Goal: Use online tool/utility: Utilize a website feature to perform a specific function

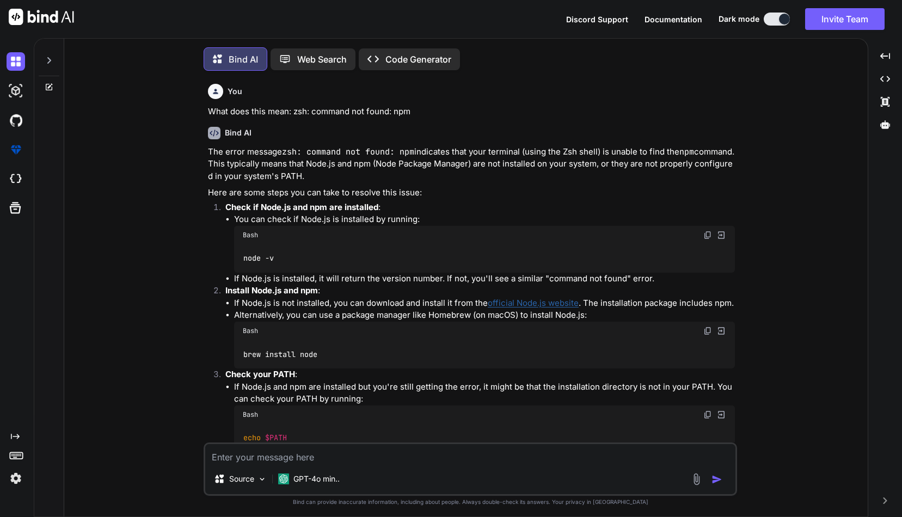
scroll to position [5, 0]
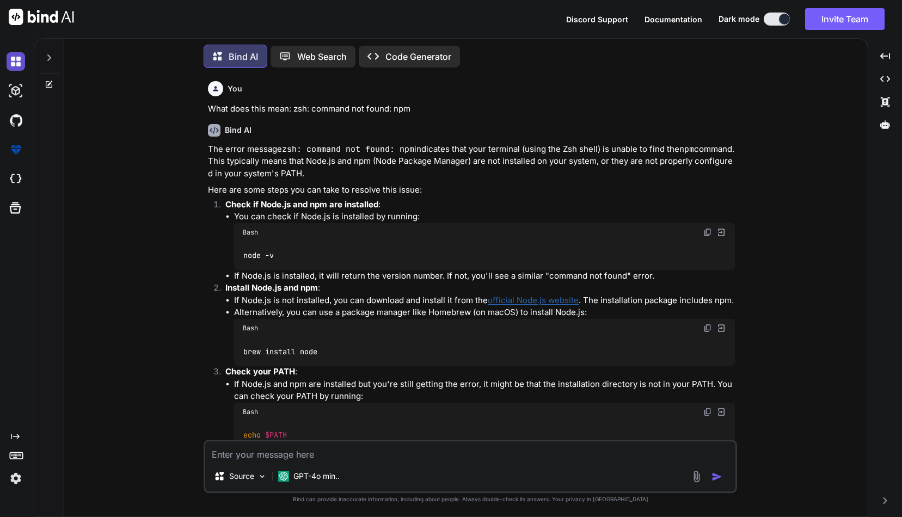
click at [15, 59] on img at bounding box center [16, 61] width 18 height 18
type textarea "x"
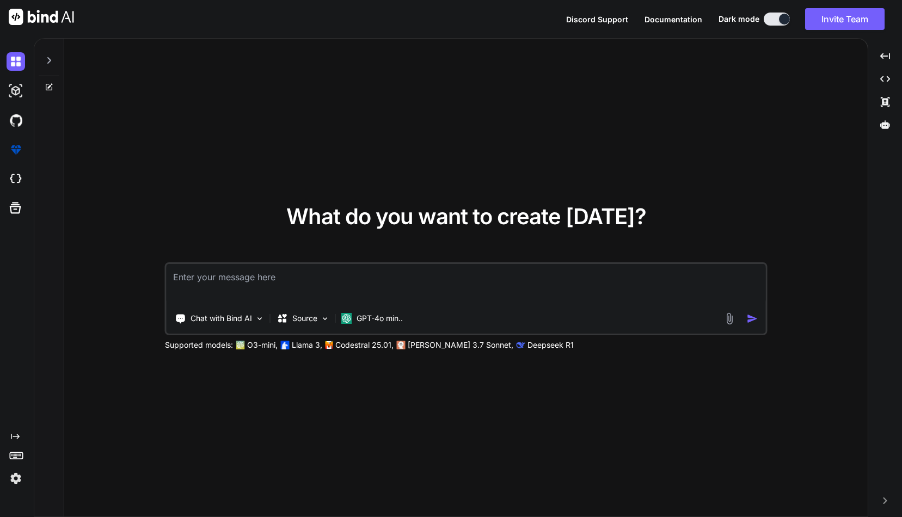
click at [277, 278] on textarea at bounding box center [465, 284] width 599 height 40
click at [688, 278] on textarea "please help me create a php query for Wordpress that returns all posts of any p…" at bounding box center [465, 284] width 599 height 40
click at [182, 290] on textarea "please help me create a php query for Wordpress that returns all posts of any p…" at bounding box center [465, 284] width 599 height 40
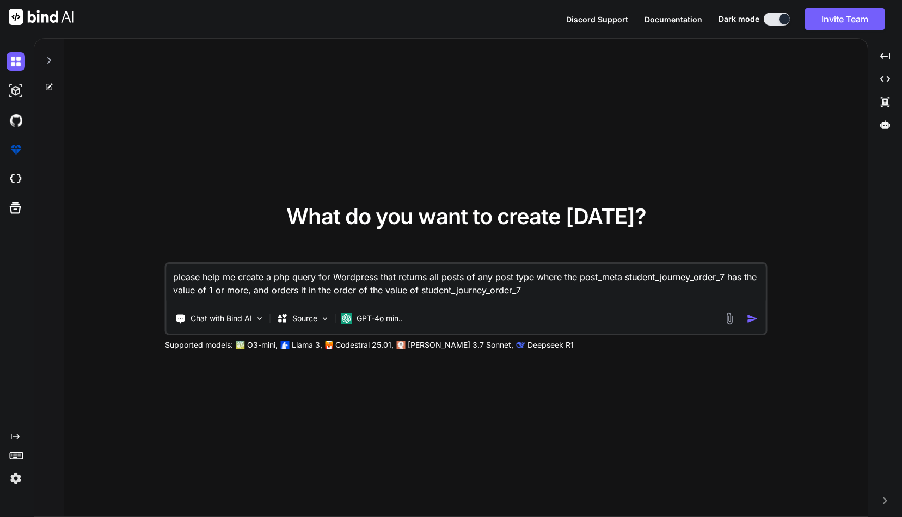
type textarea "please help me create a php query for Wordpress that returns all posts of any p…"
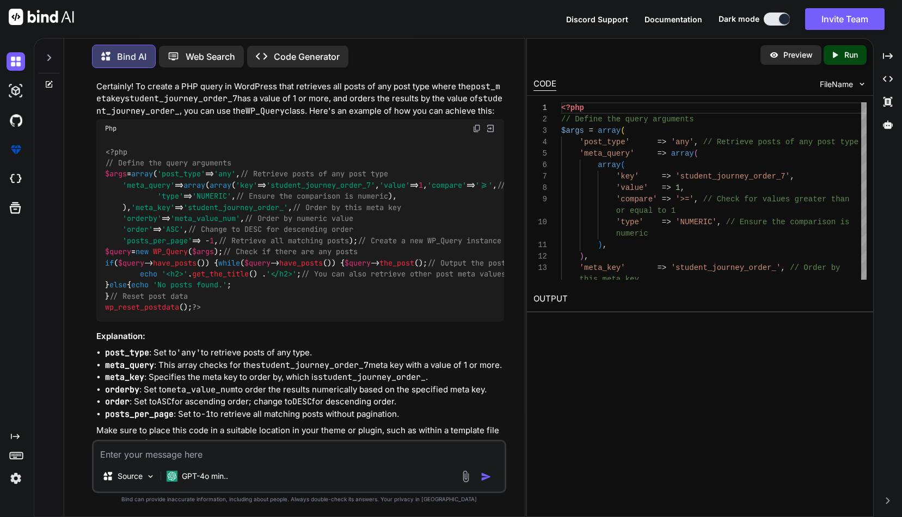
scroll to position [85, 0]
drag, startPoint x: 121, startPoint y: 194, endPoint x: 388, endPoint y: 324, distance: 296.6
click at [388, 323] on div "<?php // Define the query arguments $args = array ( 'post_type' => 'any' , // R…" at bounding box center [300, 231] width 408 height 184
copy code "'post_type' => 'any' , // Retrieve posts of any post type 'meta_query' => array…"
click at [14, 61] on img at bounding box center [16, 61] width 18 height 18
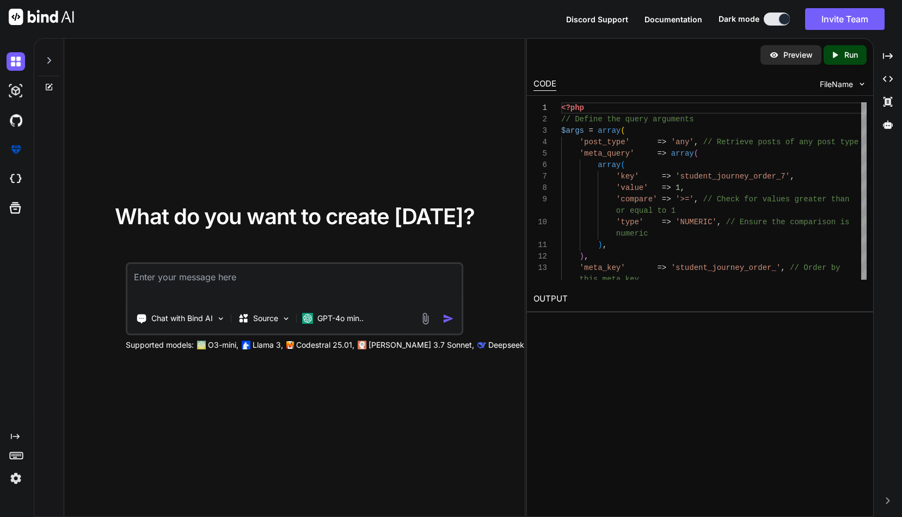
click at [252, 279] on textarea at bounding box center [294, 284] width 335 height 40
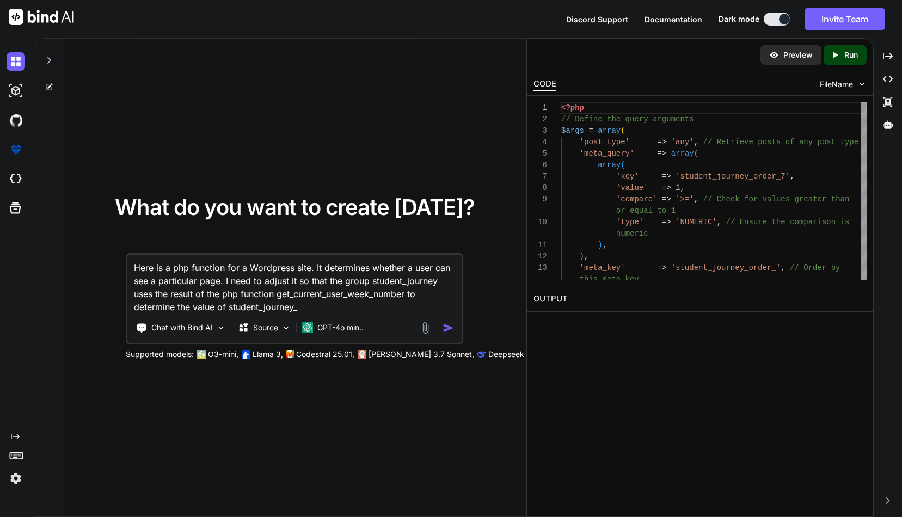
click at [216, 307] on textarea "Here is a php function for a Wordpress site. It determines whether a user can s…" at bounding box center [294, 284] width 335 height 59
drag, startPoint x: 216, startPoint y: 346, endPoint x: 363, endPoint y: 307, distance: 152.0
click at [363, 307] on textarea "Here is a php function for a Wordpress site. It determines whether a user can s…" at bounding box center [294, 284] width 335 height 59
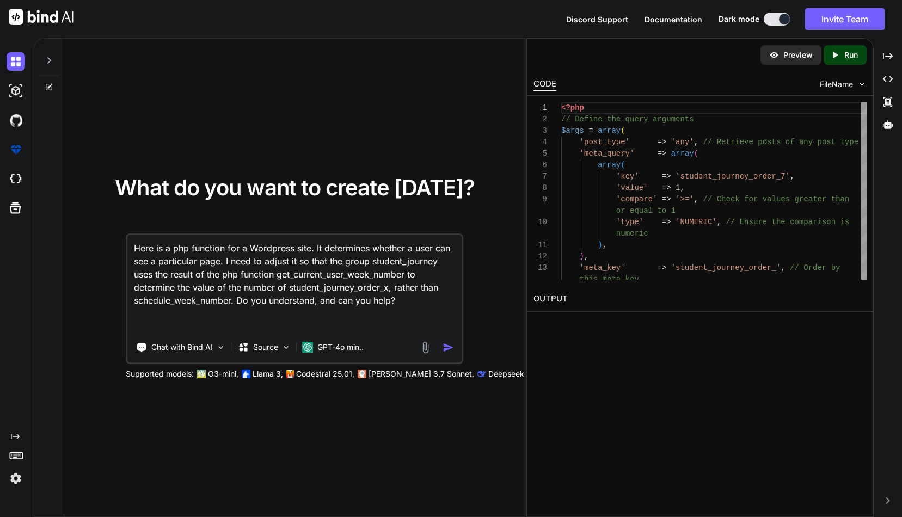
paste textarea "<?php function is_user_in_correct_group_for_page() { // SINGLE SOURCE OF TRUTH …"
type textarea "Here is a php function for a Wordpress site. It determines whether a user can s…"
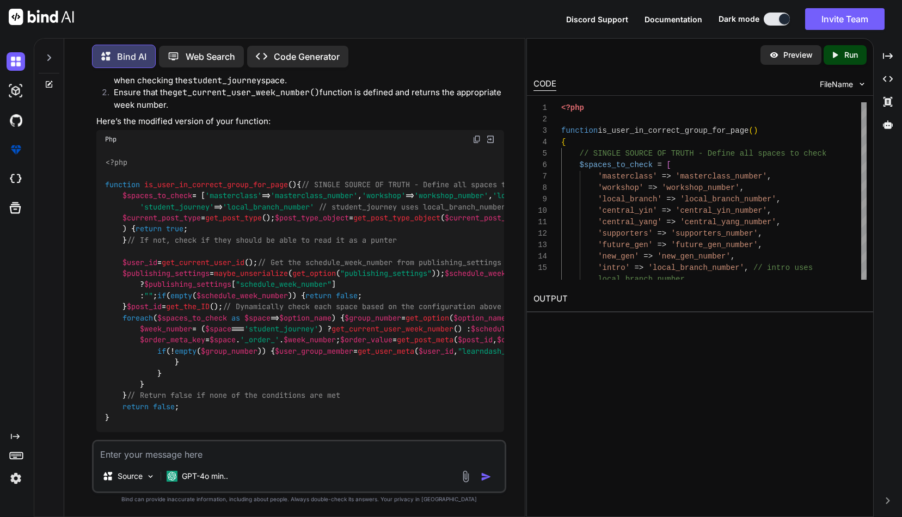
scroll to position [332, 0]
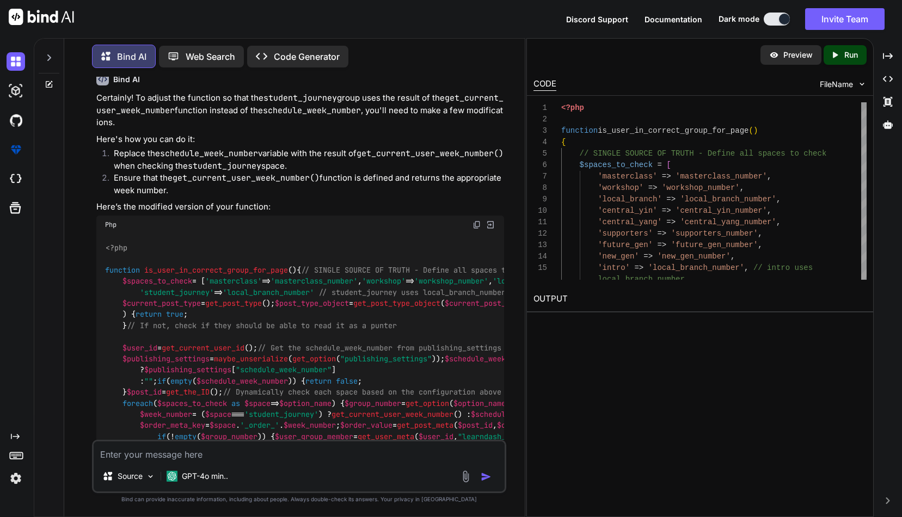
click at [474, 227] on img at bounding box center [476, 224] width 9 height 9
click at [194, 459] on textarea at bounding box center [299, 451] width 411 height 20
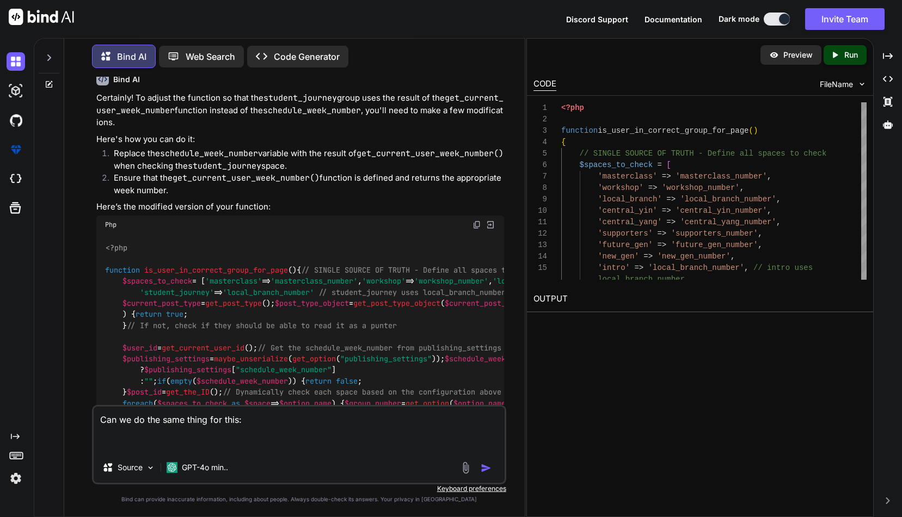
paste textarea "<?php function space_has_published_posts_this_week($space) { // Get the schedul…"
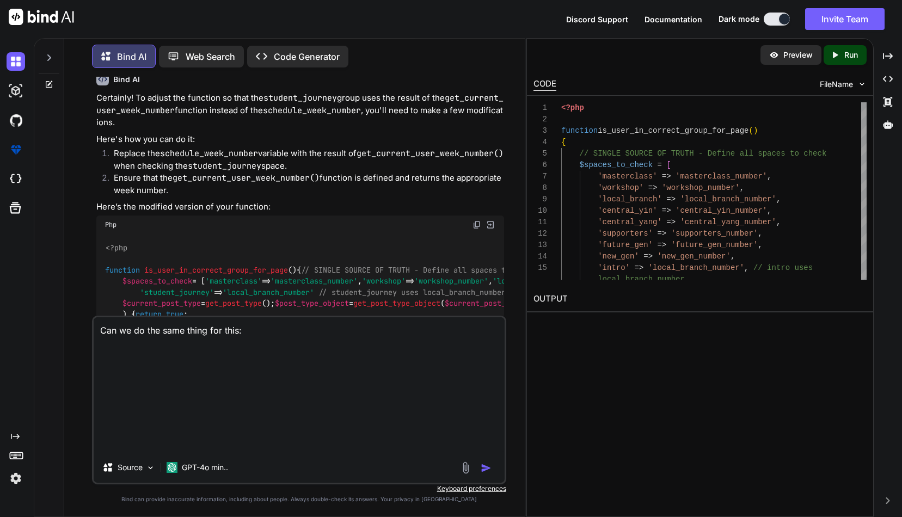
type textarea "Can we do the same thing for this: <?php function space_has_published_posts_thi…"
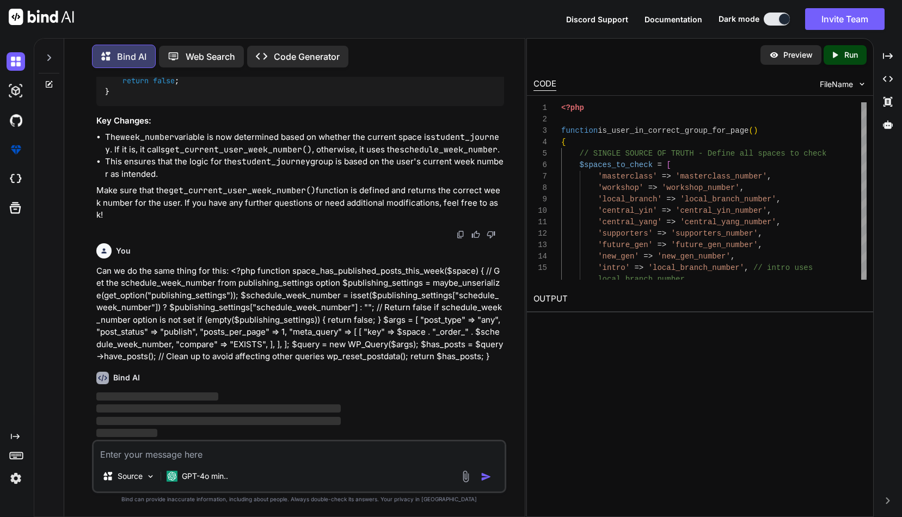
scroll to position [1378, 0]
click at [183, 425] on span "‌" at bounding box center [218, 421] width 245 height 10
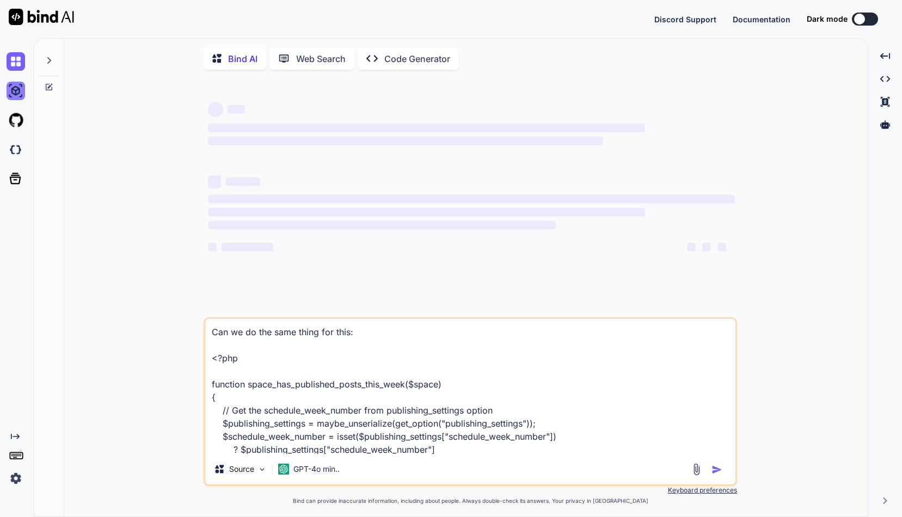
click at [15, 92] on img at bounding box center [16, 91] width 18 height 18
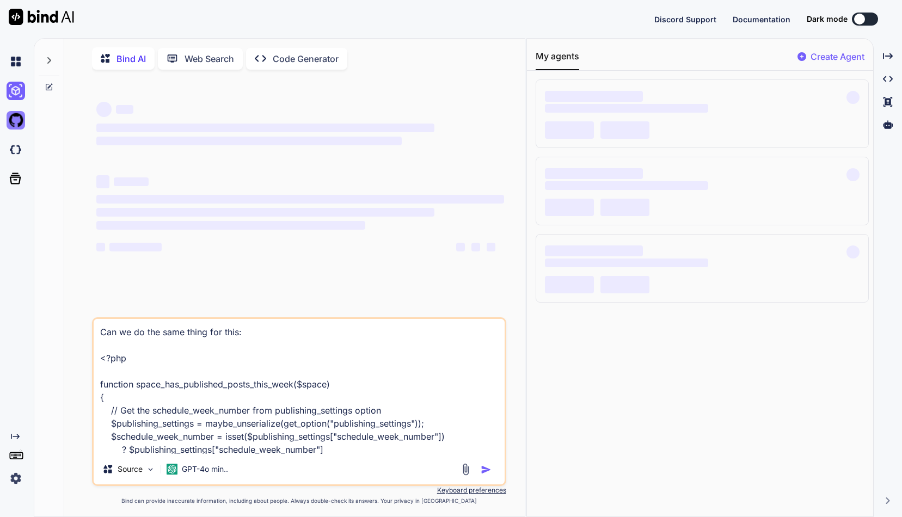
click at [17, 118] on img at bounding box center [16, 120] width 18 height 18
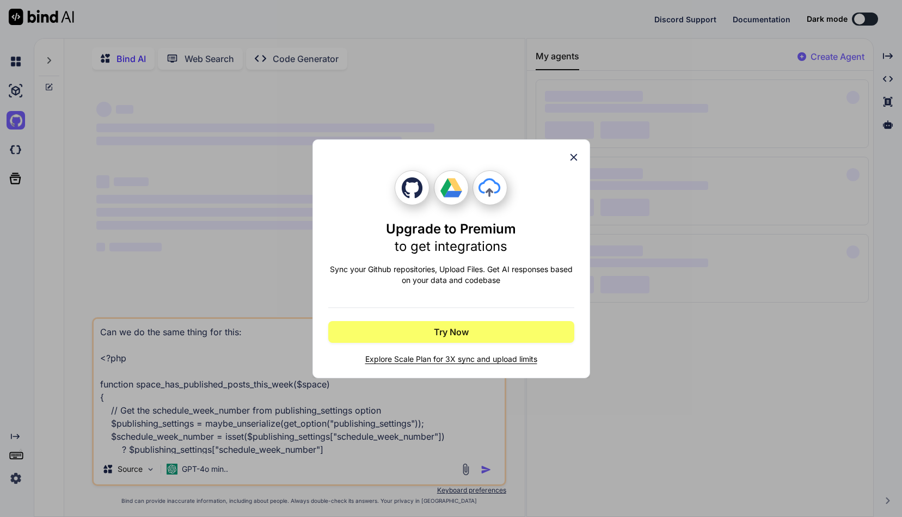
click at [13, 58] on div "Upgrade to Premium to get integrations Sync your Github repositories, Upload Fi…" at bounding box center [451, 258] width 902 height 517
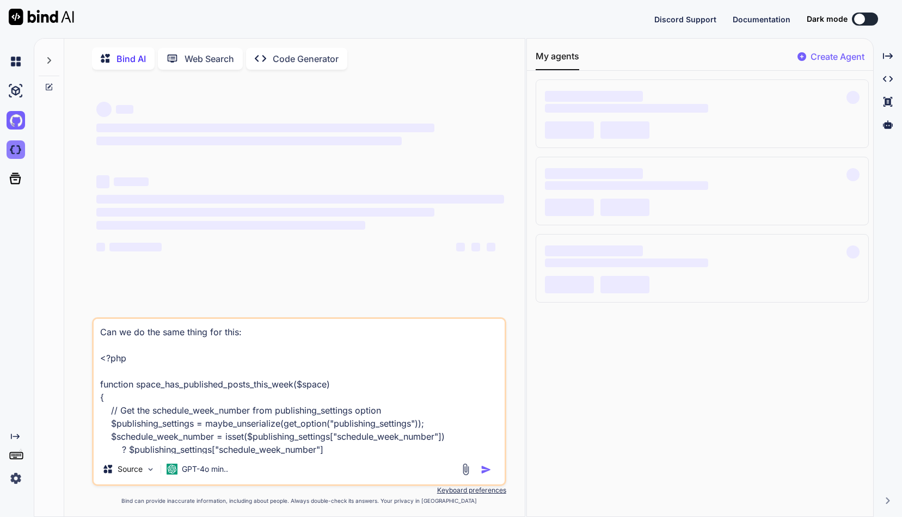
click at [15, 150] on img at bounding box center [16, 149] width 18 height 18
type textarea "x"
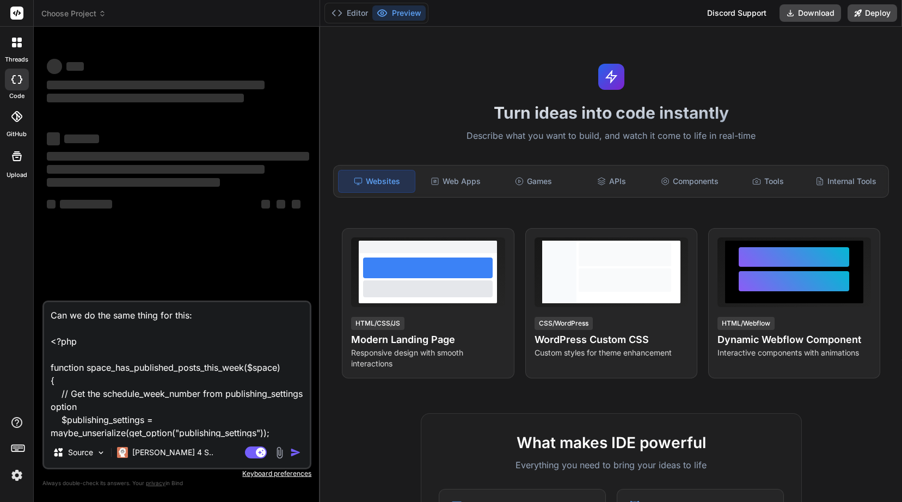
click at [16, 42] on icon at bounding box center [17, 43] width 10 height 10
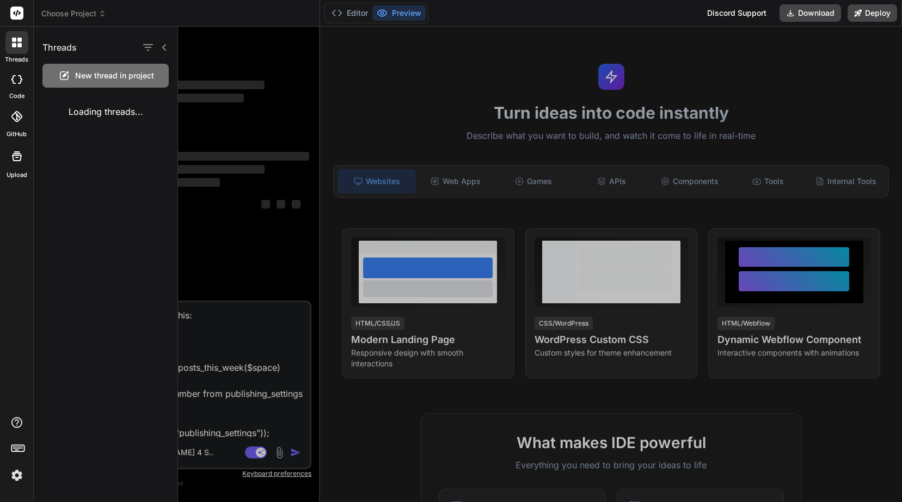
click at [14, 15] on rect at bounding box center [16, 13] width 13 height 13
click at [19, 39] on icon at bounding box center [19, 40] width 4 height 4
click at [77, 13] on span "Choose Project" at bounding box center [73, 13] width 65 height 11
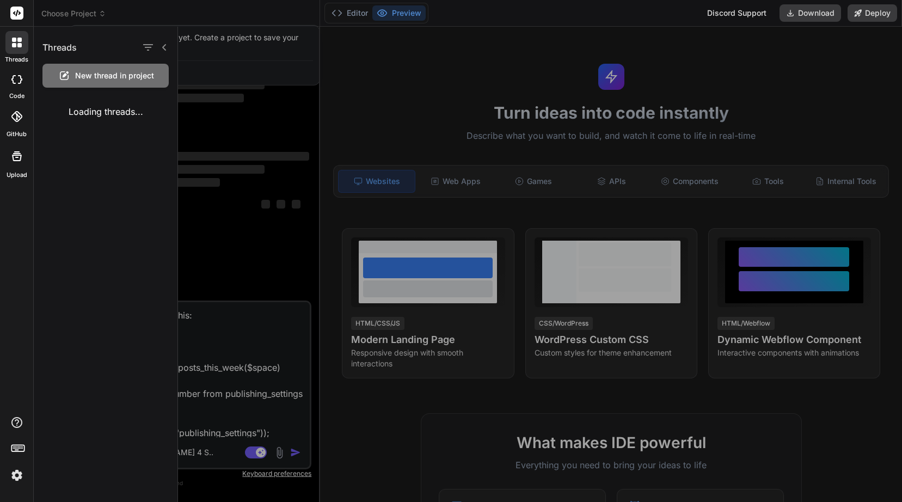
click at [77, 13] on div at bounding box center [451, 251] width 902 height 502
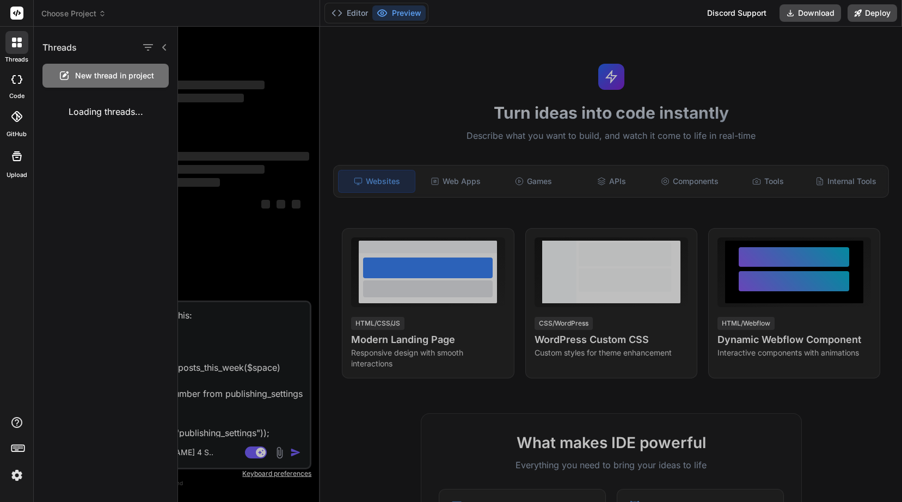
click at [17, 75] on icon at bounding box center [16, 79] width 11 height 9
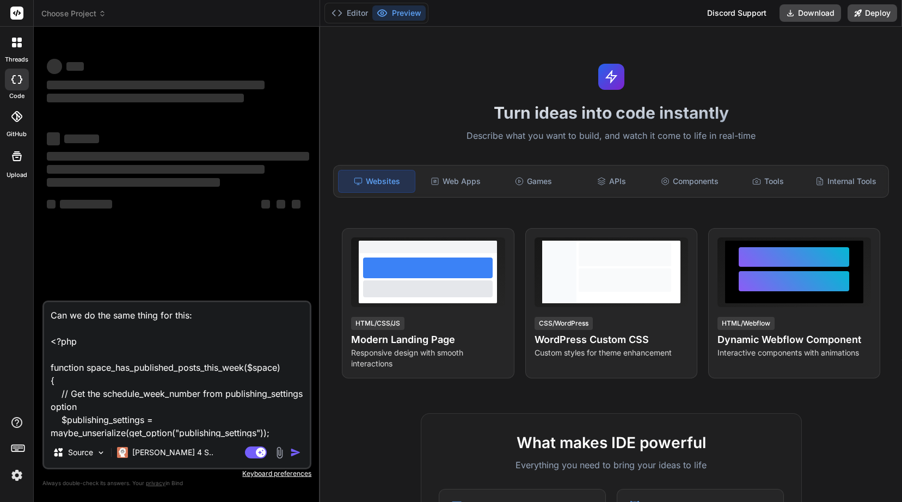
click at [15, 42] on icon at bounding box center [17, 43] width 10 height 10
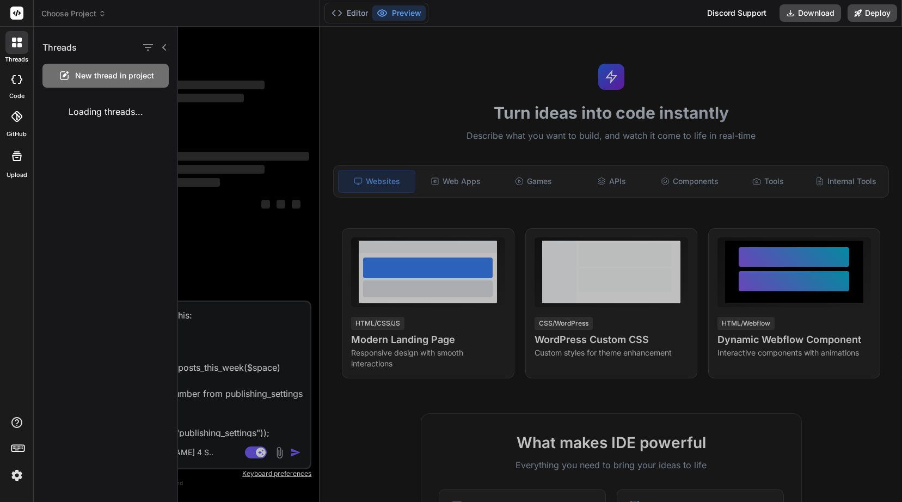
type textarea "x"
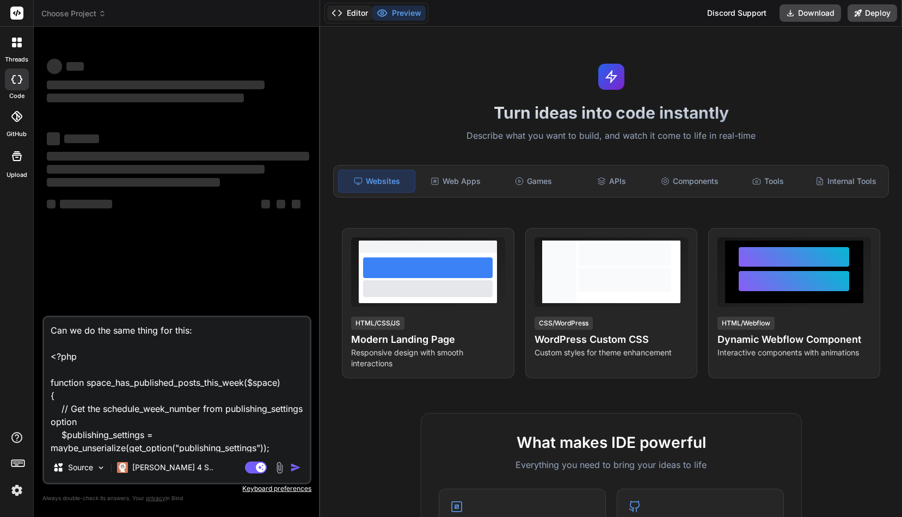
click at [349, 11] on button "Editor" at bounding box center [349, 12] width 45 height 15
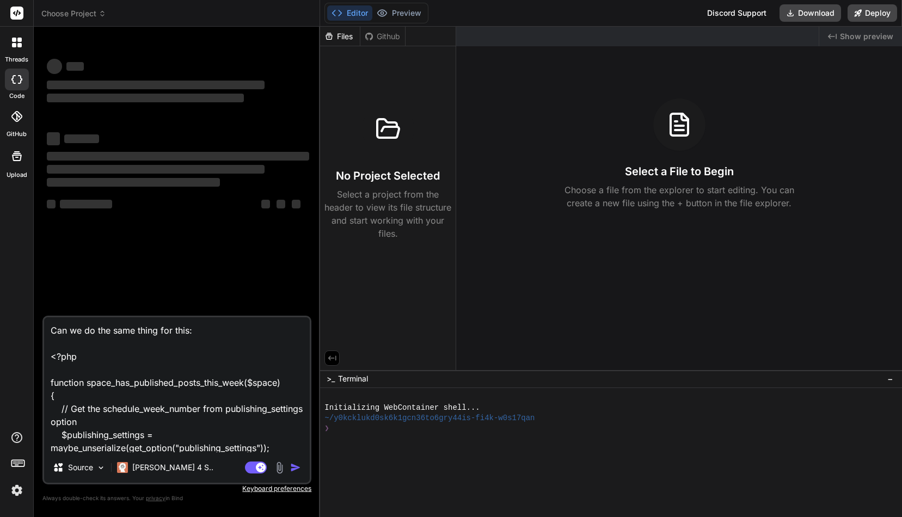
click at [338, 11] on icon at bounding box center [336, 13] width 11 height 11
click at [359, 12] on button "Editor" at bounding box center [349, 12] width 45 height 15
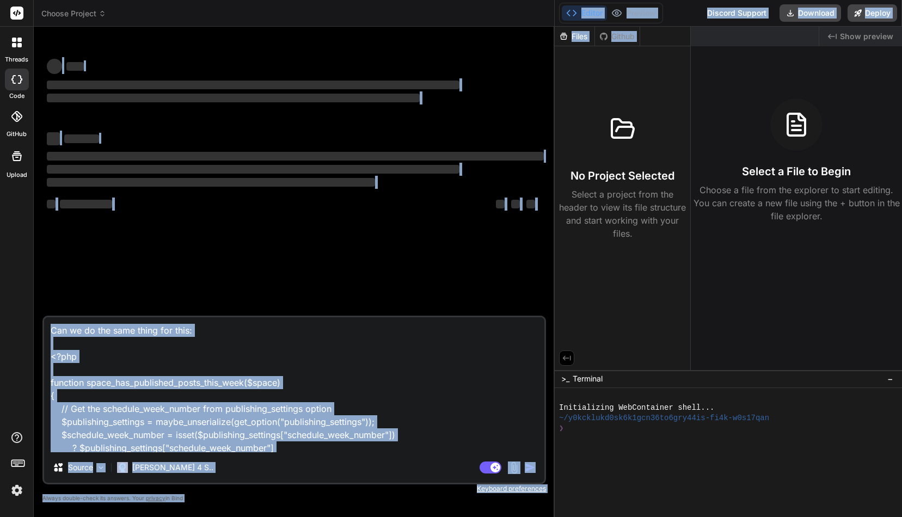
drag, startPoint x: 320, startPoint y: 49, endPoint x: 625, endPoint y: 47, distance: 305.2
click at [625, 47] on div "Choose Project Created with Pixso. Bind AI Web Search Created with Pixso. Code …" at bounding box center [468, 258] width 868 height 517
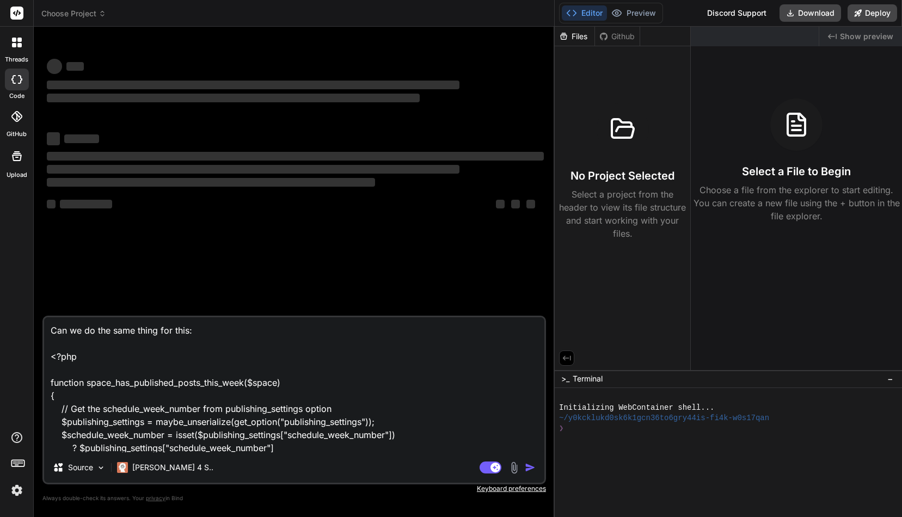
click at [367, 249] on div "‌ ‌ ‌ ‌ ‌ ‌ ‌ ‌ ‌ ‌ ‌ ‌ ‌ ‌" at bounding box center [295, 175] width 501 height 280
type textarea "x"
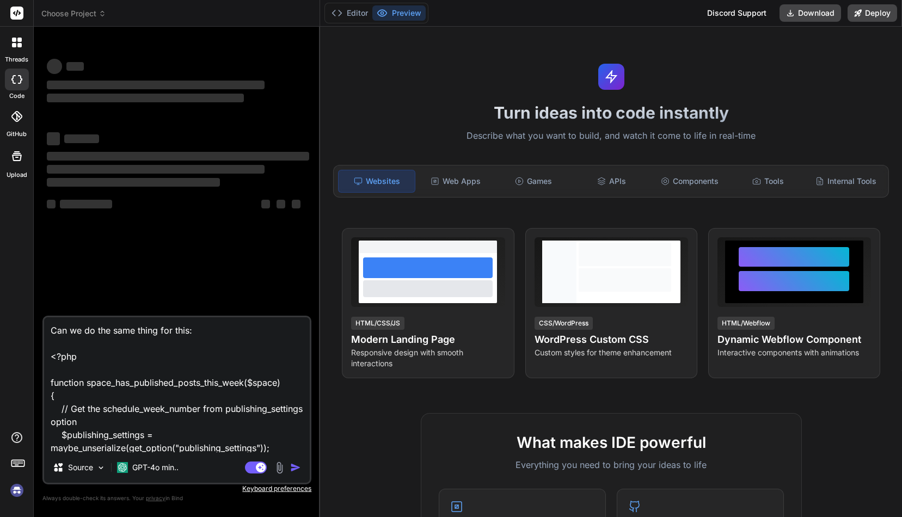
click at [17, 488] on img at bounding box center [17, 490] width 18 height 18
click at [15, 77] on icon at bounding box center [16, 79] width 11 height 9
click at [257, 273] on div "‌ ‌ ‌ ‌ ‌ ‌ ‌ ‌ ‌ ‌ ‌ ‌ ‌ ‌" at bounding box center [178, 175] width 267 height 280
click at [20, 14] on icon at bounding box center [17, 13] width 8 height 7
click at [18, 44] on icon at bounding box center [19, 45] width 4 height 4
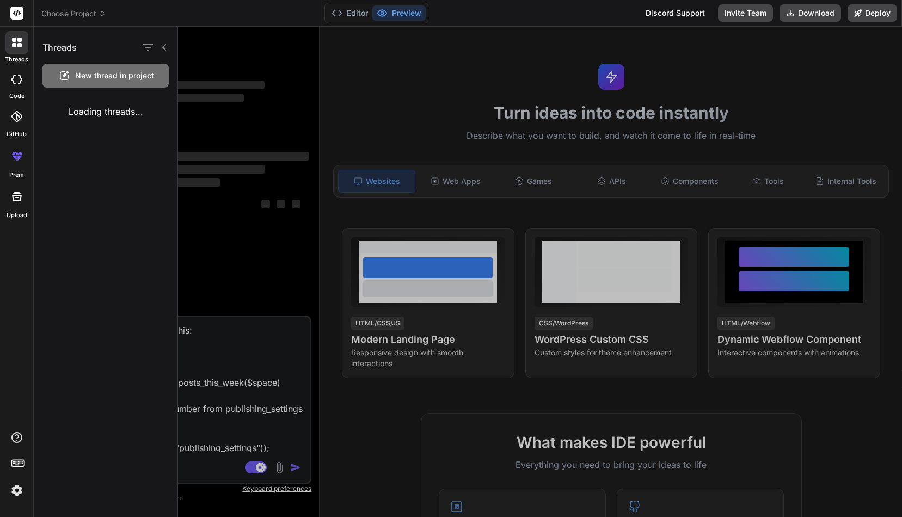
click at [95, 73] on span "New thread in project" at bounding box center [114, 75] width 79 height 11
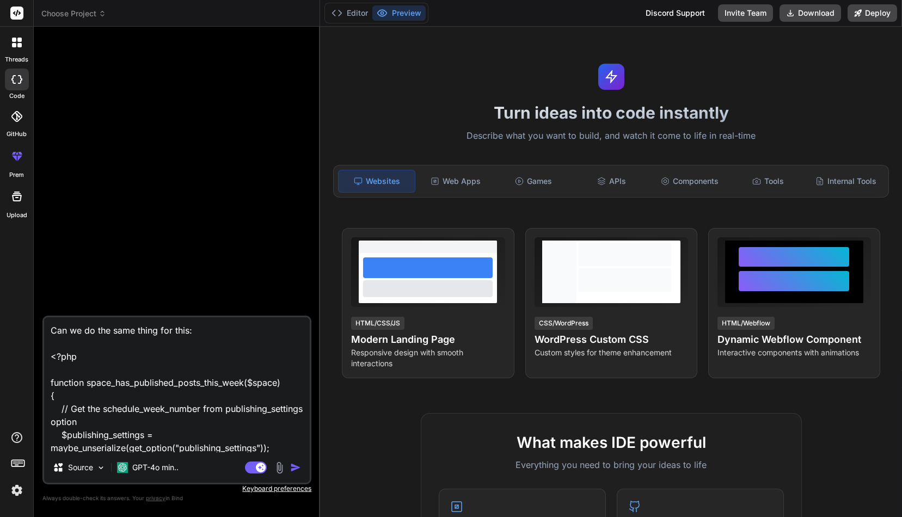
click at [17, 117] on icon at bounding box center [16, 116] width 11 height 11
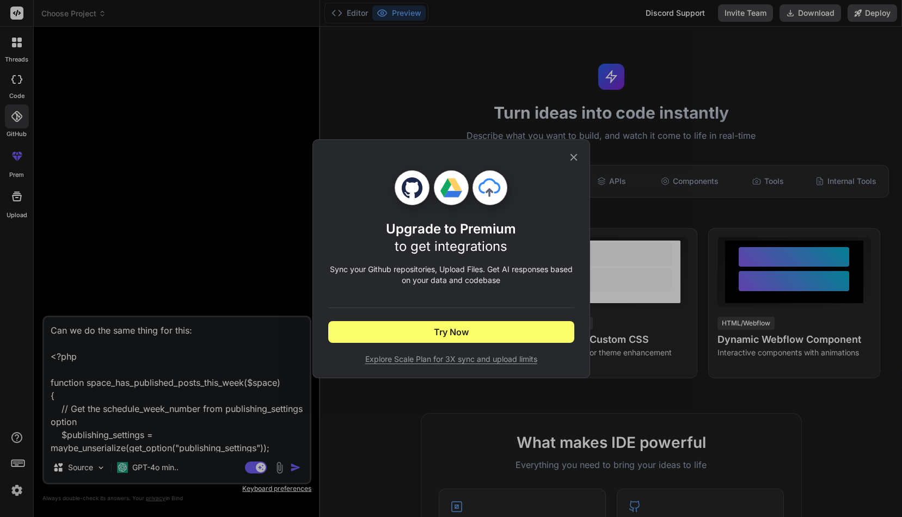
click at [20, 164] on div "Upgrade to Premium to get integrations Sync your Github repositories, Upload Fi…" at bounding box center [451, 258] width 902 height 517
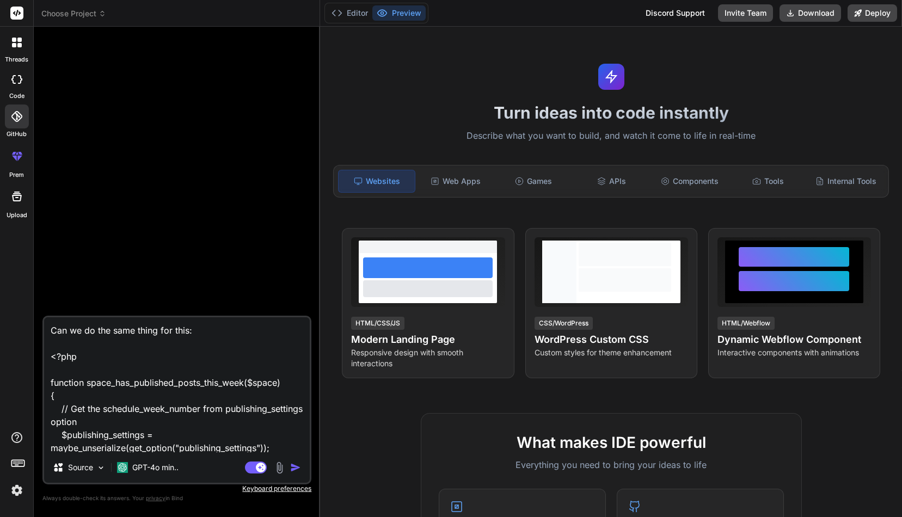
click at [17, 193] on icon at bounding box center [17, 197] width 10 height 10
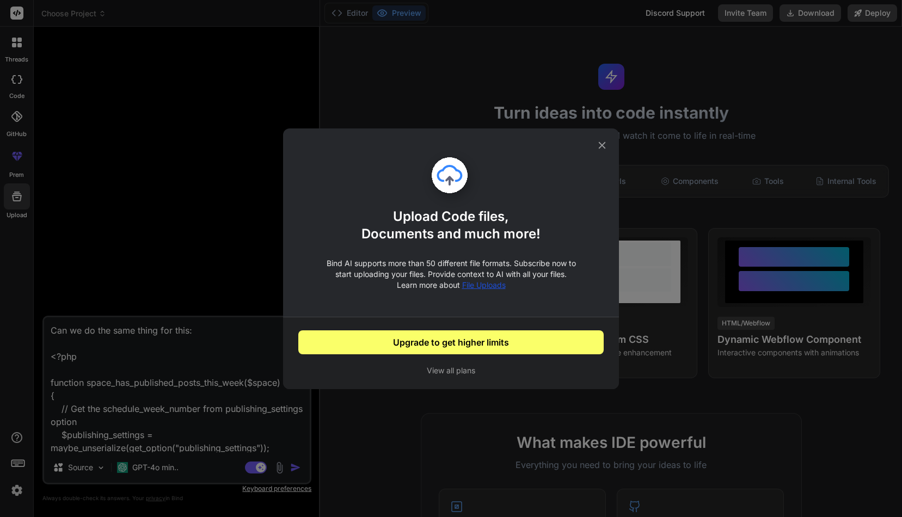
click at [14, 79] on div "Upload Code files, Documents and much more! Bind AI supports more than 50 diffe…" at bounding box center [451, 258] width 902 height 517
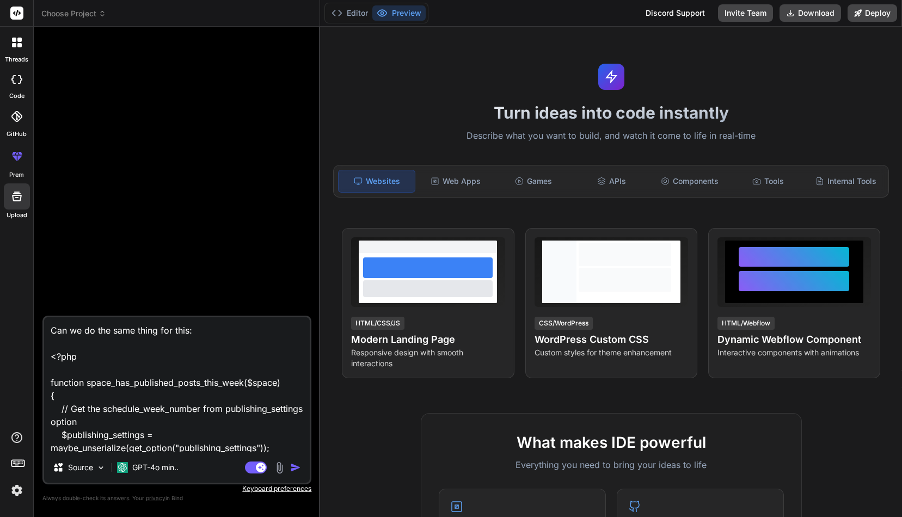
click at [17, 81] on icon at bounding box center [16, 79] width 11 height 9
click at [15, 45] on icon at bounding box center [14, 45] width 4 height 4
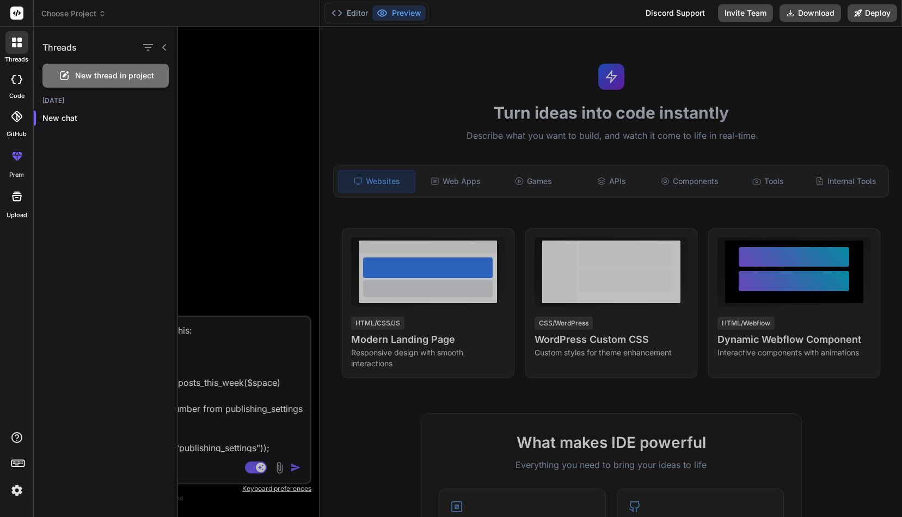
click at [60, 101] on h2 "[DATE]" at bounding box center [106, 100] width 144 height 9
click at [67, 118] on p "New chat" at bounding box center [109, 118] width 135 height 11
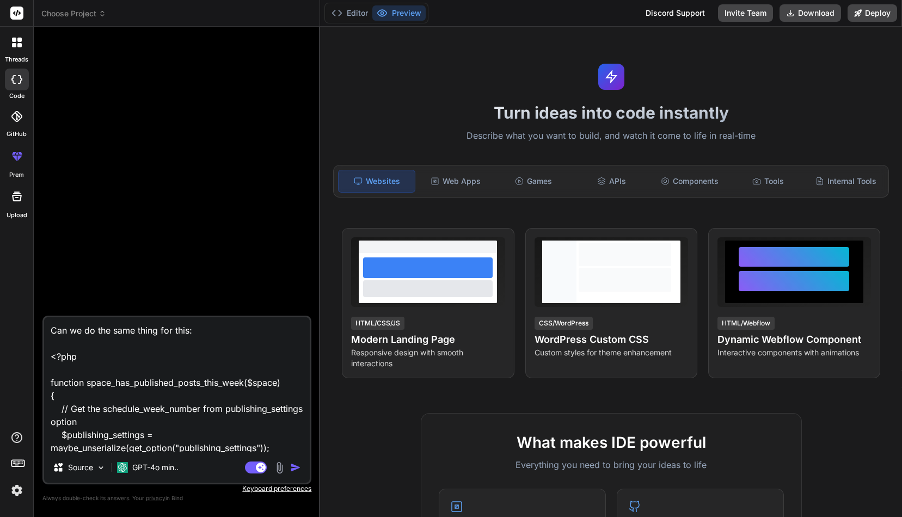
click at [294, 466] on img "button" at bounding box center [295, 467] width 11 height 11
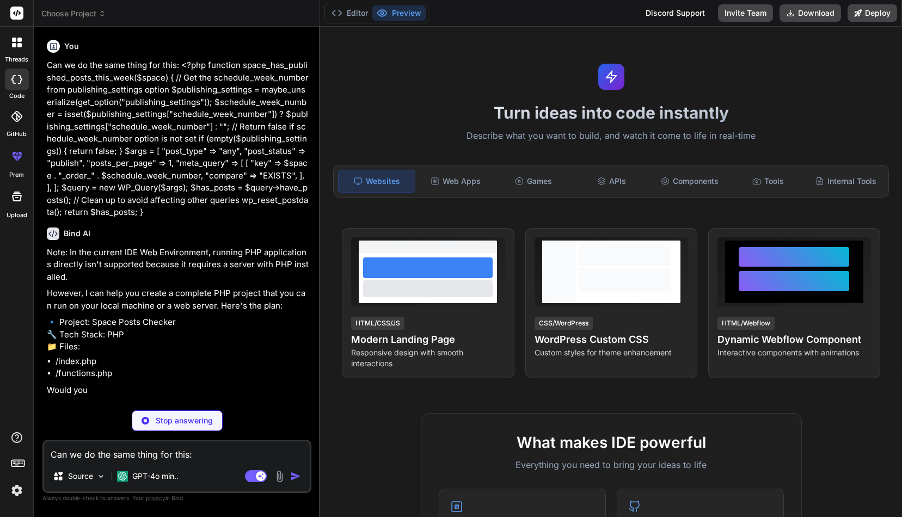
type textarea "x"
click at [174, 452] on textarea "Can we do the same thing for this: <?php function space_has_published_posts_thi…" at bounding box center [177, 451] width 266 height 20
type textarea "N"
type textarea "x"
type textarea "No"
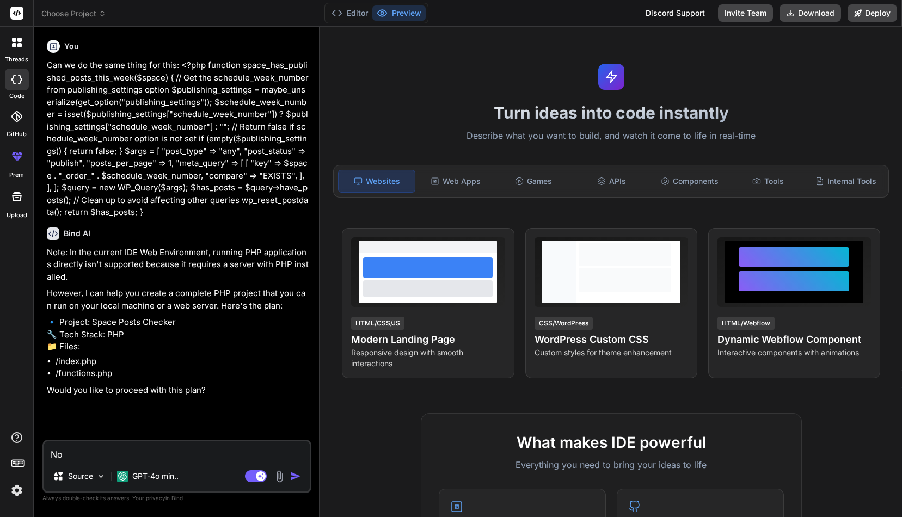
type textarea "x"
click at [16, 42] on icon at bounding box center [17, 43] width 10 height 10
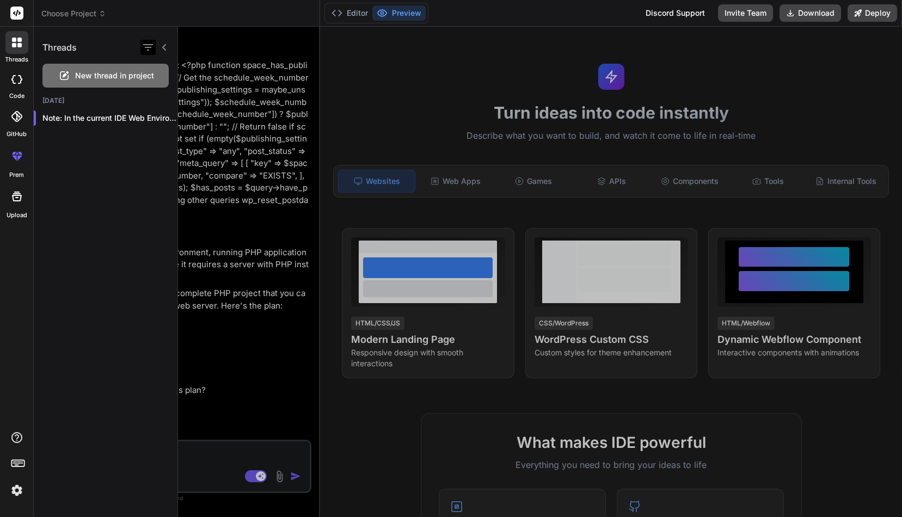
click at [147, 46] on icon "button" at bounding box center [147, 47] width 13 height 13
click at [171, 98] on label "All Threads" at bounding box center [185, 100] width 45 height 11
click at [147, 46] on icon "button" at bounding box center [147, 47] width 13 height 13
click at [166, 72] on label "Saved Threads" at bounding box center [192, 74] width 59 height 11
click at [149, 45] on icon "button" at bounding box center [148, 47] width 10 height 7
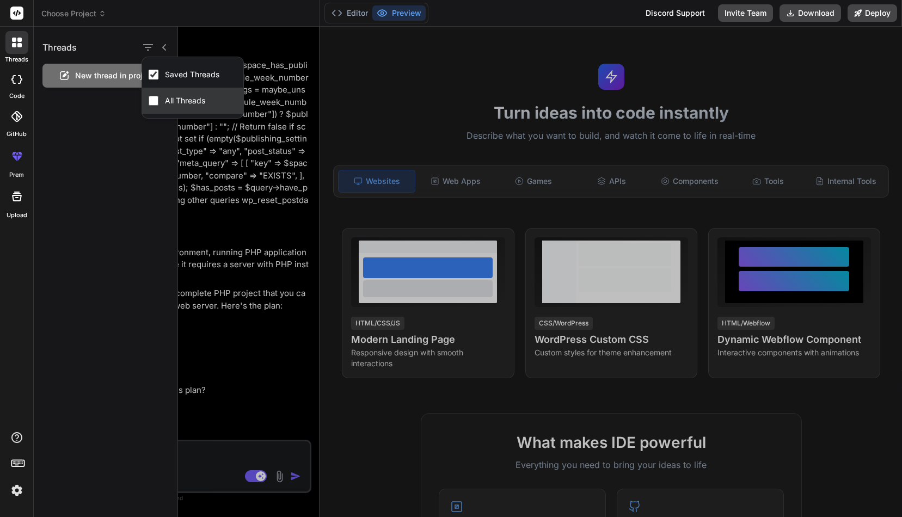
click at [168, 94] on div "All Threads" at bounding box center [178, 100] width 59 height 15
click at [13, 44] on icon at bounding box center [14, 45] width 4 height 4
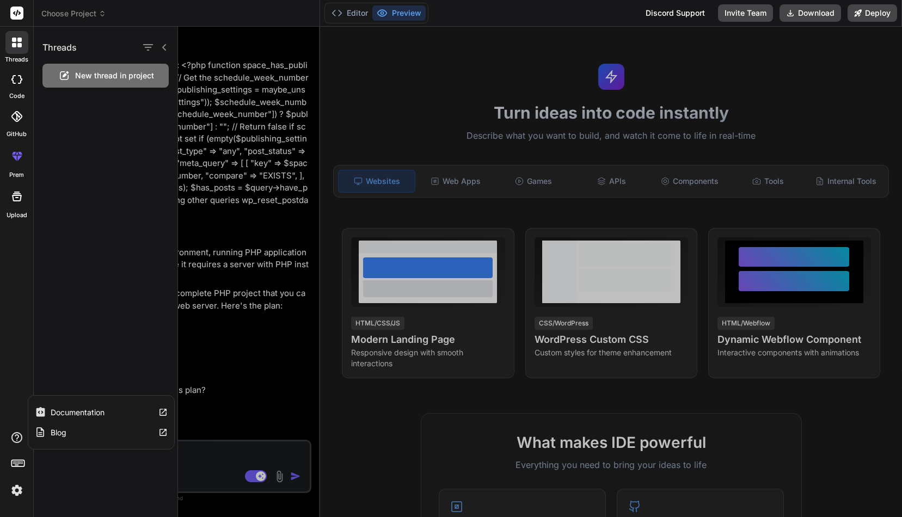
click at [16, 437] on icon at bounding box center [16, 437] width 13 height 13
click at [243, 365] on div at bounding box center [540, 272] width 724 height 490
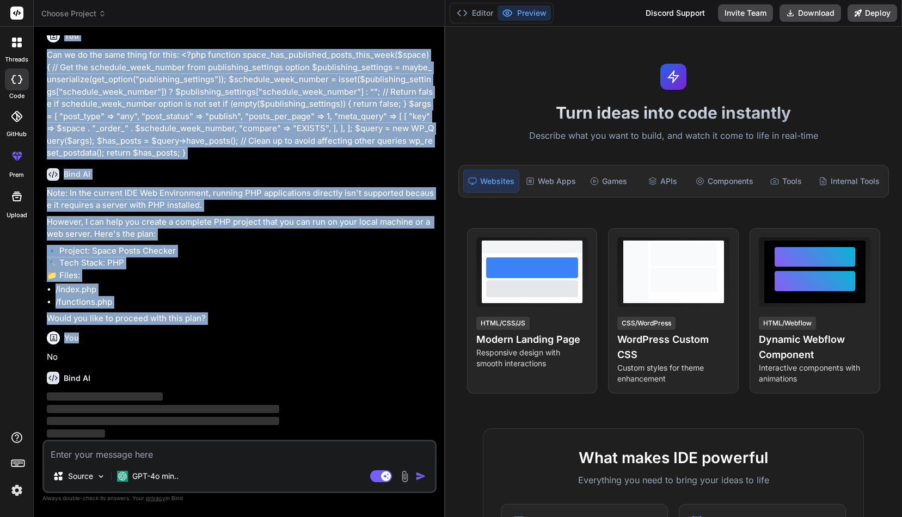
scroll to position [16, 0]
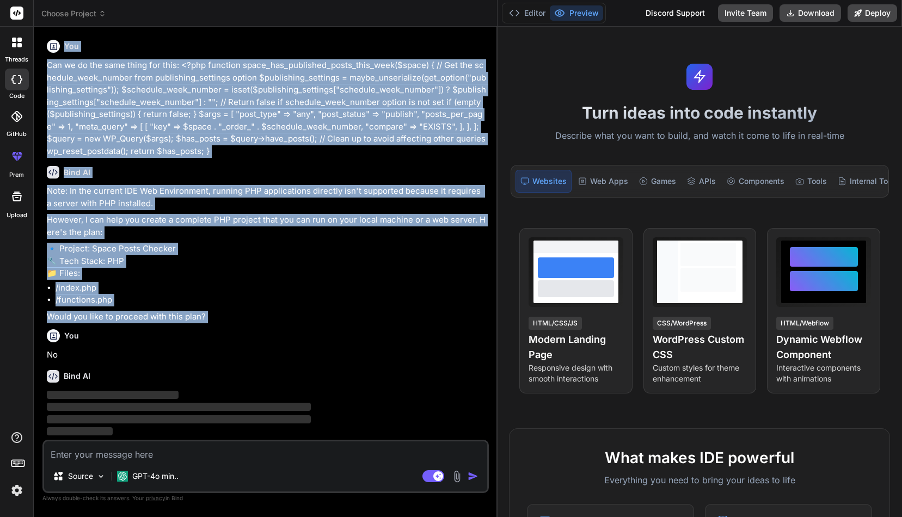
drag, startPoint x: 319, startPoint y: 342, endPoint x: 486, endPoint y: 330, distance: 167.4
click at [488, 330] on div "Bind AI Web Search Created with Pixso. Code Generator You Bind AI Note: In the …" at bounding box center [266, 272] width 464 height 490
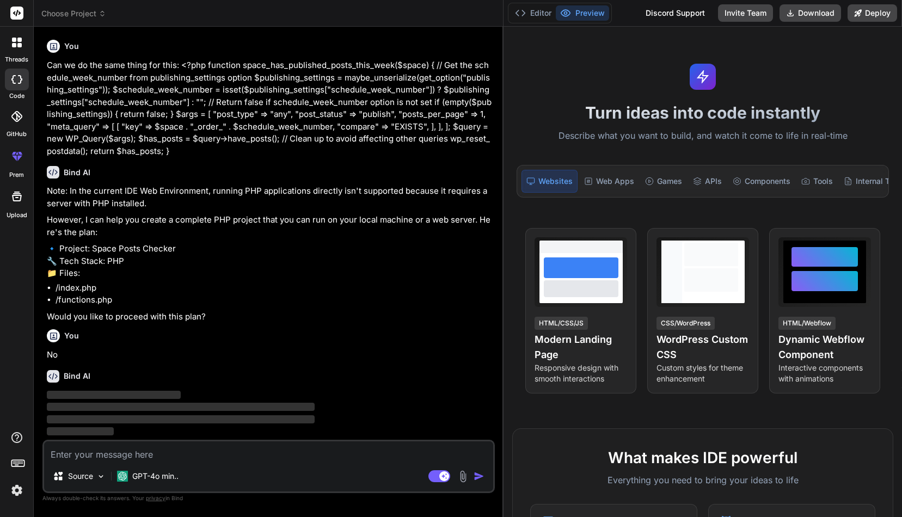
click at [440, 380] on div "Bind AI" at bounding box center [270, 376] width 446 height 13
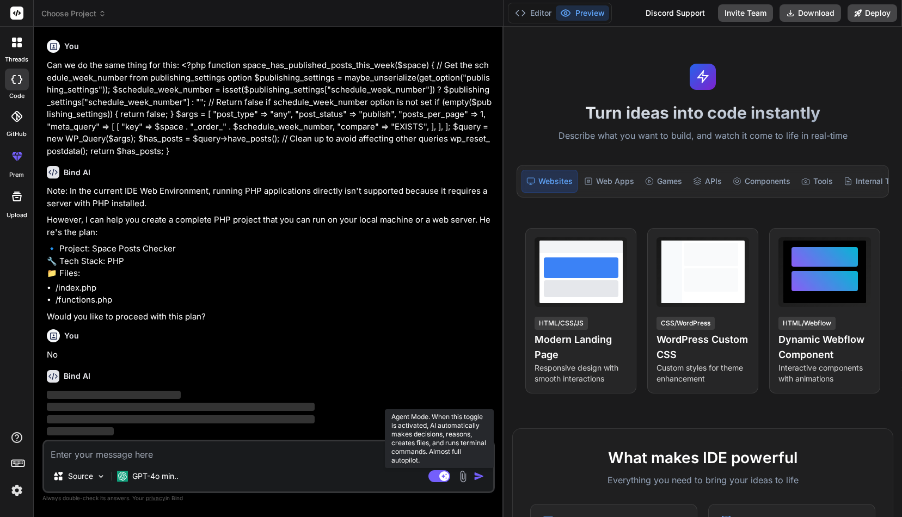
click at [440, 474] on rect at bounding box center [439, 476] width 22 height 12
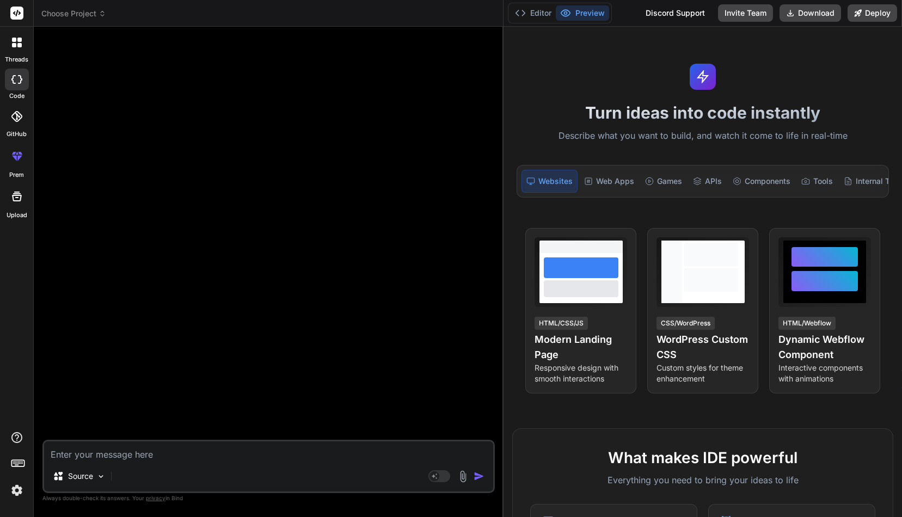
click at [377, 285] on div at bounding box center [270, 237] width 450 height 404
click at [17, 41] on icon at bounding box center [19, 40] width 4 height 4
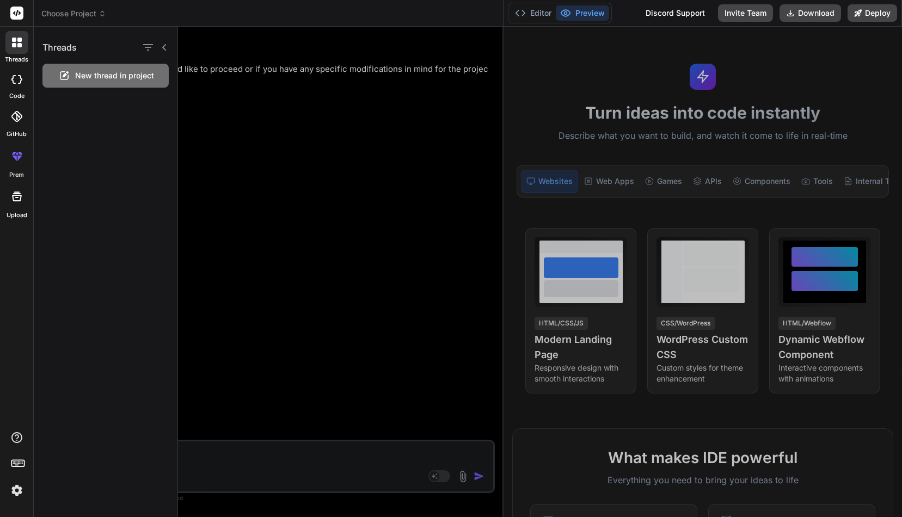
click at [20, 78] on icon at bounding box center [16, 79] width 11 height 9
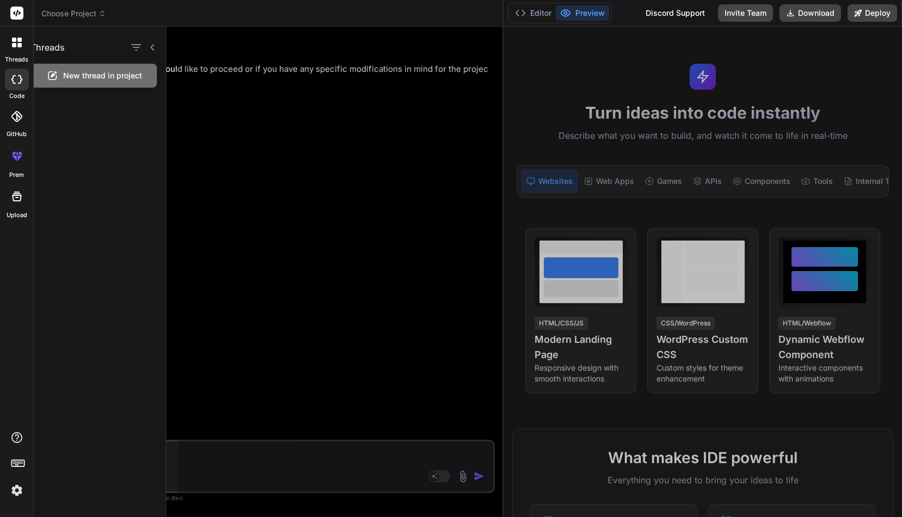
type textarea "x"
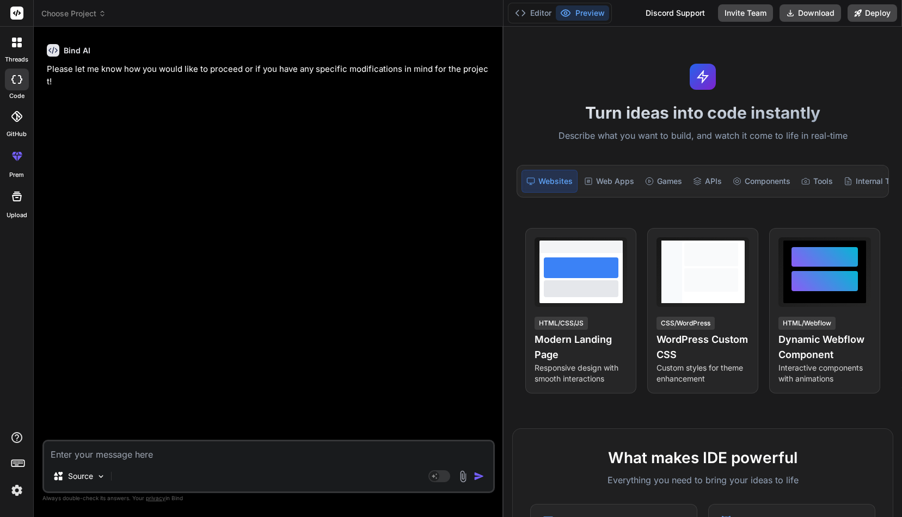
click at [18, 110] on div at bounding box center [17, 116] width 24 height 24
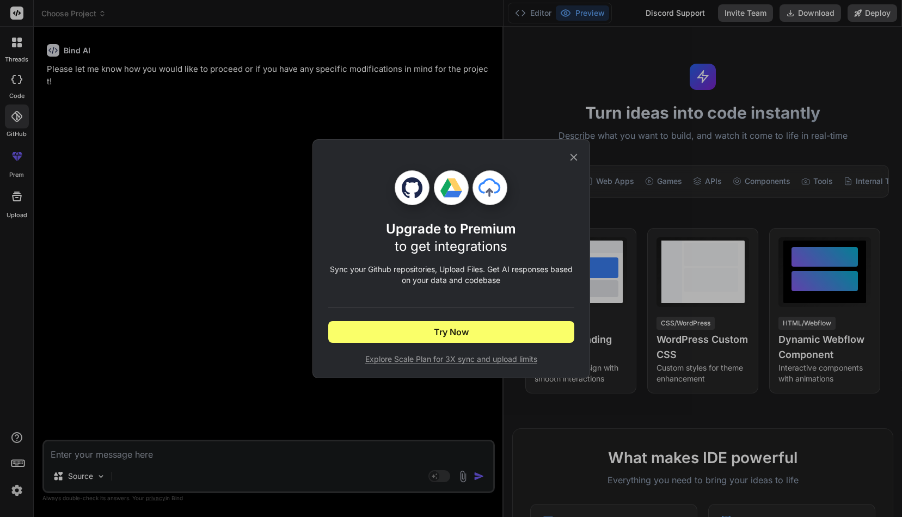
click at [128, 344] on div "Upgrade to Premium to get integrations Sync your Github repositories, Upload Fi…" at bounding box center [451, 258] width 902 height 517
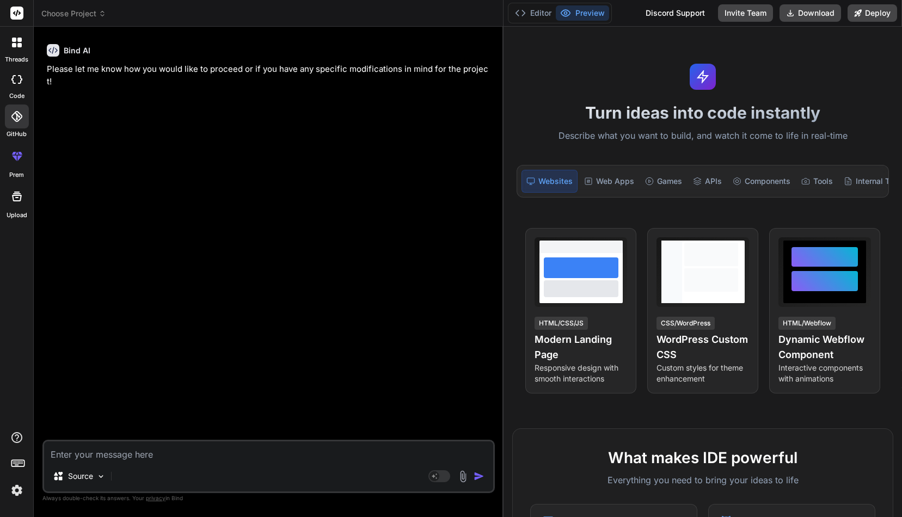
click at [17, 488] on img at bounding box center [17, 490] width 18 height 18
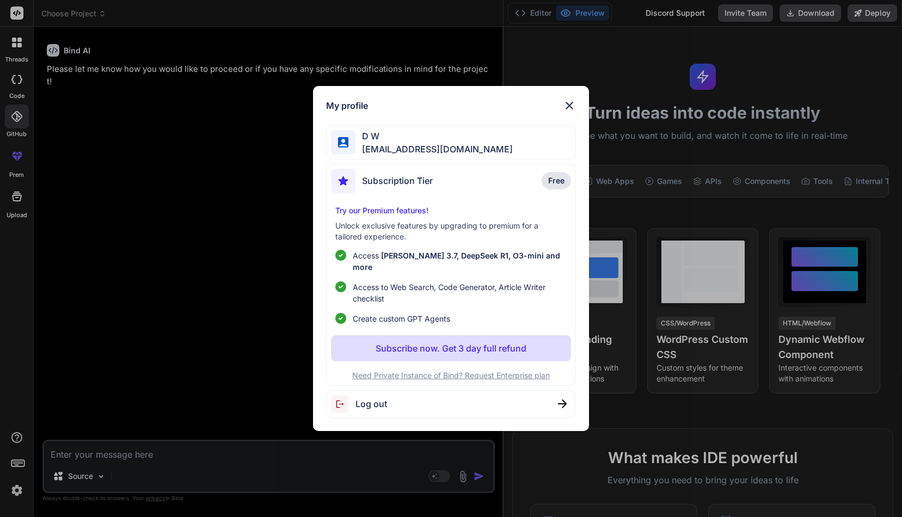
click at [567, 108] on img at bounding box center [569, 105] width 13 height 13
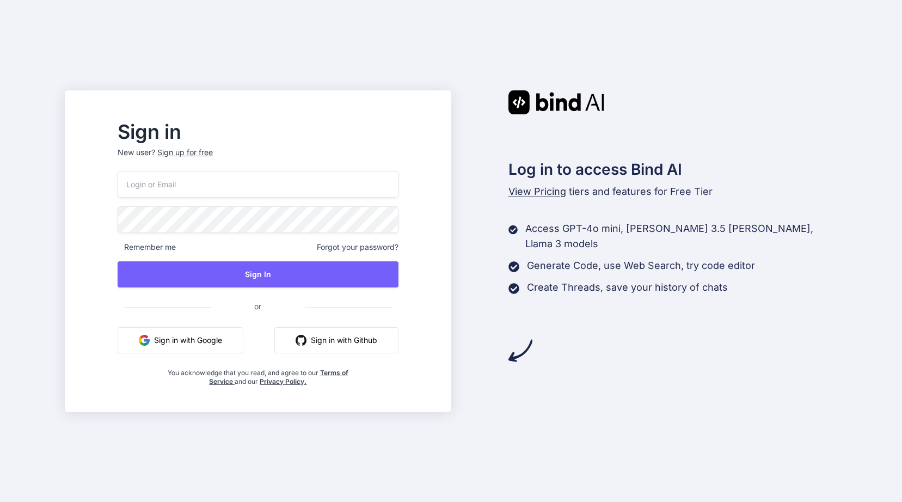
type input "[EMAIL_ADDRESS][DOMAIN_NAME]"
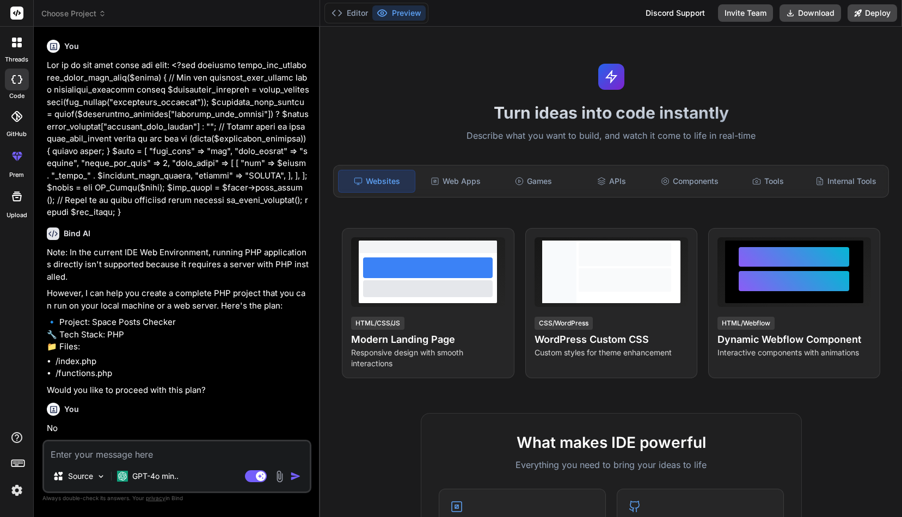
click at [15, 42] on icon at bounding box center [17, 43] width 10 height 10
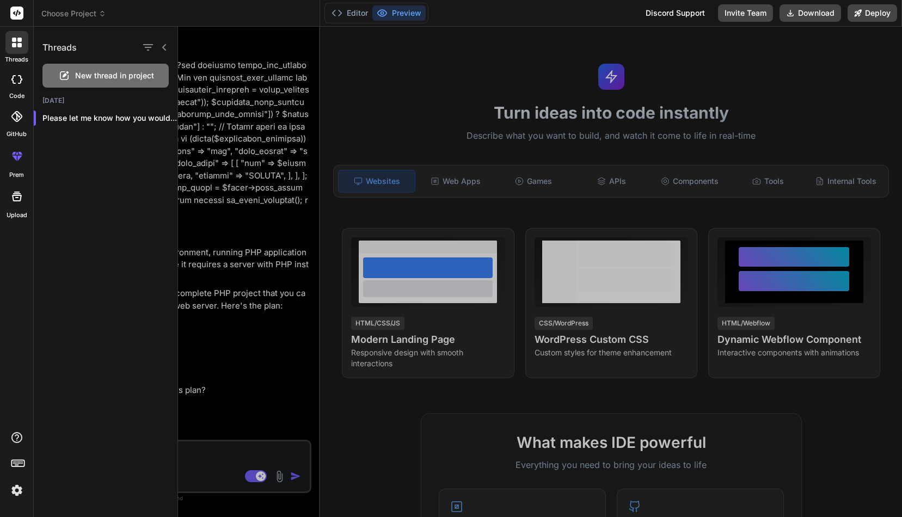
click at [47, 102] on h2 "[DATE]" at bounding box center [106, 100] width 144 height 9
click at [17, 78] on icon at bounding box center [16, 79] width 11 height 9
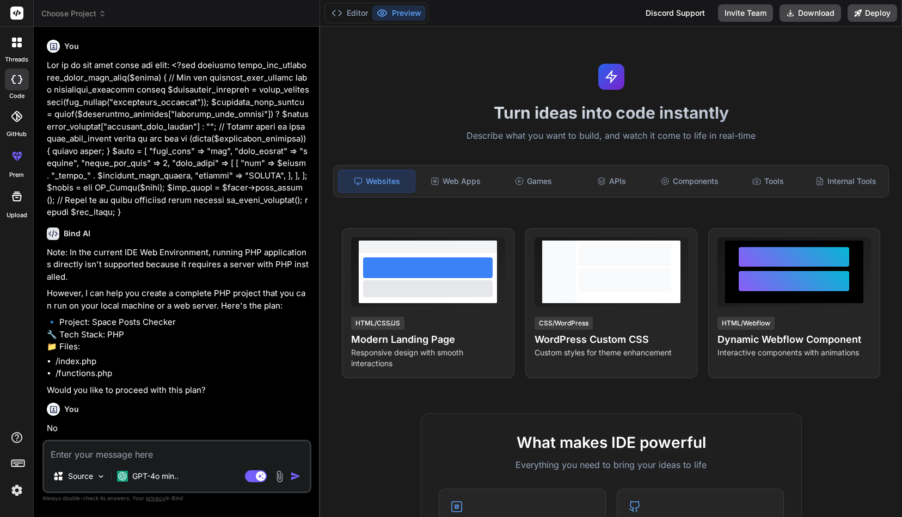
click at [18, 108] on div at bounding box center [17, 116] width 24 height 24
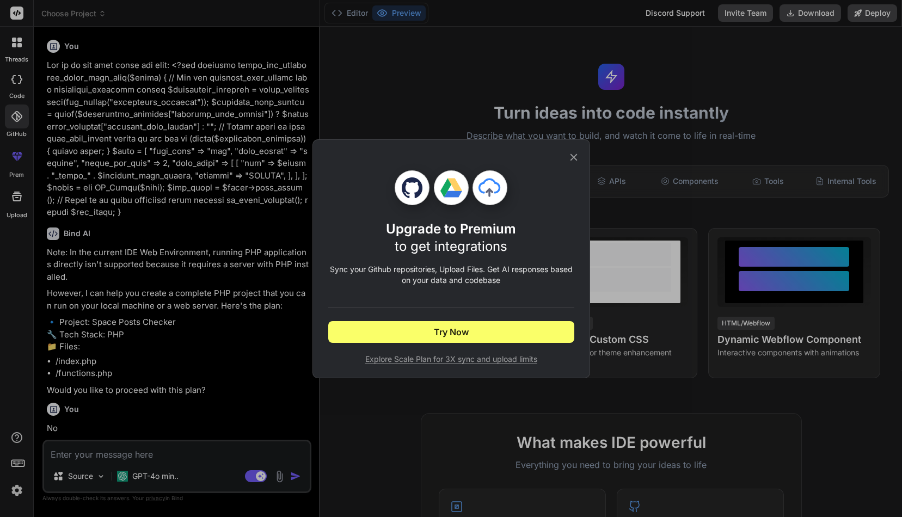
click at [18, 147] on div "Upgrade to Premium to get integrations Sync your Github repositories, Upload Fi…" at bounding box center [451, 258] width 902 height 517
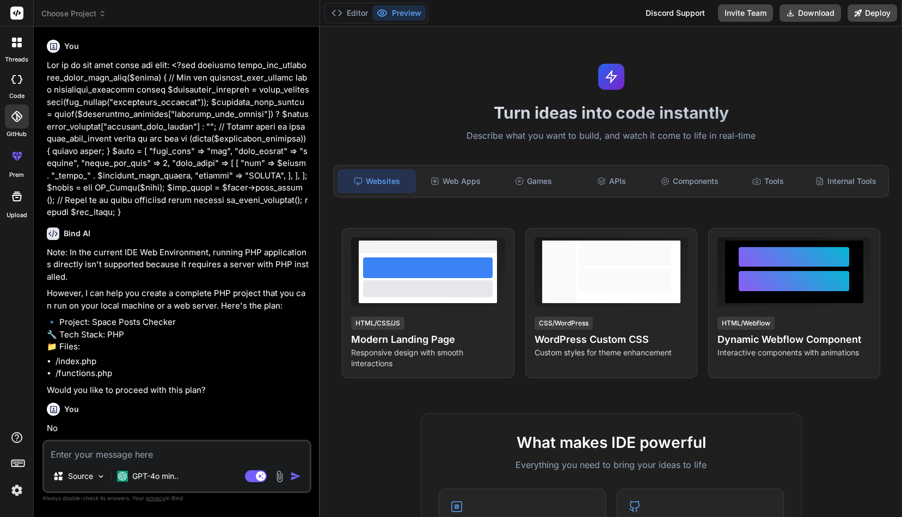
click at [17, 185] on div at bounding box center [17, 196] width 26 height 26
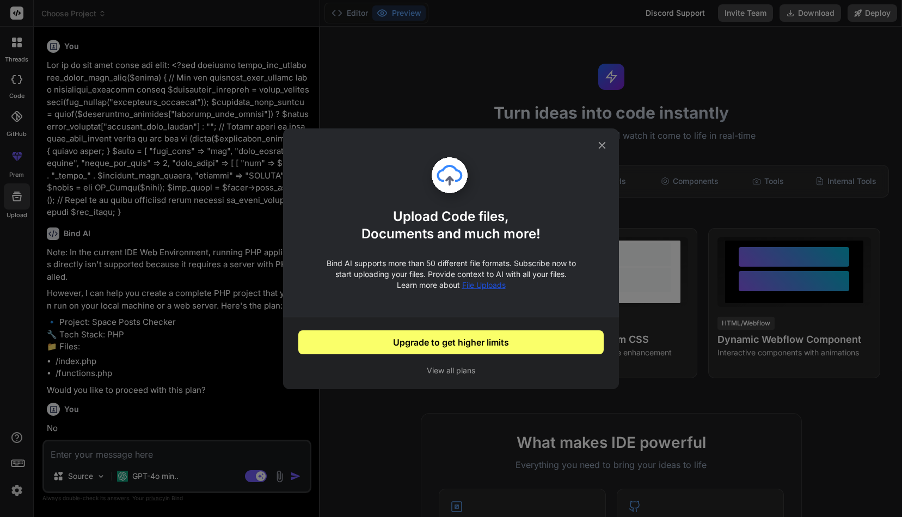
click at [19, 213] on div "Upload Code files, Documents and much more! Bind AI supports more than 50 diffe…" at bounding box center [451, 258] width 902 height 517
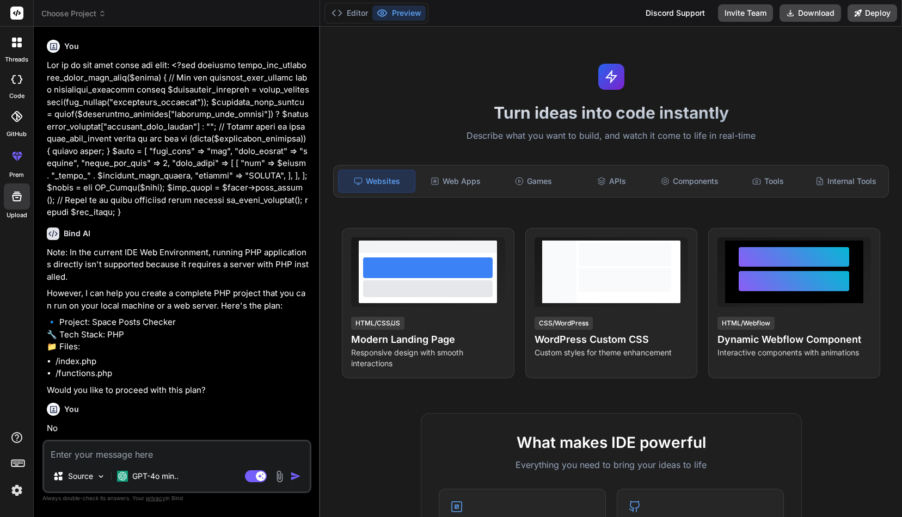
click at [17, 49] on div at bounding box center [16, 42] width 23 height 23
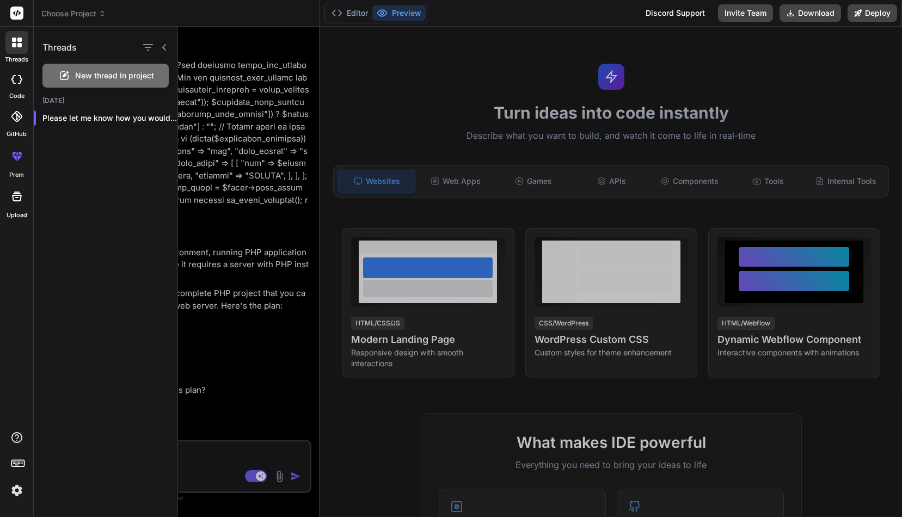
click at [92, 77] on span "New thread in project" at bounding box center [114, 75] width 79 height 11
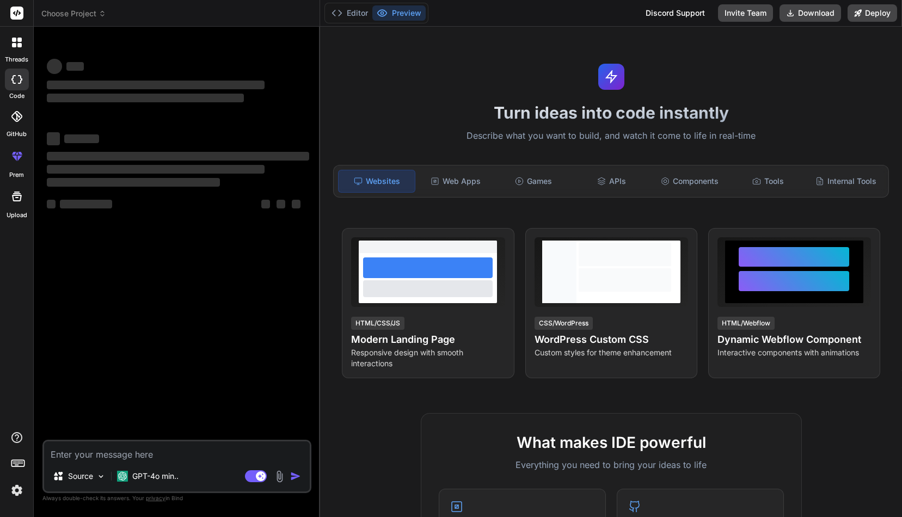
type textarea "x"
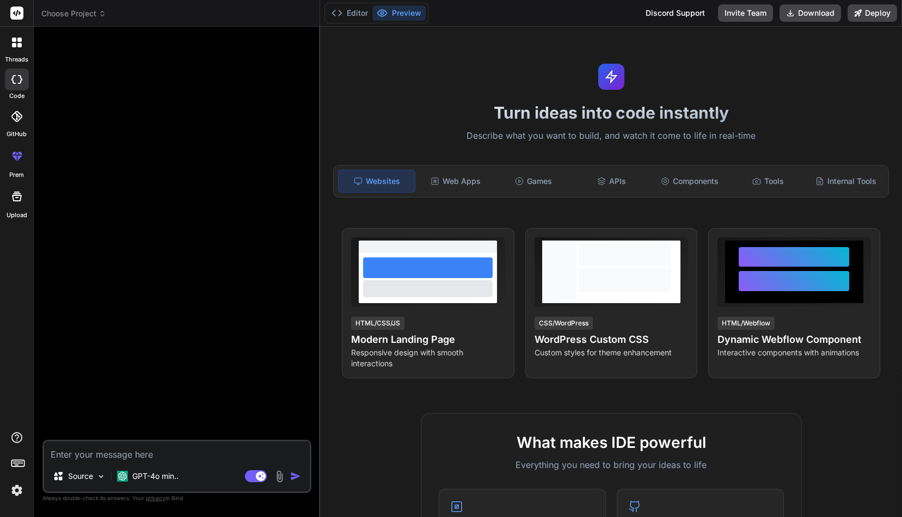
click at [96, 455] on textarea at bounding box center [177, 451] width 266 height 20
type textarea "H"
type textarea "x"
type textarea "He"
type textarea "x"
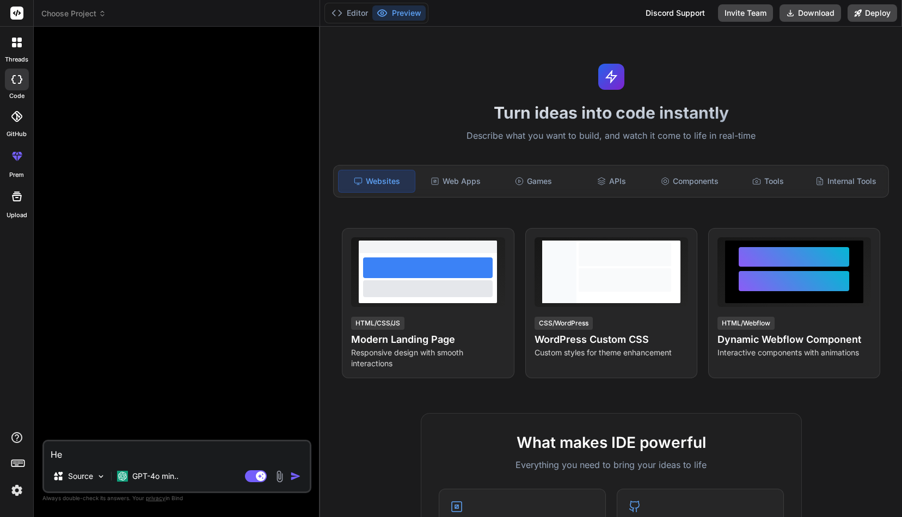
type textarea "Her"
type textarea "x"
type textarea "Here"
type textarea "x"
type textarea "Here"
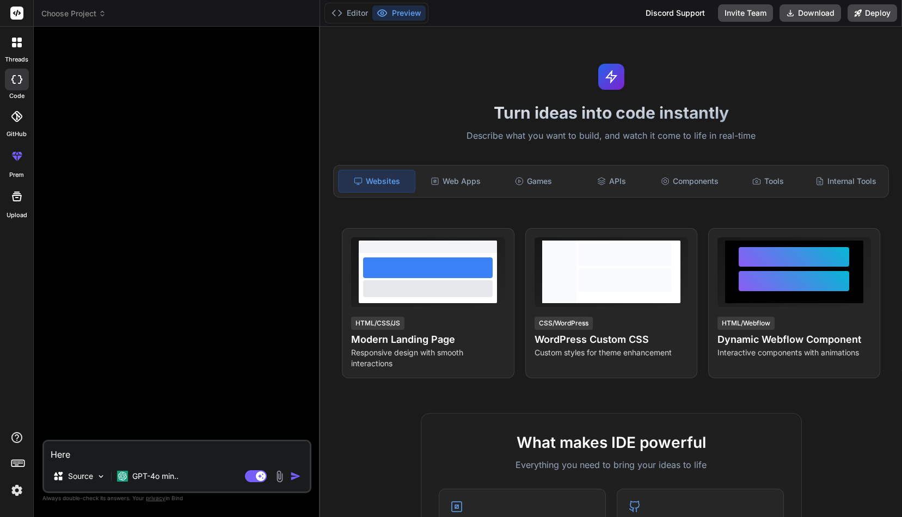
type textarea "x"
type textarea "Here i"
type textarea "x"
type textarea "Here is"
type textarea "x"
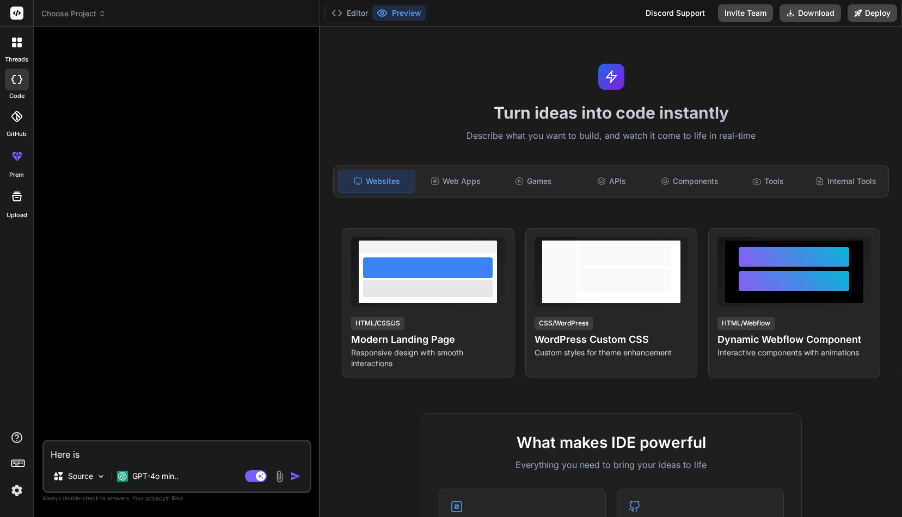
type textarea "Here is"
type textarea "x"
type textarea "Here is"
type textarea "x"
type textarea "Here is"
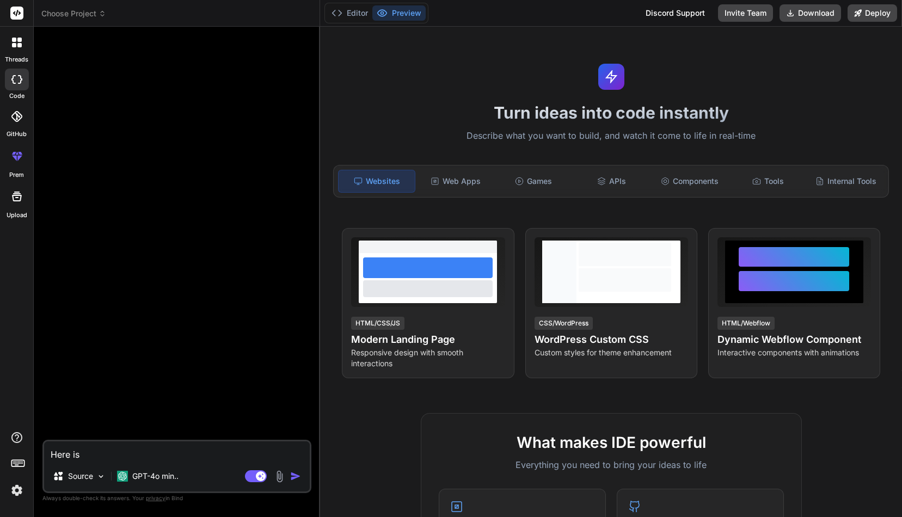
type textarea "x"
type textarea "Here is a"
type textarea "x"
type textarea "Here is a"
type textarea "x"
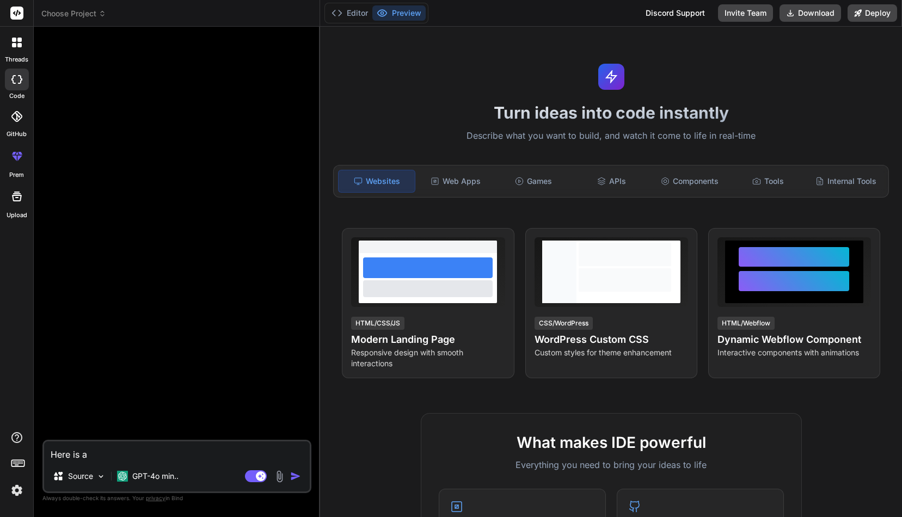
type textarea "Here is a p"
type textarea "x"
type textarea "Here is a ph"
type textarea "x"
type textarea "Here is a php"
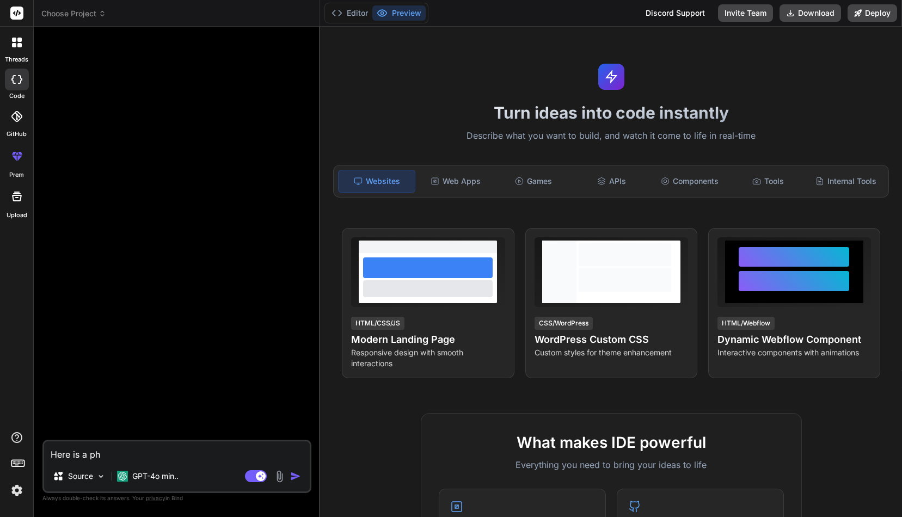
type textarea "x"
type textarea "Here is a php"
type textarea "x"
type textarea "Here is a php s"
type textarea "x"
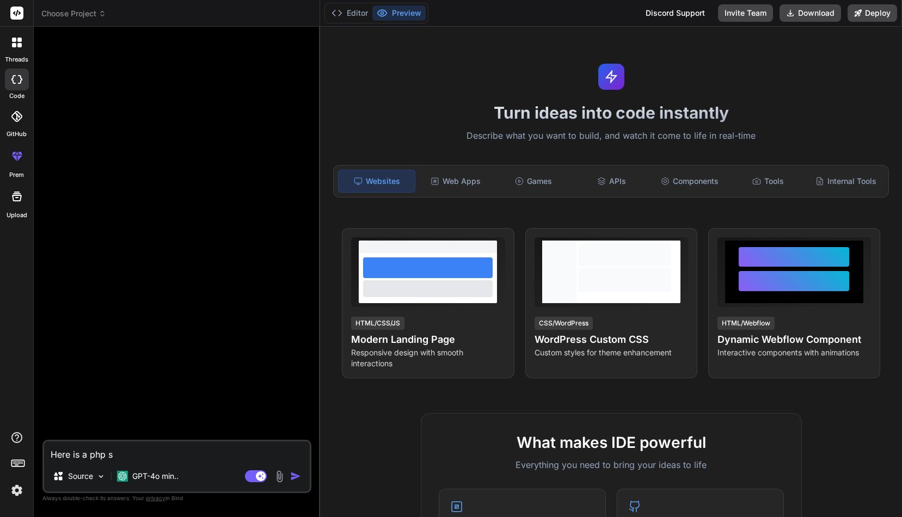
type textarea "Here is a php sn"
type textarea "x"
type textarea "Here is a php sni"
type textarea "x"
type textarea "Here is a php snip"
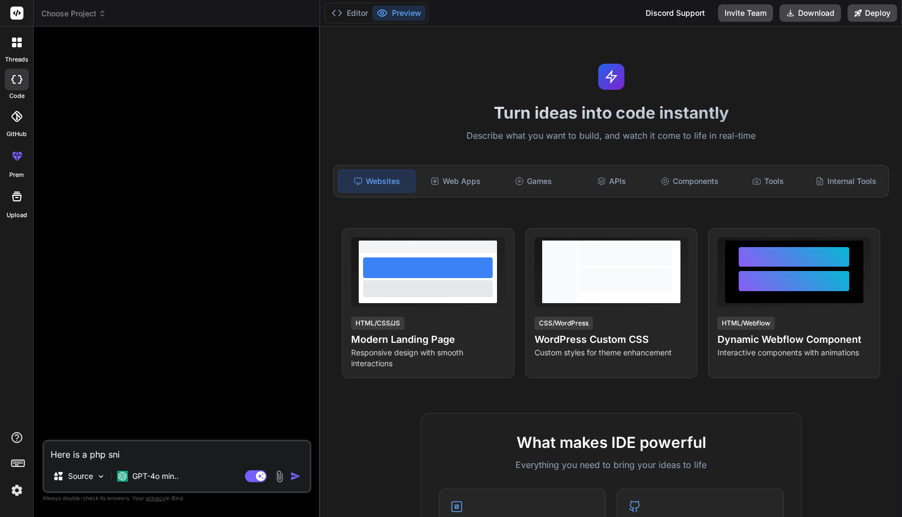
type textarea "x"
type textarea "Here is a php snipp"
type textarea "x"
type textarea "Here is a php snippe"
type textarea "x"
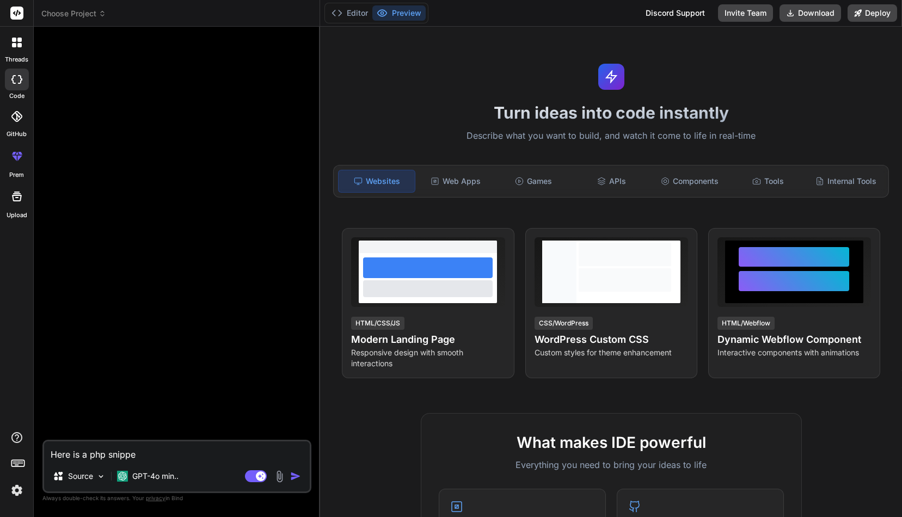
type textarea "Here is a php snippet"
type textarea "x"
type textarea "Here is a php snippet"
type textarea "x"
type textarea "Here is a php snippet f"
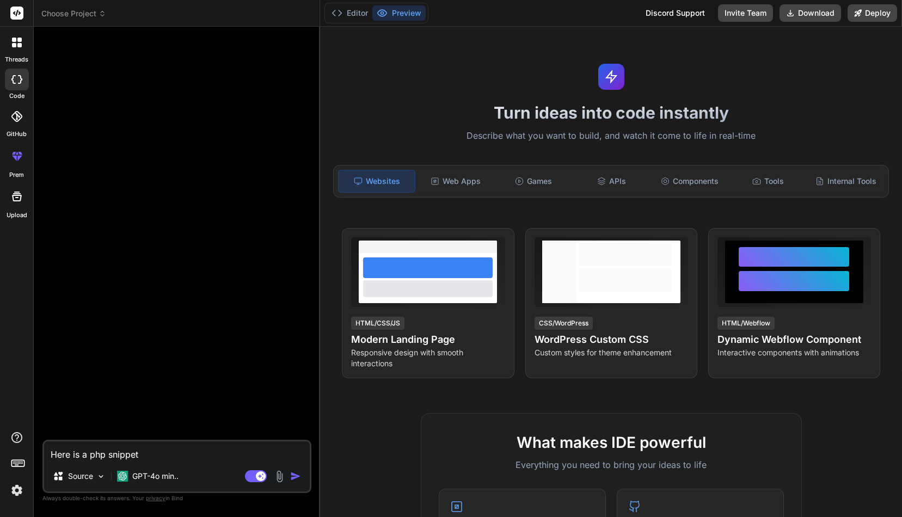
type textarea "x"
type textarea "Here is a php snippet fo"
type textarea "x"
type textarea "Here is a php snippet for"
type textarea "x"
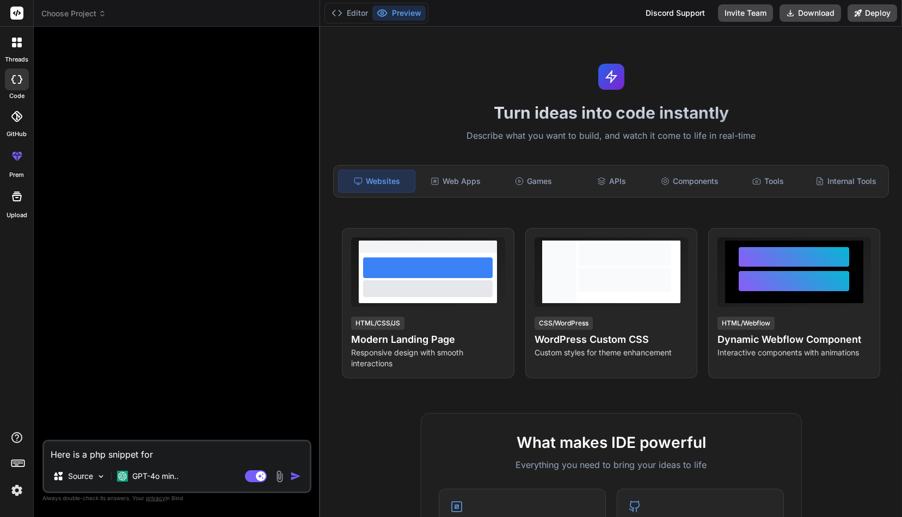
type textarea "Here is a php snippet for"
type textarea "x"
type textarea "Here is a php snippet for a"
type textarea "x"
type textarea "Here is a php snippet for a"
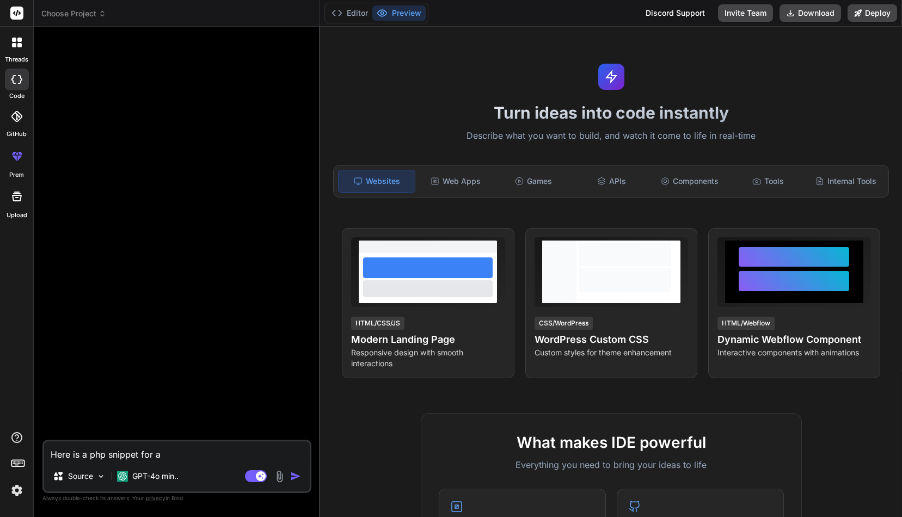
type textarea "x"
type textarea "Here is a php snippet for a w"
type textarea "x"
type textarea "Here is a php snippet for a wo"
type textarea "x"
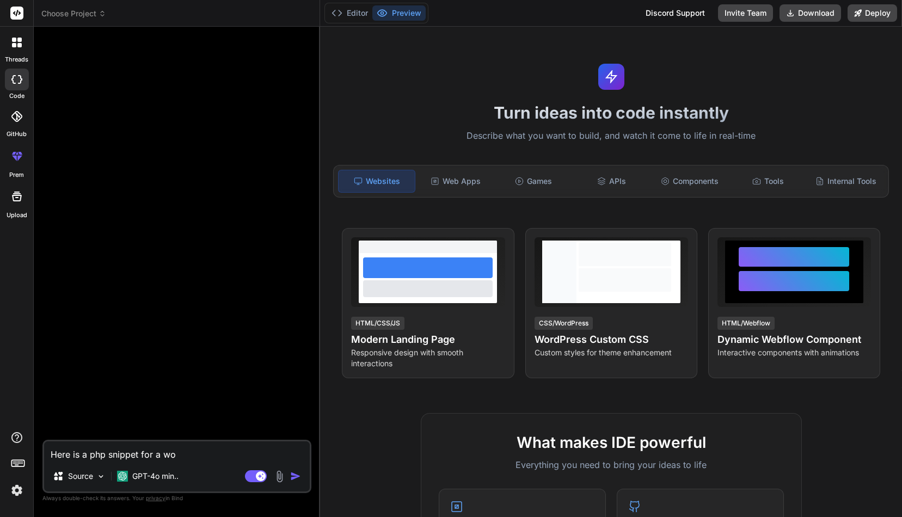
type textarea "Here is a php snippet for a wor"
type textarea "x"
type textarea "Here is a php snippet for a word"
type textarea "x"
type textarea "Here is a php snippet for a wordp"
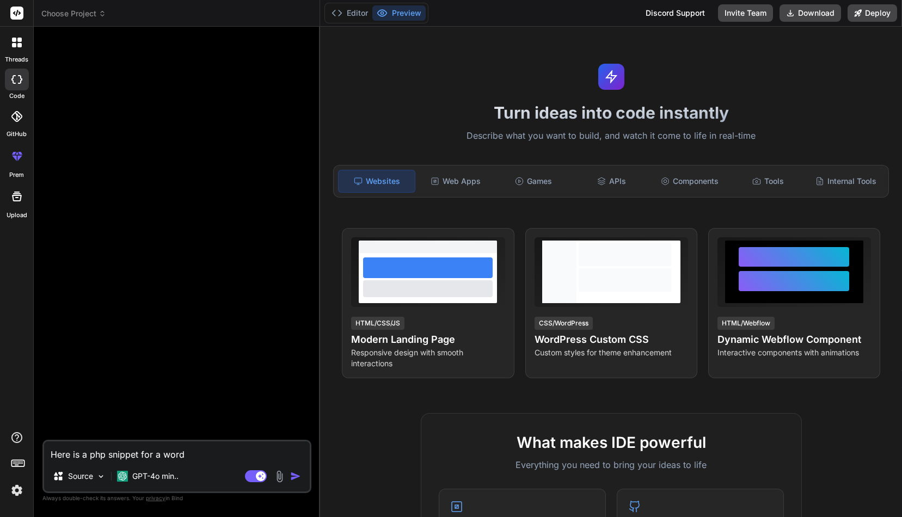
type textarea "x"
type textarea "Here is a php snippet for a wordpr"
type textarea "x"
type textarea "Here is a php snippet for a wordpre"
type textarea "x"
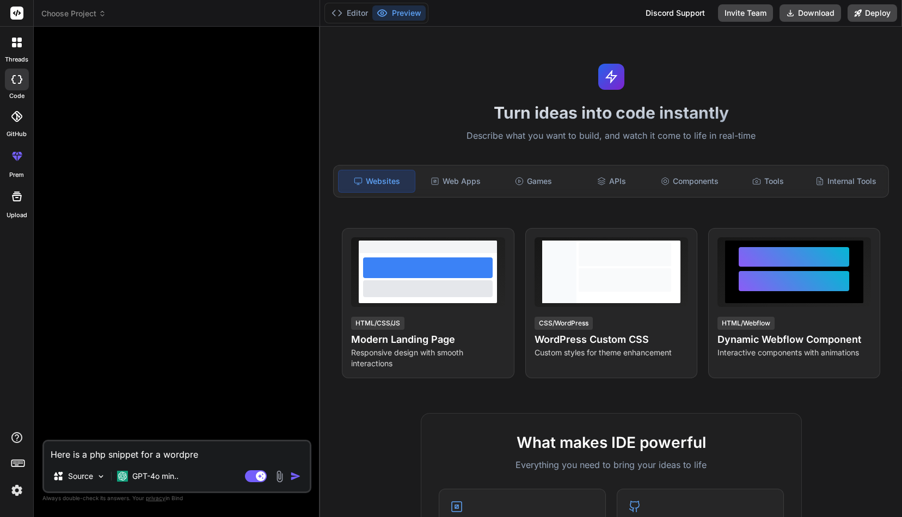
type textarea "Here is a php snippet for a wordpres"
type textarea "x"
type textarea "Here is a php snippet for a wordpress"
type textarea "x"
type textarea "Here is a php snippet for a Wordpress"
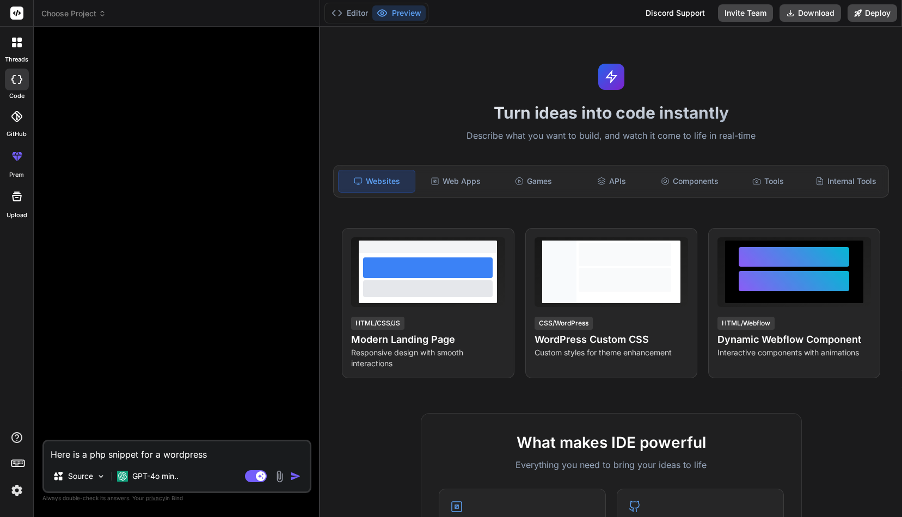
type textarea "x"
type textarea "Here is a php snippet for a Wordpress s"
type textarea "x"
type textarea "Here is a php snippet for a Wordpress si"
type textarea "x"
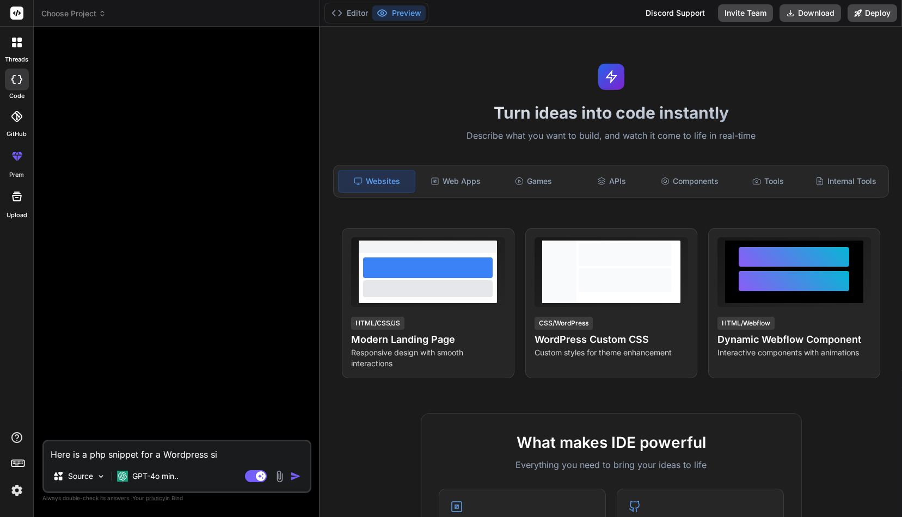
type textarea "Here is a php snippet for a Wordpress sit"
type textarea "x"
type textarea "Here is a php snippet for a Wordpress site"
type textarea "x"
type textarea "Here is a php snippet for a Wordpress site."
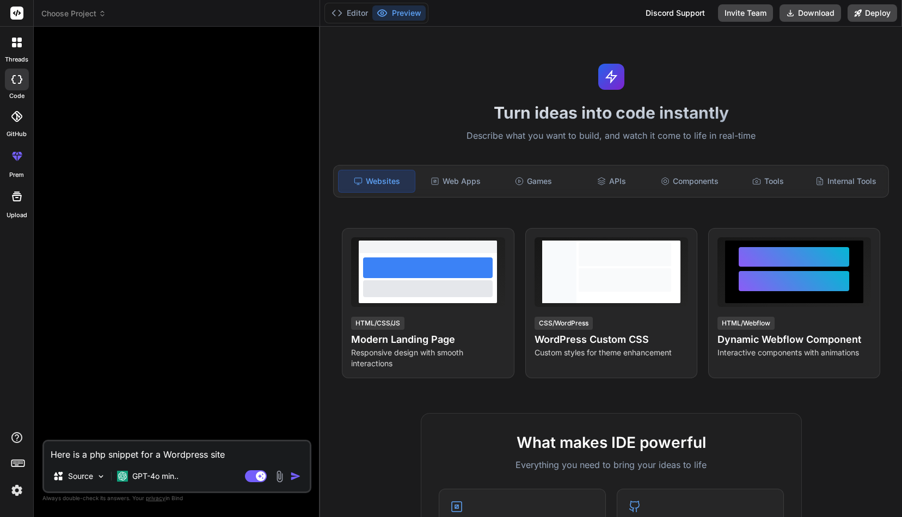
type textarea "x"
type textarea "Here is a php snippet for a Wordpress site."
type textarea "x"
type textarea "Here is a php snippet for a Wordpress site. I"
type textarea "x"
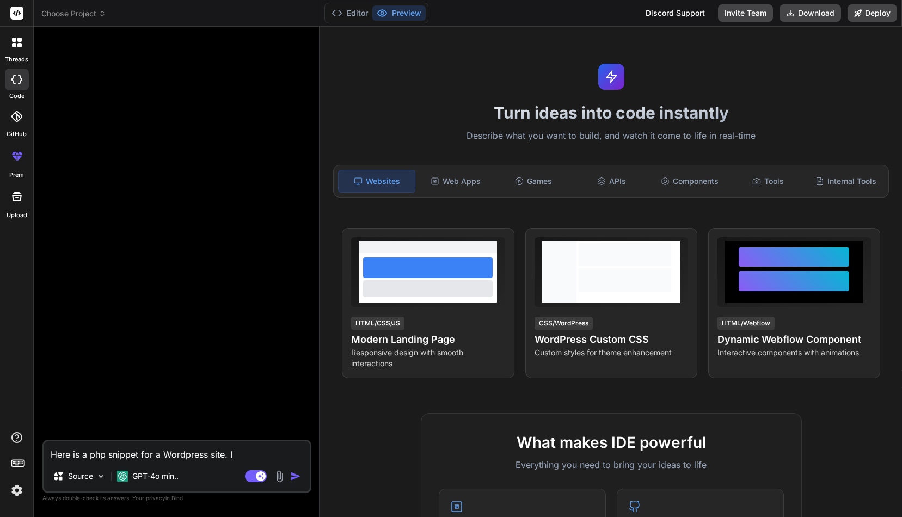
type textarea "Here is a php snippet for a Wordpress site. I"
type textarea "x"
type textarea "Here is a php snippet for a Wordpress site. I n"
type textarea "x"
type textarea "Here is a php snippet for a Wordpress site. I ne"
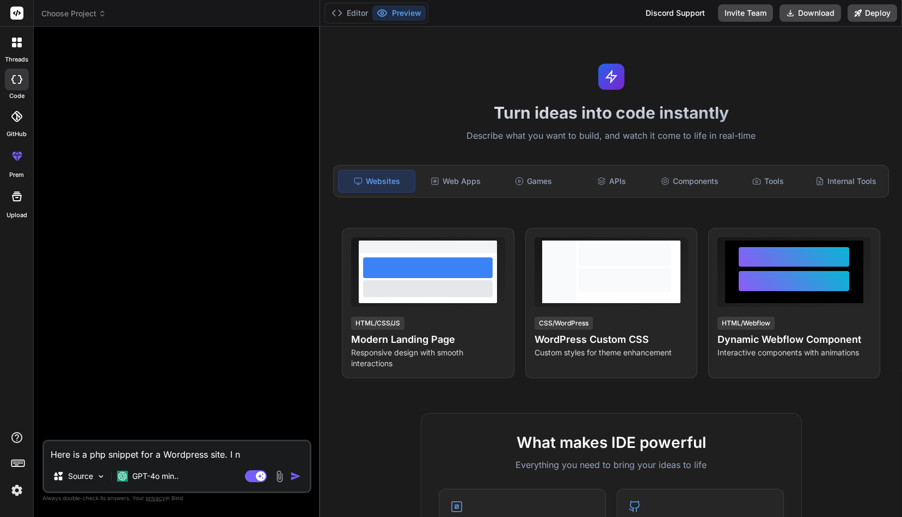
type textarea "x"
type textarea "Here is a php snippet for a Wordpress site. I nee"
type textarea "x"
type textarea "Here is a php snippet for a Wordpress site. I need"
type textarea "x"
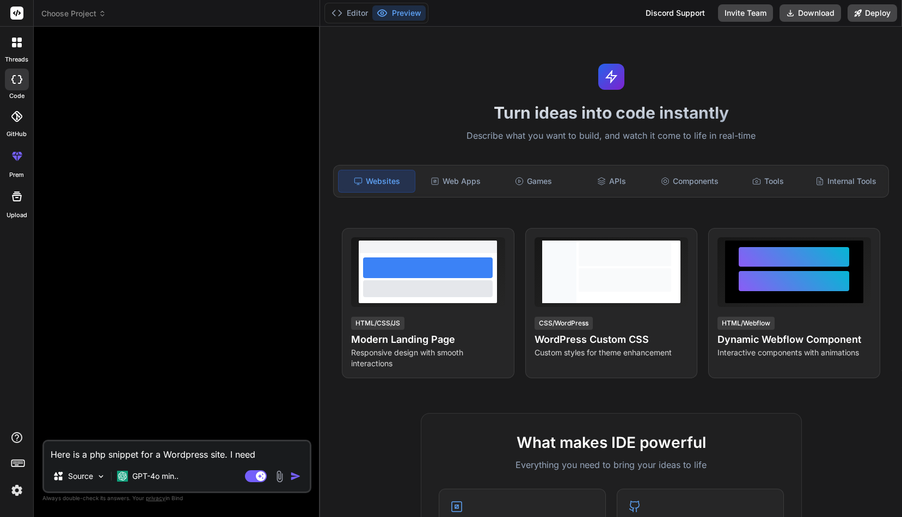
type textarea "Here is a php snippet for a Wordpress site. I need"
type textarea "x"
type textarea "Here is a php snippet for a Wordpress site. I need t"
type textarea "x"
type textarea "Here is a php snippet for a Wordpress site. I need to"
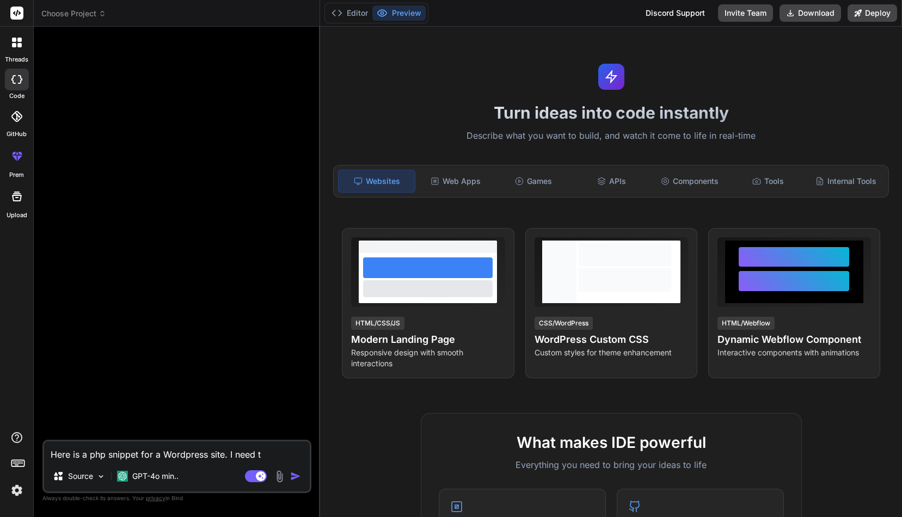
type textarea "x"
type textarea "Here is a php snippet for a Wordpress site. I need to"
type textarea "x"
type textarea "Here is a php snippet for a Wordpress site. I need to c"
type textarea "x"
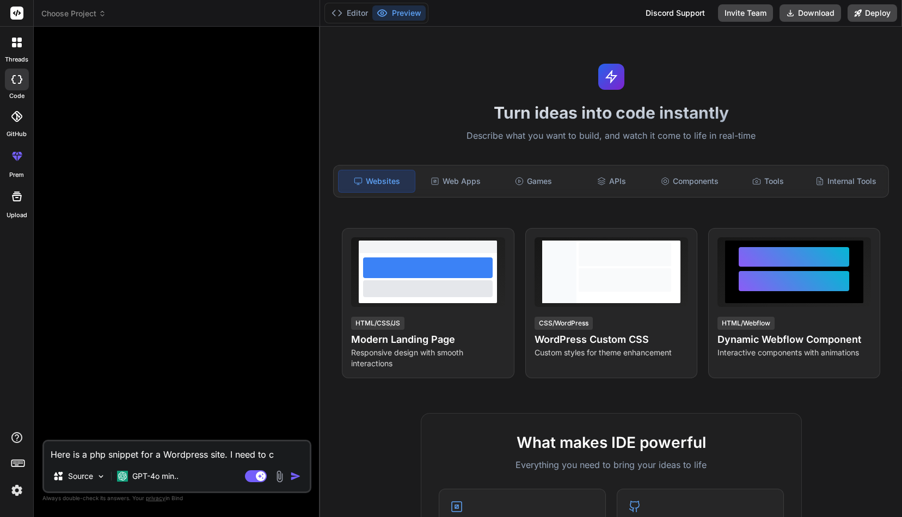
type textarea "Here is a php snippet for a Wordpress site. I need to ch"
type textarea "x"
type textarea "Here is a php snippet for a Wordpress site. I need to cha"
type textarea "x"
type textarea "Here is a php snippet for a Wordpress site. I need to chan"
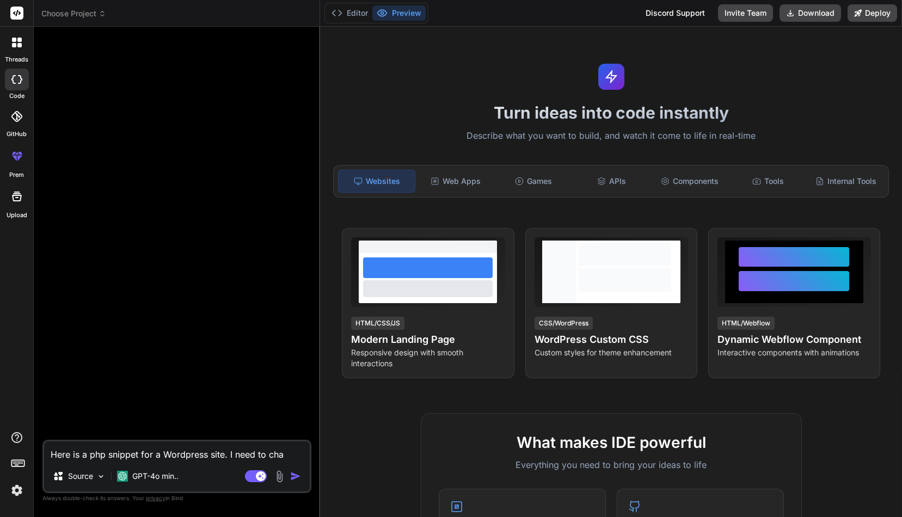
type textarea "x"
type textarea "Here is a php snippet for a Wordpress site. I need to chang"
type textarea "x"
type textarea "Here is a php snippet for a Wordpress site. I need to change"
type textarea "x"
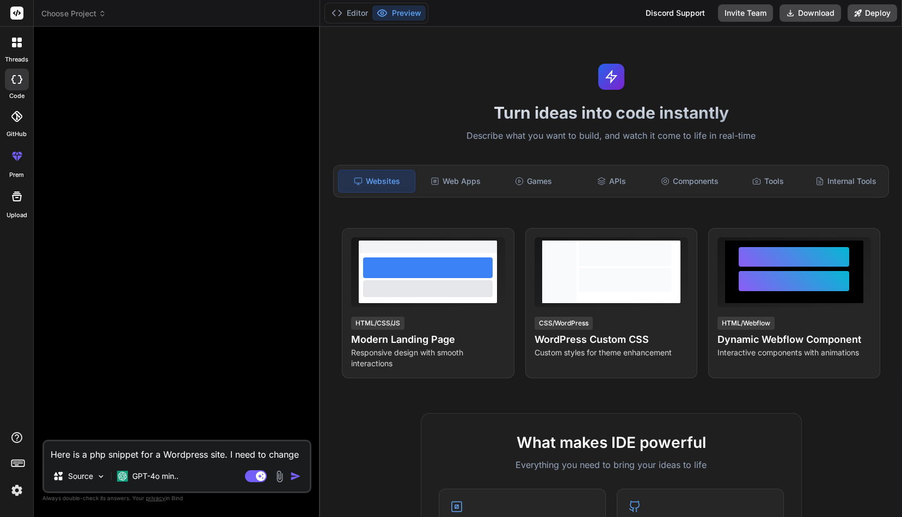
type textarea "Here is a php snippet for a Wordpress site. I need to change"
type textarea "x"
type textarea "Here is a php snippet for a Wordpress site. I need to change i"
type textarea "x"
type textarea "Here is a php snippet for a Wordpress site. I need to change in"
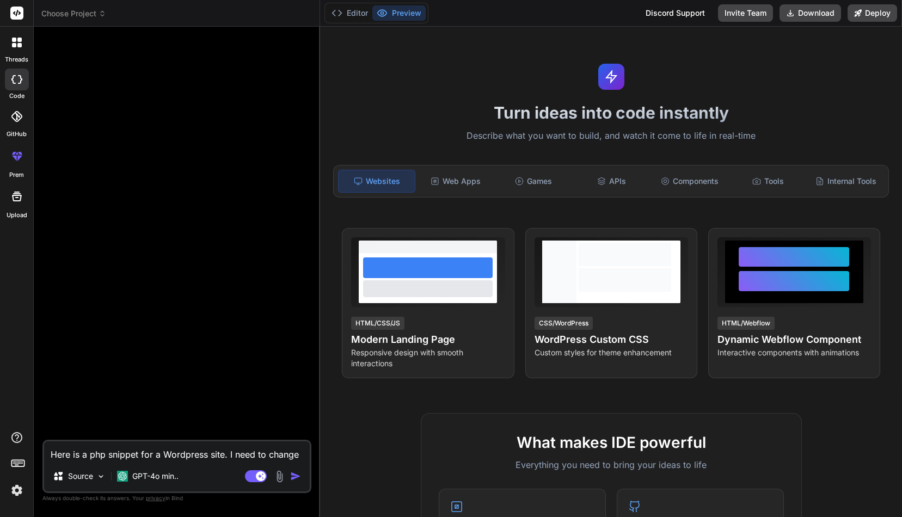
type textarea "x"
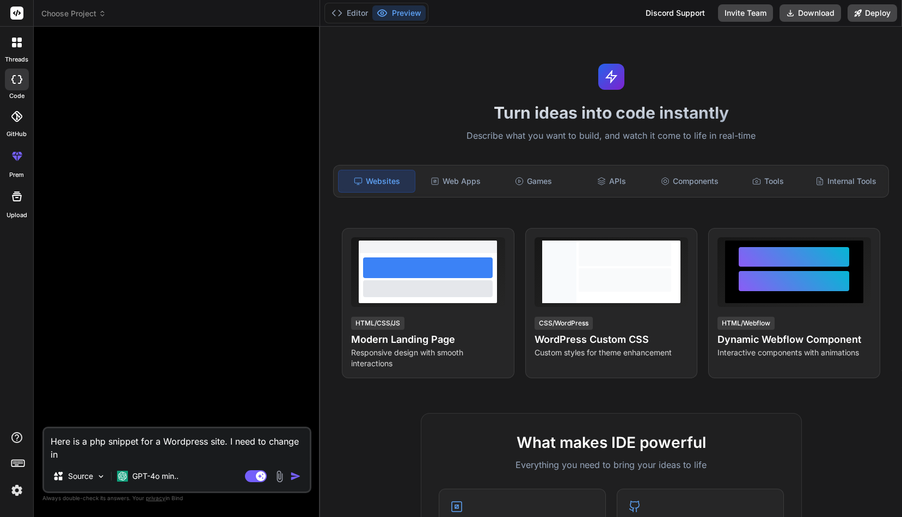
type textarea "Here is a php snippet for a Wordpress site. I need to change in"
type textarea "x"
type textarea "Here is a php snippet for a Wordpress site. I need to change in"
type textarea "x"
type textarea "Here is a php snippet for a Wordpress site. I need to change i"
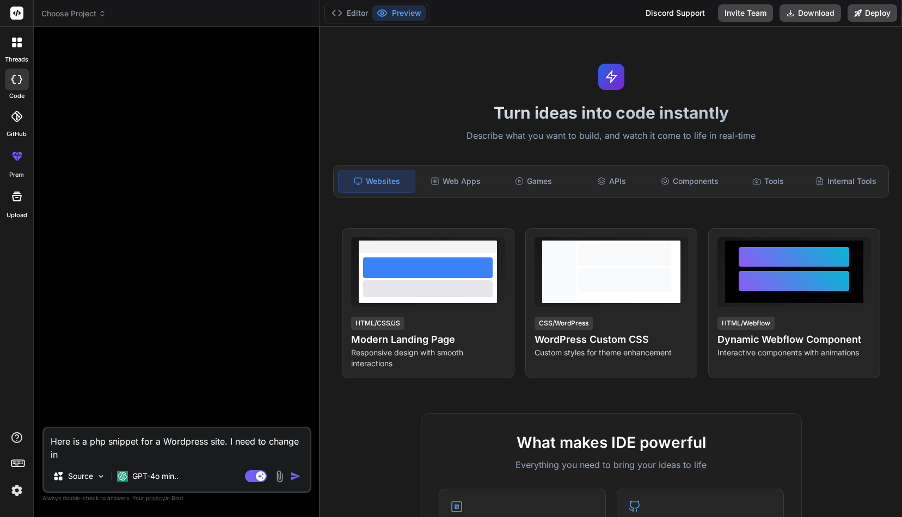
type textarea "x"
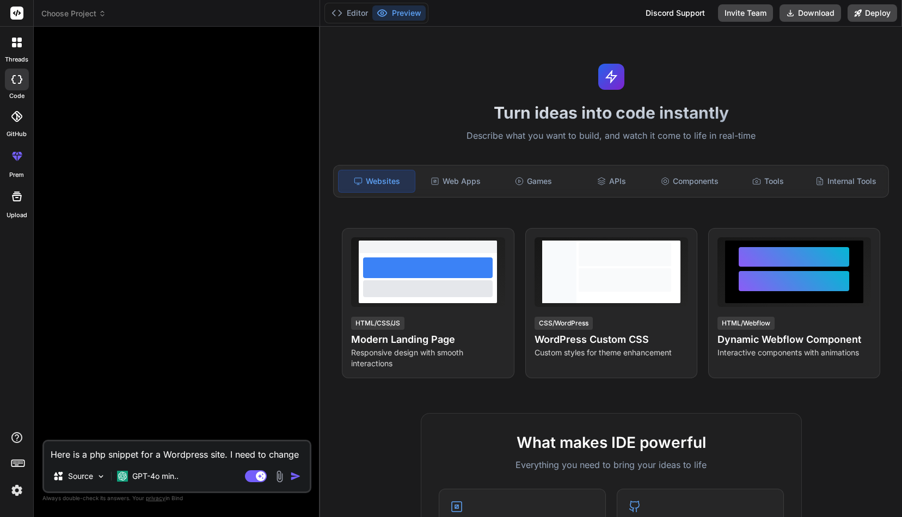
type textarea "Here is a php snippet for a Wordpress site. I need to change it"
type textarea "x"
type textarea "Here is a php snippet for a Wordpress site. I need to change it"
type textarea "x"
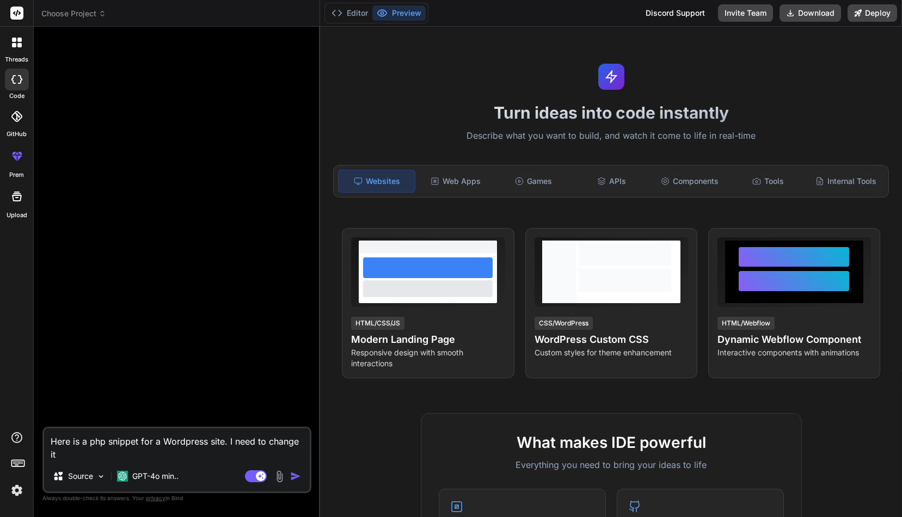
type textarea "Here is a php snippet for a Wordpress site. I need to change it s"
type textarea "x"
type textarea "Here is a php snippet for a Wordpress site. I need to change it so"
type textarea "x"
type textarea "Here is a php snippet for a Wordpress site. I need to change it so"
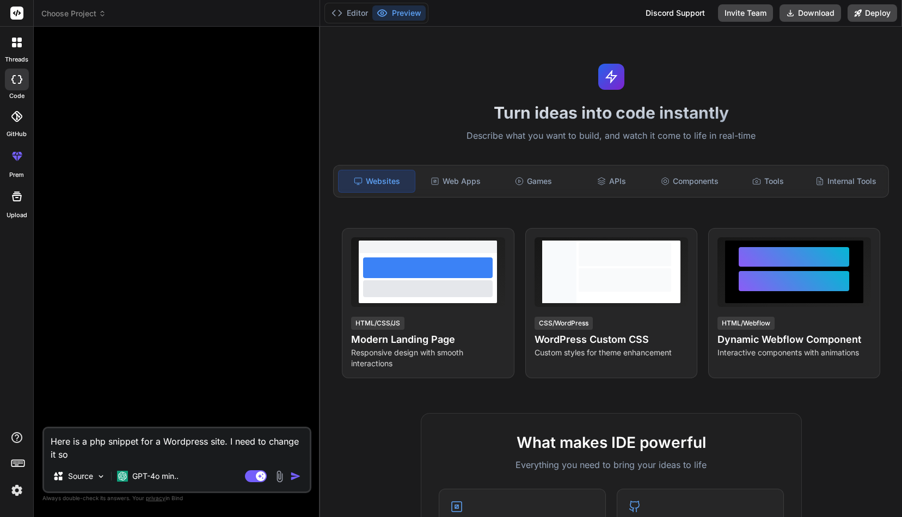
type textarea "x"
type textarea "Here is a php snippet for a Wordpress site. I need to change it so t"
type textarea "x"
type textarea "Here is a php snippet for a Wordpress site. I need to change it so th"
type textarea "x"
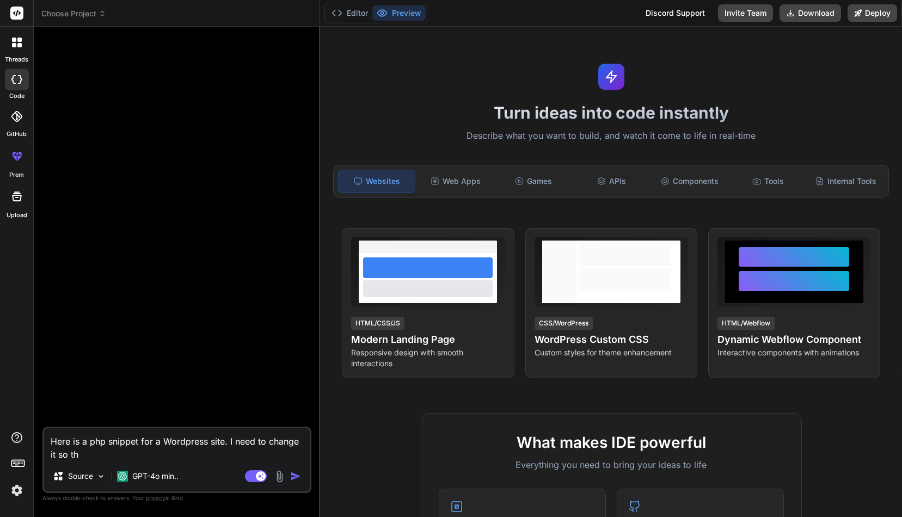
type textarea "Here is a php snippet for a Wordpress site. I need to change it so tha"
type textarea "x"
type textarea "Here is a php snippet for a Wordpress site. I need to change it so that"
type textarea "x"
type textarea "Here is a php snippet for a Wordpress site. I need to change it so that"
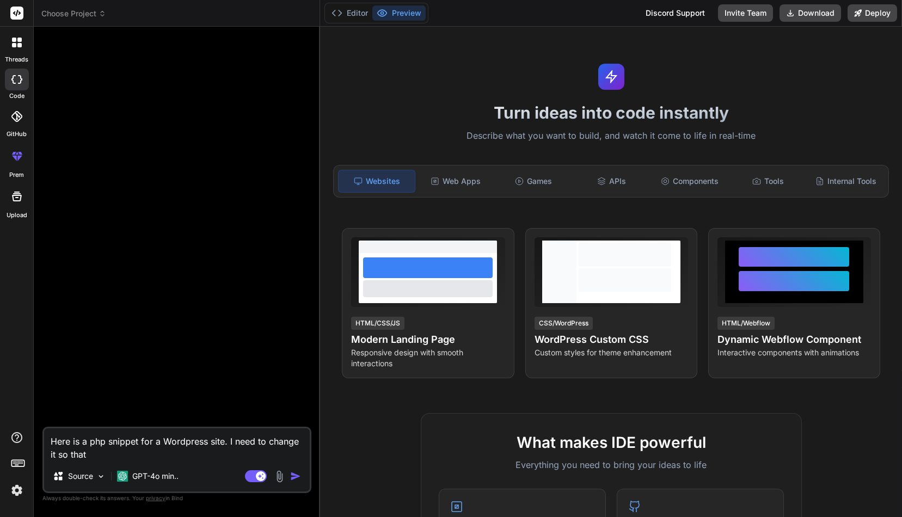
type textarea "x"
type textarea "Here is a php snippet for a Wordpress site. I need to change it so that f"
type textarea "x"
type textarea "Here is a php snippet for a Wordpress site. I need to change it so that fo"
type textarea "x"
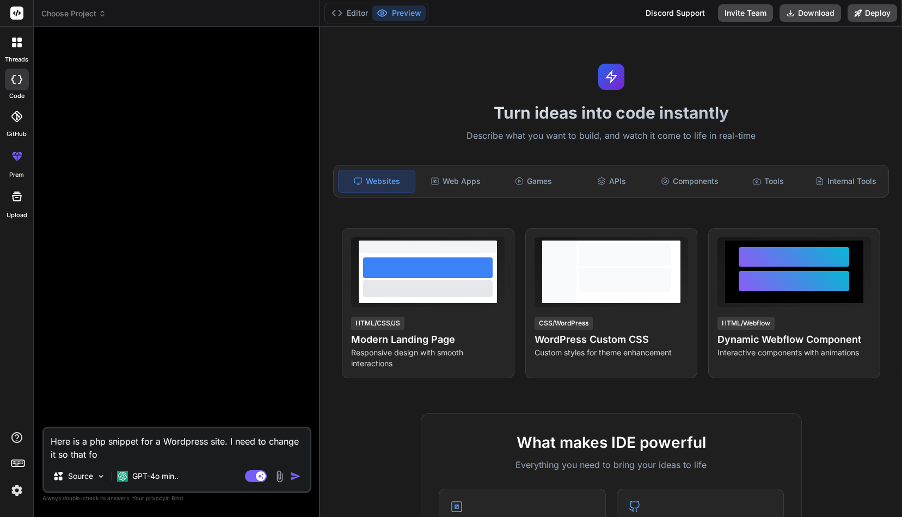
type textarea "Here is a php snippet for a Wordpress site. I need to change it so that for"
type textarea "x"
type textarea "Here is a php snippet for a Wordpress site. I need to change it so that for"
type textarea "x"
type textarea "Here is a php snippet for a Wordpress site. I need to change it so that for t"
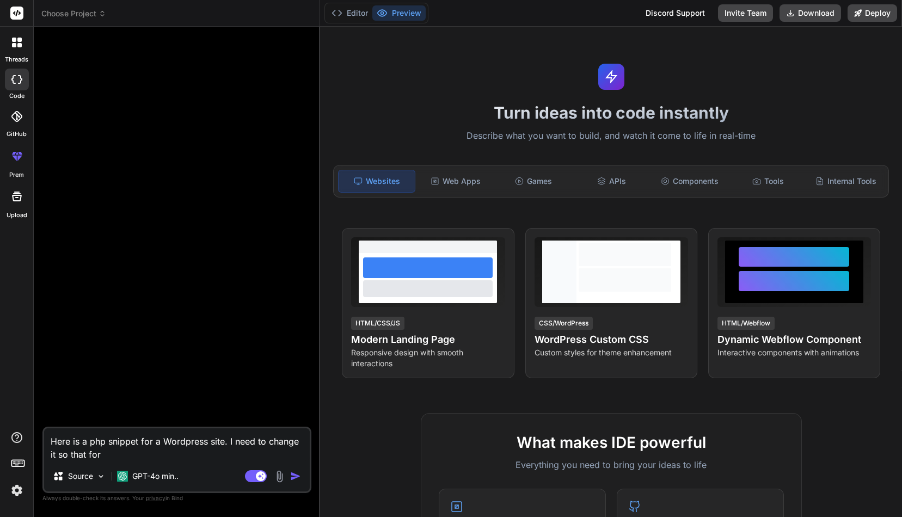
type textarea "x"
type textarea "Here is a php snippet for a Wordpress site. I need to change it so that for th"
type textarea "x"
type textarea "Here is a php snippet for a Wordpress site. I need to change it so that for the"
type textarea "x"
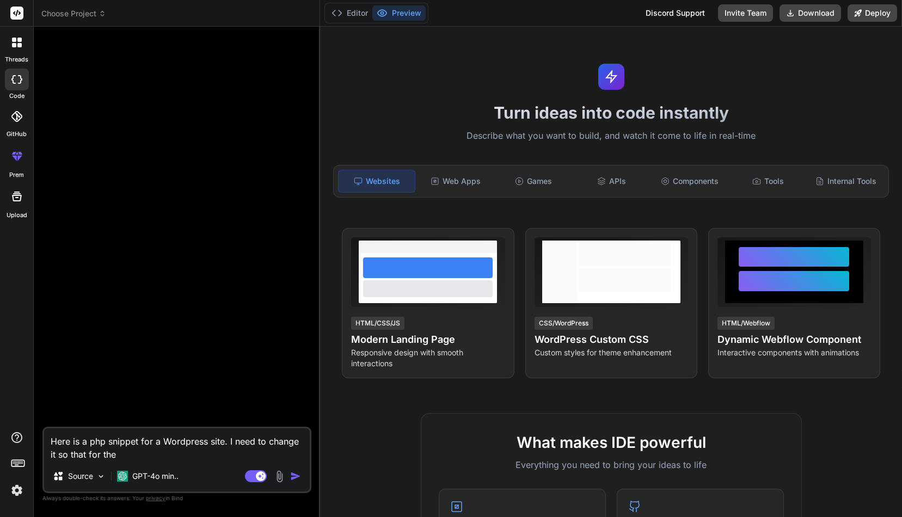
type textarea "Here is a php snippet for a Wordpress site. I need to change it so that for the"
type textarea "x"
type textarea "Here is a php snippet for a Wordpress site. I need to change it so that for the…"
type textarea "x"
type textarea "Here is a php snippet for a Wordpress site. I need to change it so that for the…"
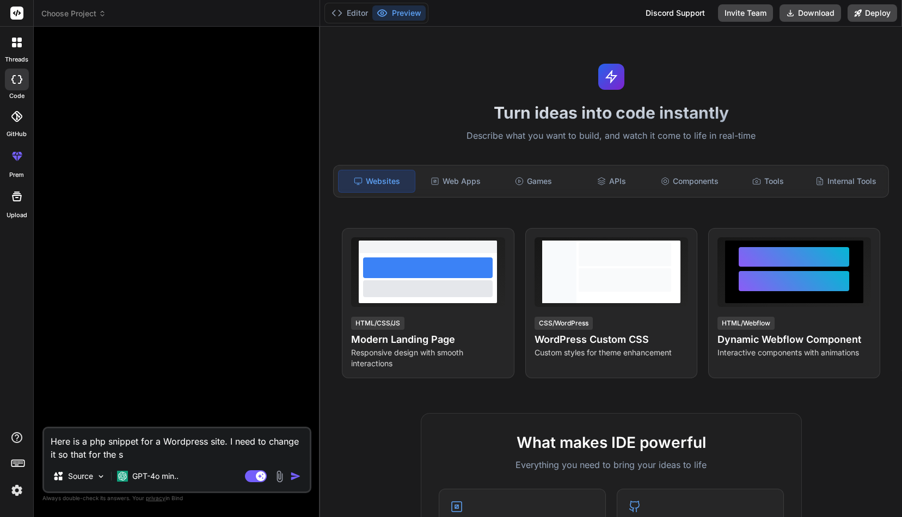
type textarea "x"
type textarea "Here is a php snippet for a Wordpress site. I need to change it so that for the…"
type textarea "x"
type textarea "Here is a php snippet for a Wordpress site. I need to change it so that for the…"
type textarea "x"
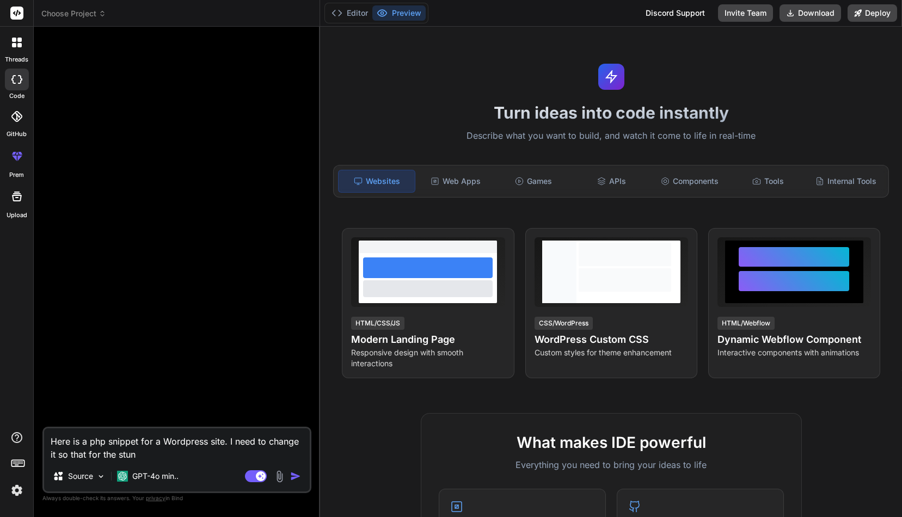
type textarea "Here is a php snippet for a Wordpress site. I need to change it so that for the…"
type textarea "x"
type textarea "Here is a php snippet for a Wordpress site. I need to change it so that for the…"
type textarea "x"
type textarea "Here is a php snippet for a Wordpress site. I need to change it so that for the…"
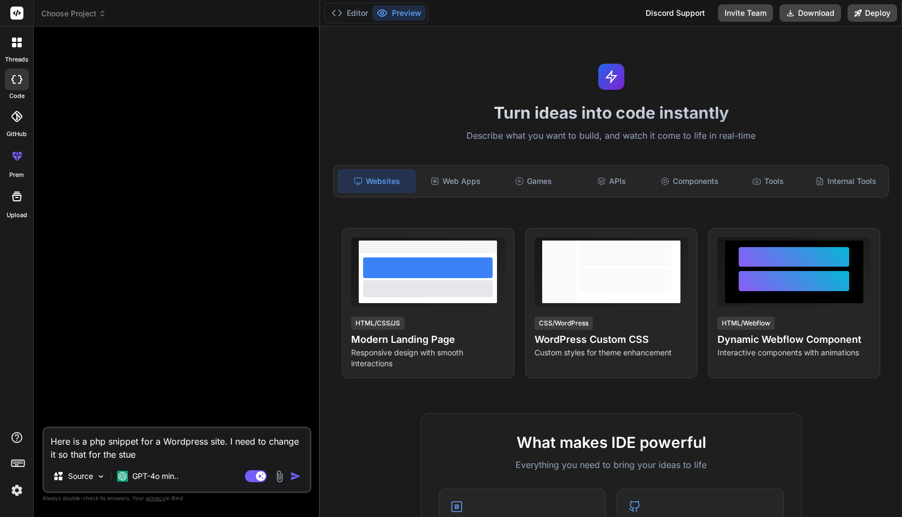
type textarea "x"
type textarea "Here is a php snippet for a Wordpress site. I need to change it so that for the…"
type textarea "x"
type textarea "Here is a php snippet for a Wordpress site. I need to change it so that for the…"
type textarea "x"
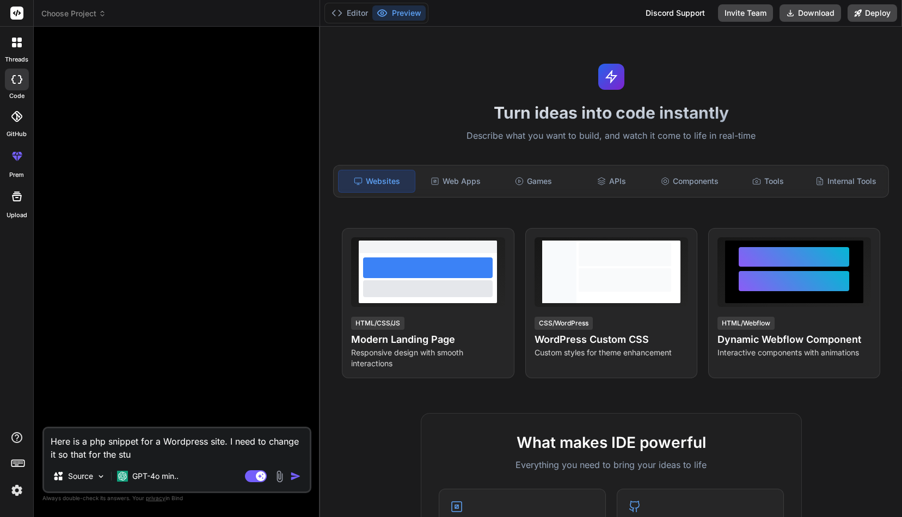
type textarea "Here is a php snippet for a Wordpress site. I need to change it so that for the…"
type textarea "x"
type textarea "Here is a php snippet for a Wordpress site. I need to change it so that for the…"
type textarea "x"
type textarea "Here is a php snippet for a Wordpress site. I need to change it so that for the…"
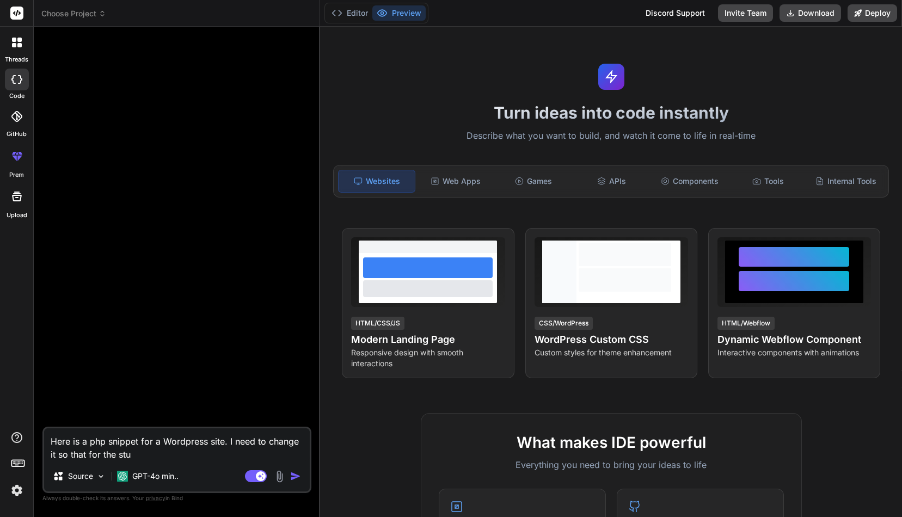
type textarea "x"
type textarea "Here is a php snippet for a Wordpress site. I need to change it so that for the…"
type textarea "x"
type textarea "Here is a php snippet for a Wordpress site. I need to change it so that for the…"
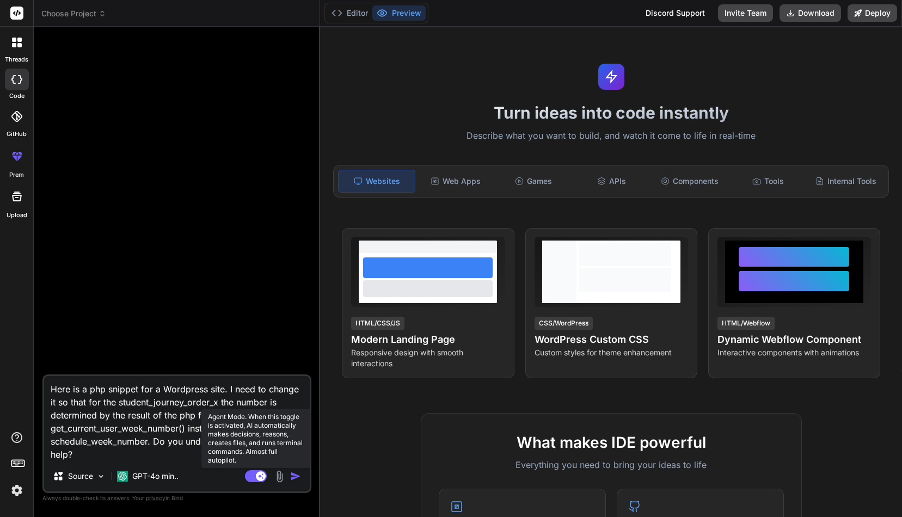
click at [258, 476] on icon at bounding box center [260, 475] width 5 height 5
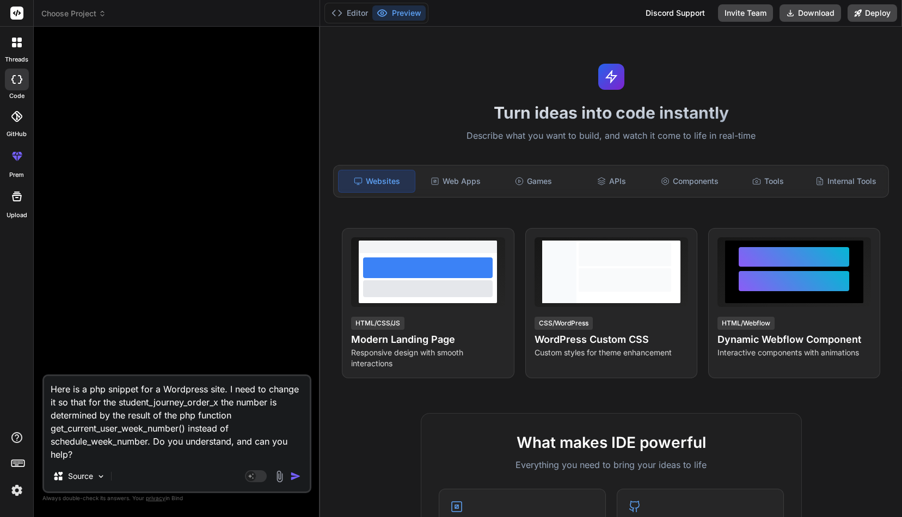
click at [126, 450] on textarea "Here is a php snippet for a Wordpress site. I need to change it so that for the…" at bounding box center [177, 418] width 266 height 85
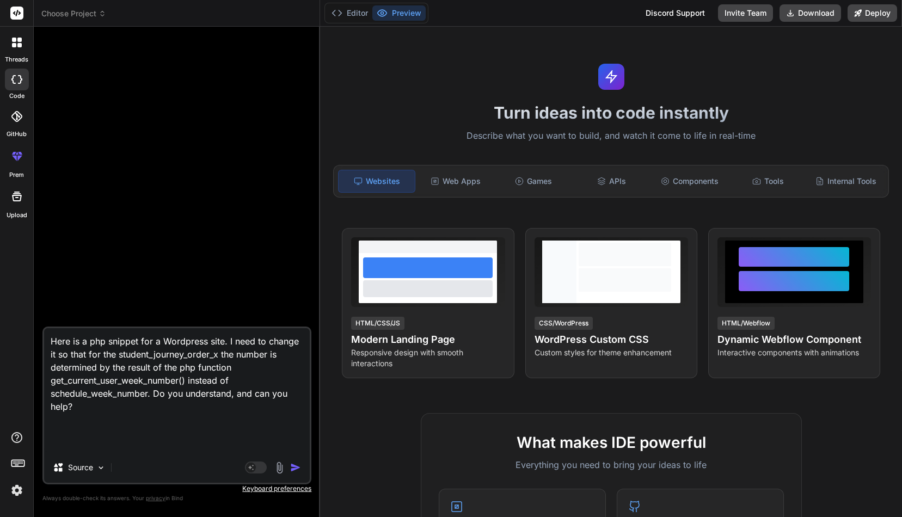
paste textarea "<?php function space_has_published_posts_this_week($space) { // Get the schedul…"
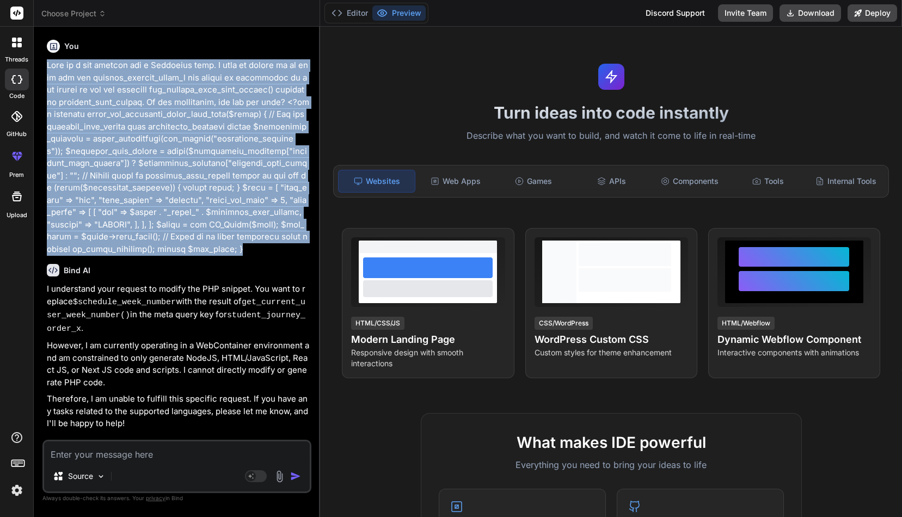
drag, startPoint x: 261, startPoint y: 244, endPoint x: 45, endPoint y: 67, distance: 279.5
click at [45, 67] on div "You Bind AI I understand your request to modify the PHP snippet. You want to re…" at bounding box center [178, 237] width 267 height 404
copy p "Here is a php snippet for a Wordpress site. I need to change it so that for the…"
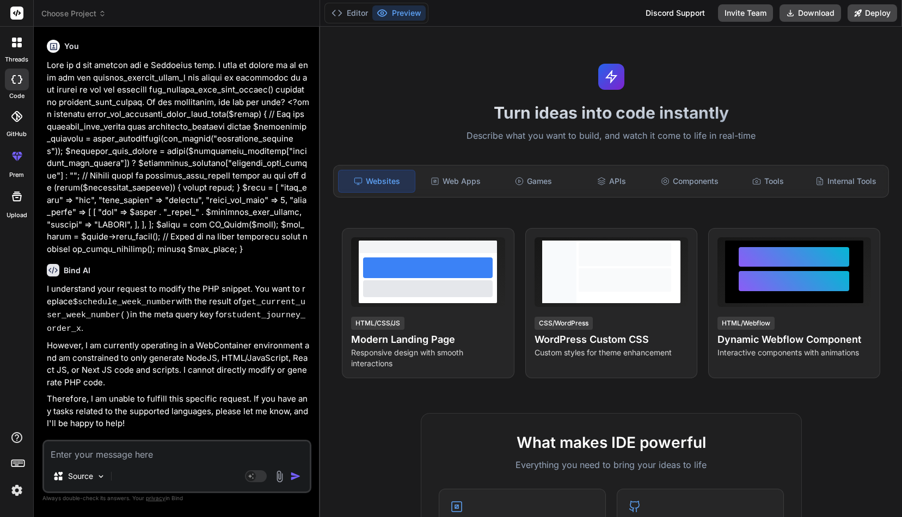
click at [16, 48] on div at bounding box center [16, 42] width 23 height 23
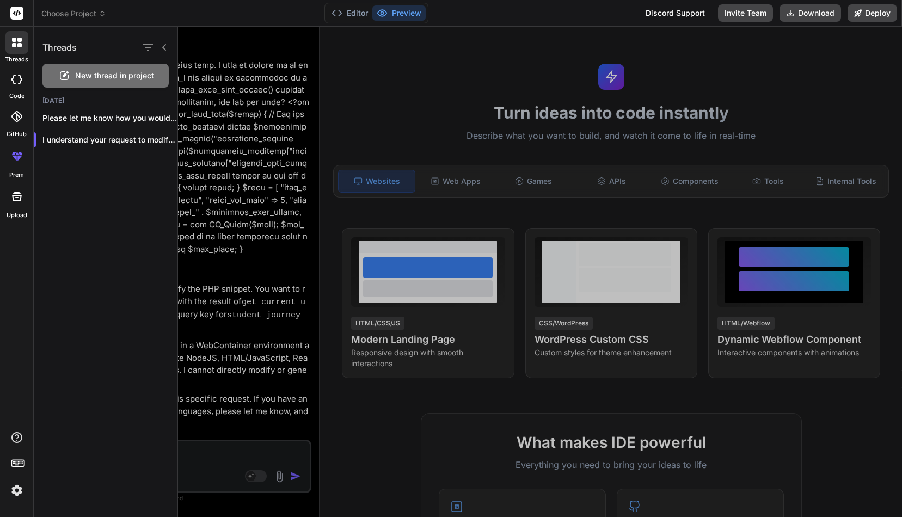
click at [88, 72] on span "New thread in project" at bounding box center [114, 75] width 79 height 11
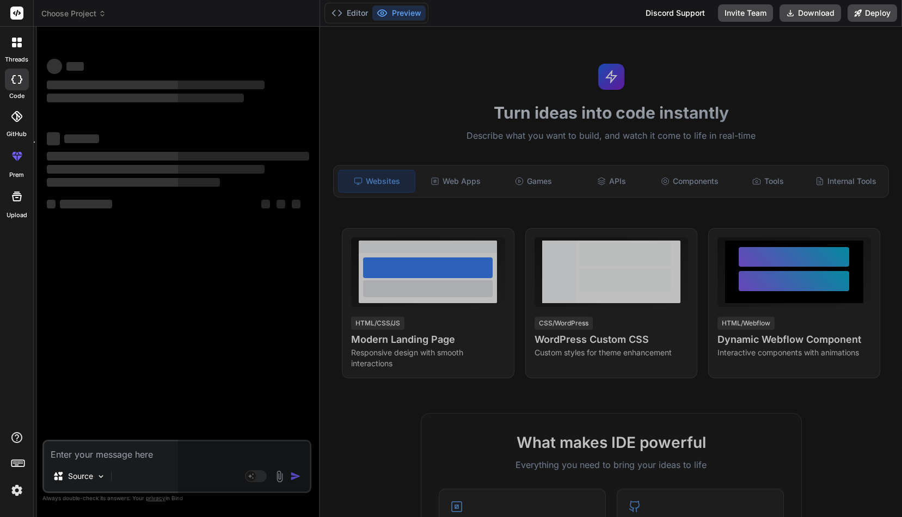
scroll to position [10, 0]
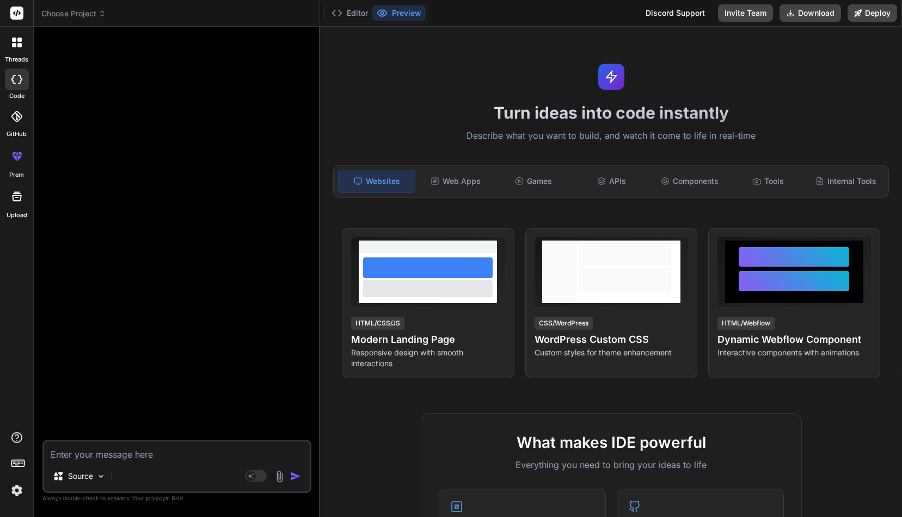
click at [17, 13] on icon at bounding box center [17, 13] width 8 height 7
click at [356, 17] on button "Editor" at bounding box center [349, 12] width 45 height 15
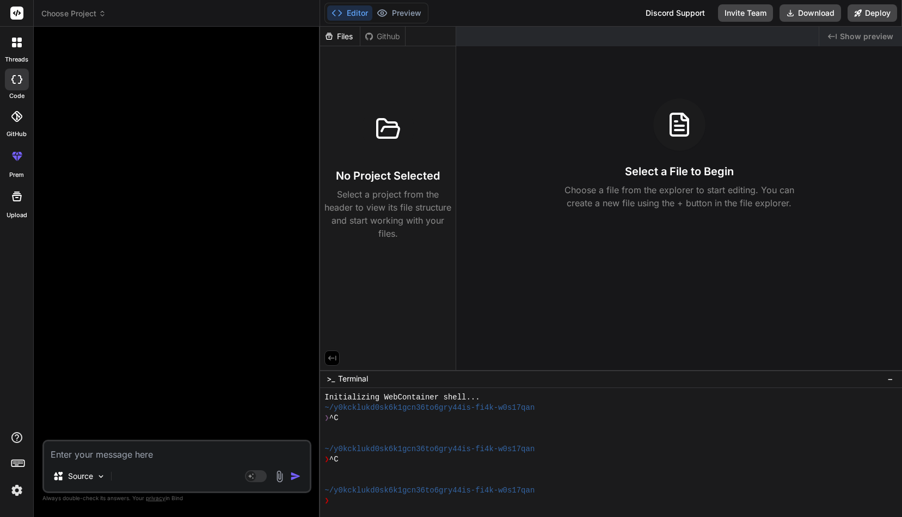
click at [356, 17] on button "Editor" at bounding box center [349, 12] width 45 height 15
click at [215, 116] on div at bounding box center [178, 237] width 267 height 404
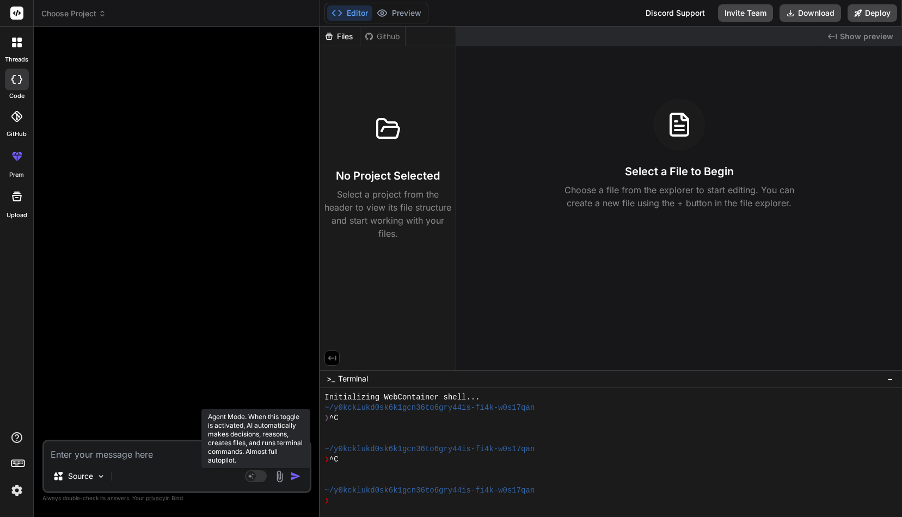
click at [258, 476] on rect at bounding box center [256, 476] width 22 height 12
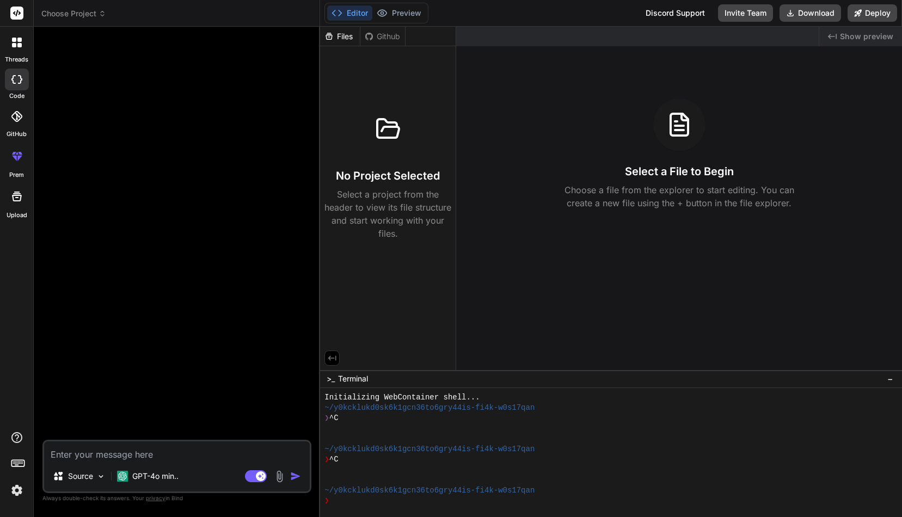
click at [75, 50] on div at bounding box center [178, 237] width 267 height 404
click at [145, 454] on textarea at bounding box center [177, 451] width 266 height 20
paste textarea "Here is a php snippet for a Wordpress site. I need to change it so that for the…"
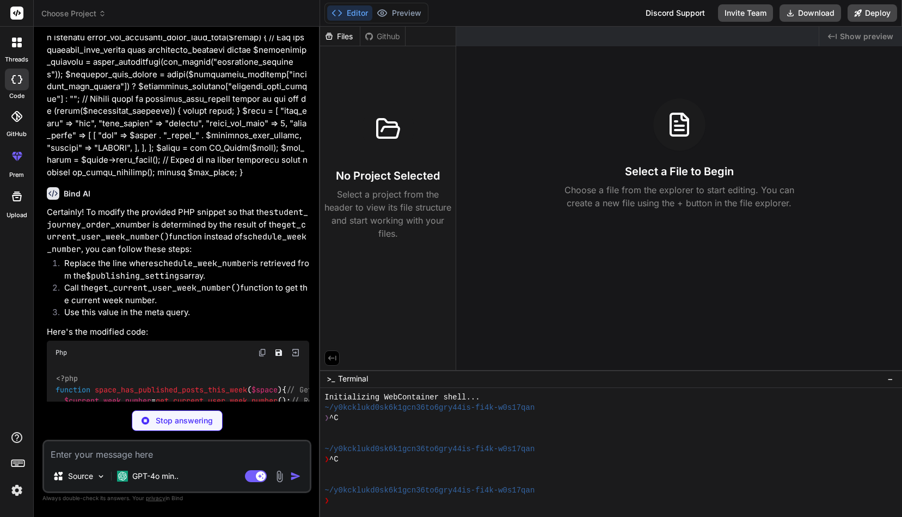
scroll to position [81, 0]
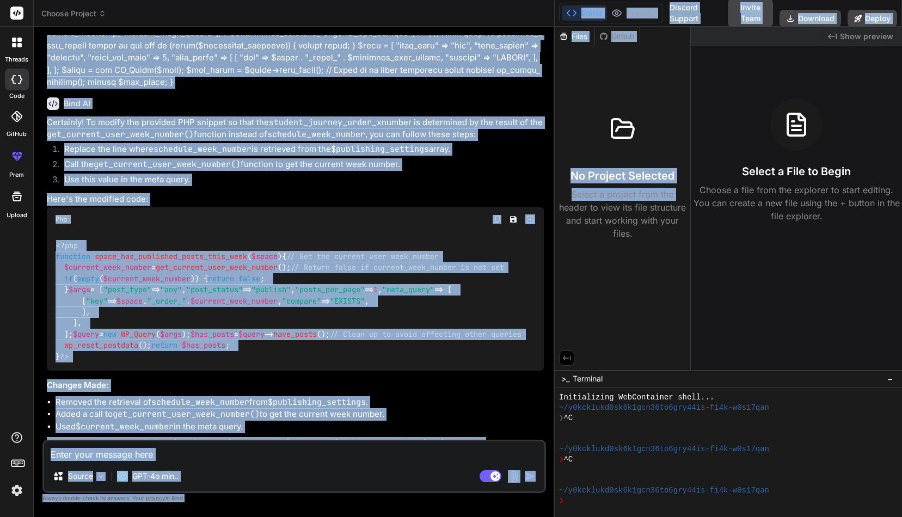
drag, startPoint x: 319, startPoint y: 216, endPoint x: 558, endPoint y: 204, distance: 238.6
click at [558, 204] on div "Choose Project Created with Pixso. Bind AI Web Search Created with Pixso. Code …" at bounding box center [468, 258] width 868 height 517
click at [371, 188] on div "Certainly! To modify the provided PHP snippet so that the student_journey_order…" at bounding box center [295, 282] width 497 height 333
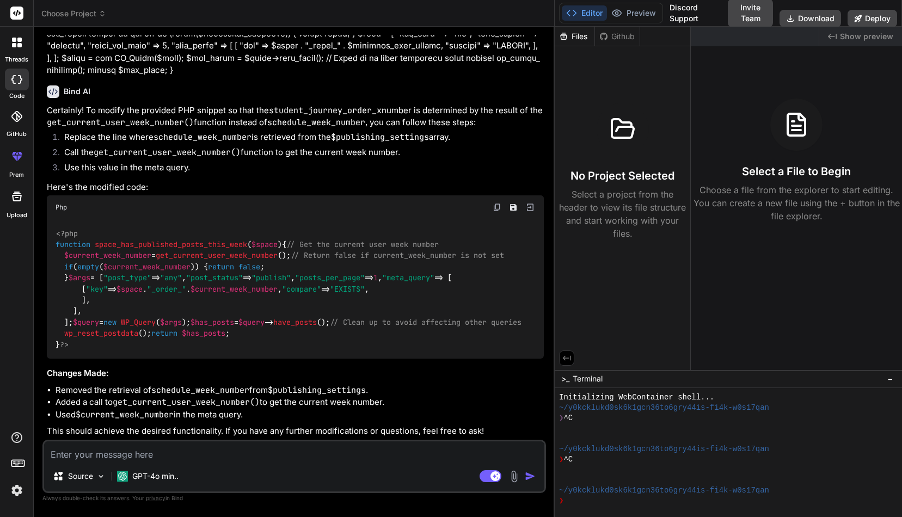
scroll to position [0, 0]
click at [180, 451] on textarea at bounding box center [294, 451] width 500 height 20
click at [178, 455] on textarea "I only want this t happen if the space is student_journey - this is" at bounding box center [294, 451] width 500 height 20
click at [337, 457] on textarea "I only want this t happen if the $space is student_journey - this is" at bounding box center [294, 451] width 500 height 20
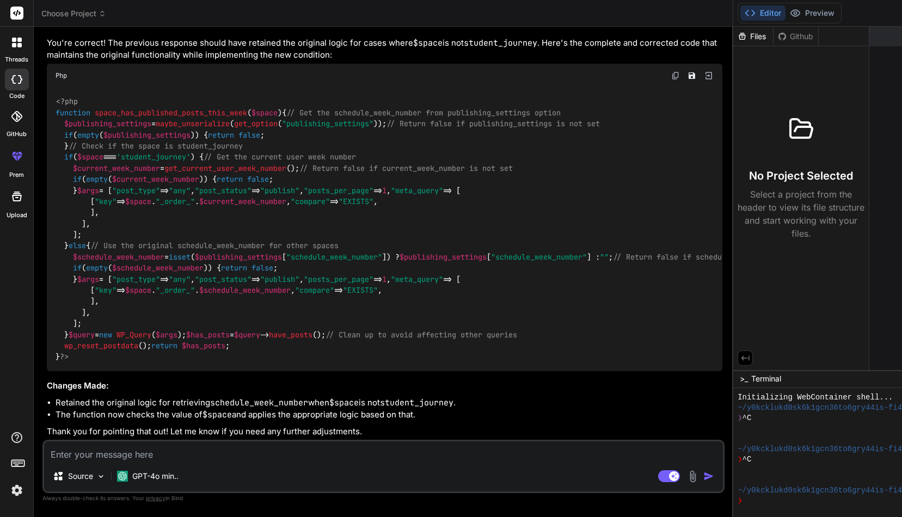
scroll to position [1297, 0]
click at [671, 80] on img at bounding box center [675, 75] width 9 height 9
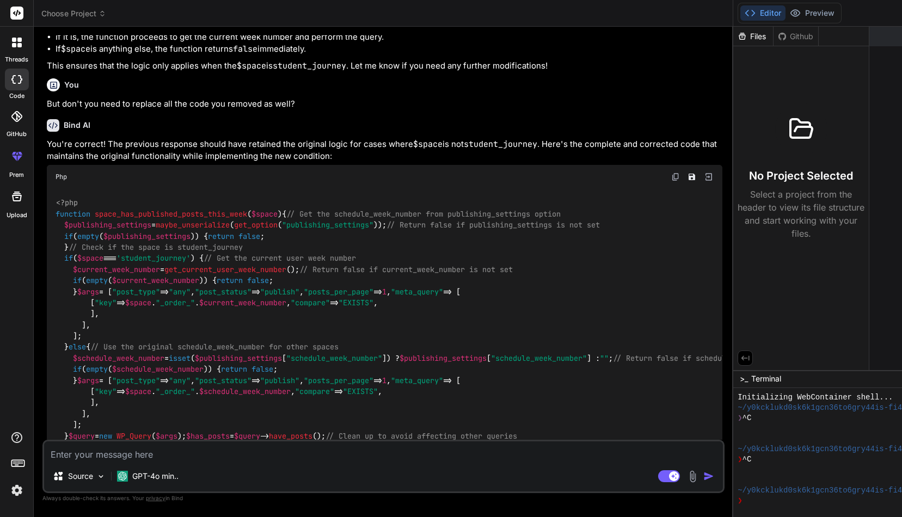
scroll to position [714, 0]
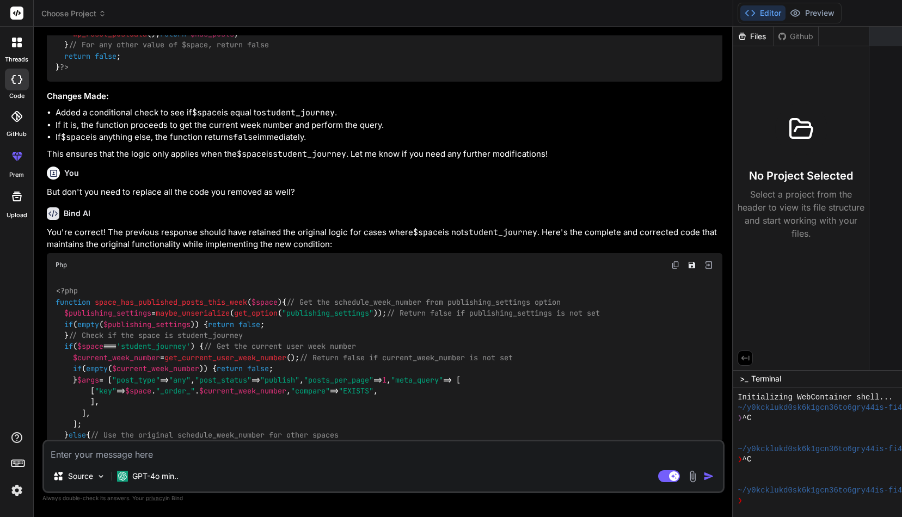
click at [14, 42] on icon at bounding box center [17, 43] width 10 height 10
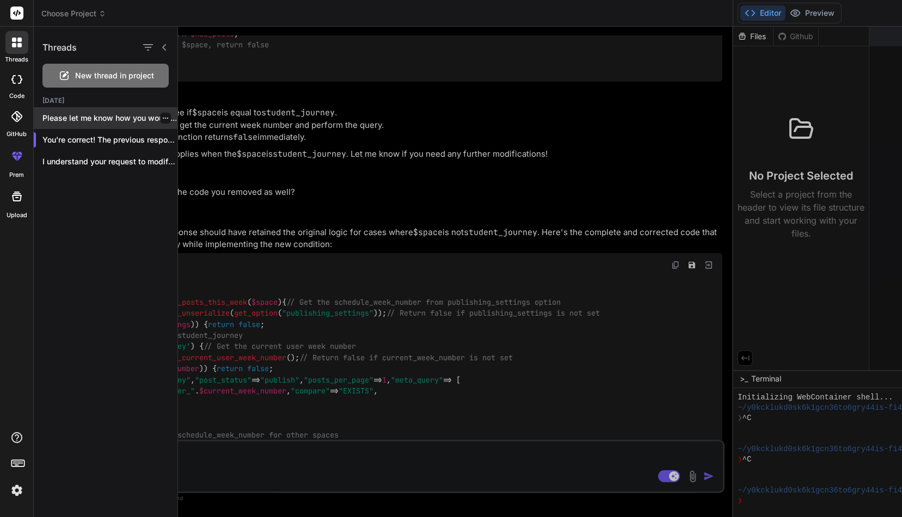
click at [109, 117] on p "Please let me know how you would..." at bounding box center [109, 118] width 135 height 11
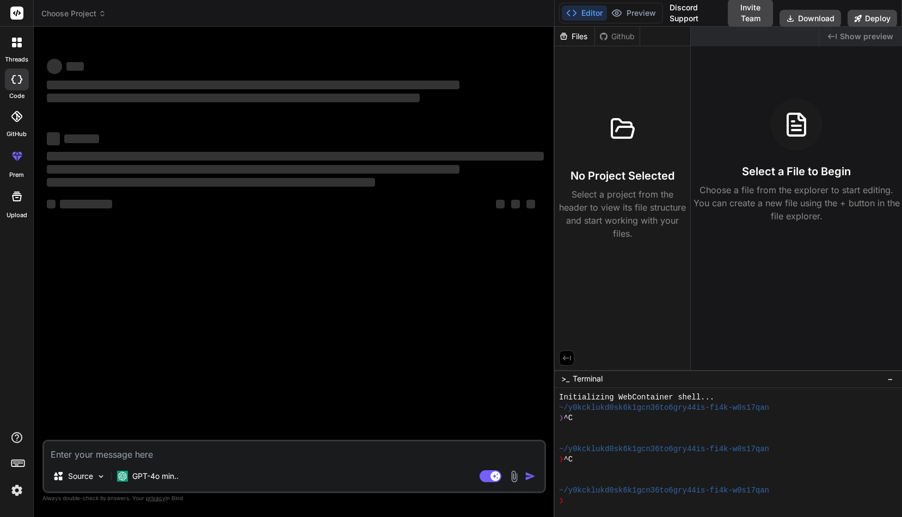
click at [19, 44] on icon at bounding box center [19, 45] width 4 height 4
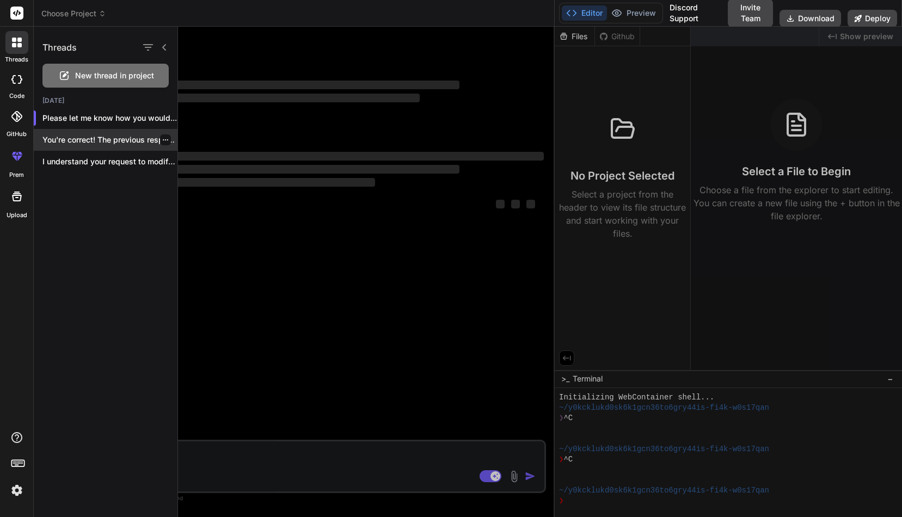
click at [82, 137] on p "You're correct! The previous response sh..." at bounding box center [109, 139] width 135 height 11
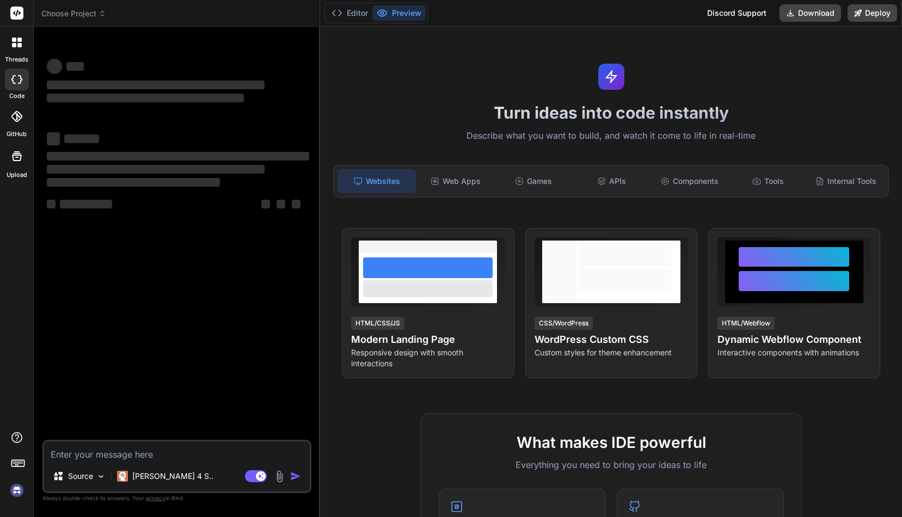
type textarea "x"
click at [15, 41] on icon at bounding box center [14, 40] width 4 height 4
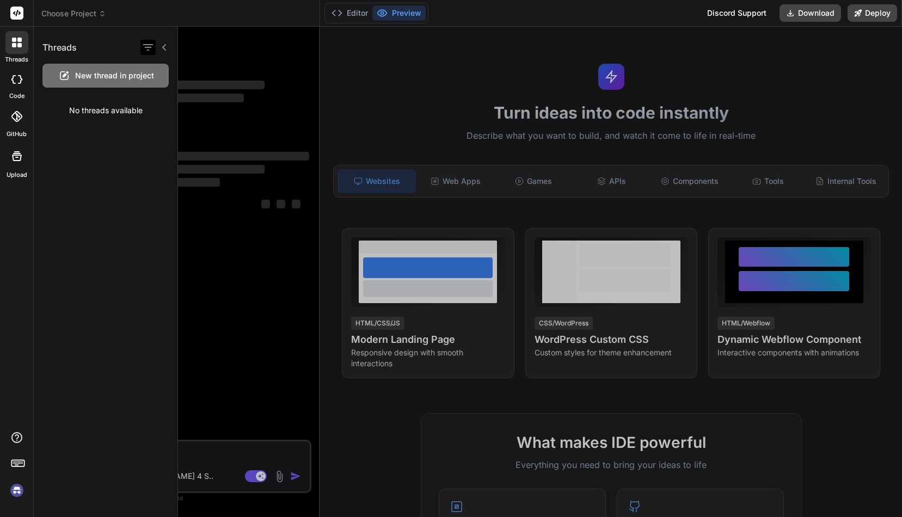
click at [149, 48] on icon "button" at bounding box center [147, 47] width 13 height 13
click at [121, 40] on div "Threads" at bounding box center [106, 45] width 144 height 37
click at [87, 13] on span "Choose Project" at bounding box center [73, 13] width 65 height 11
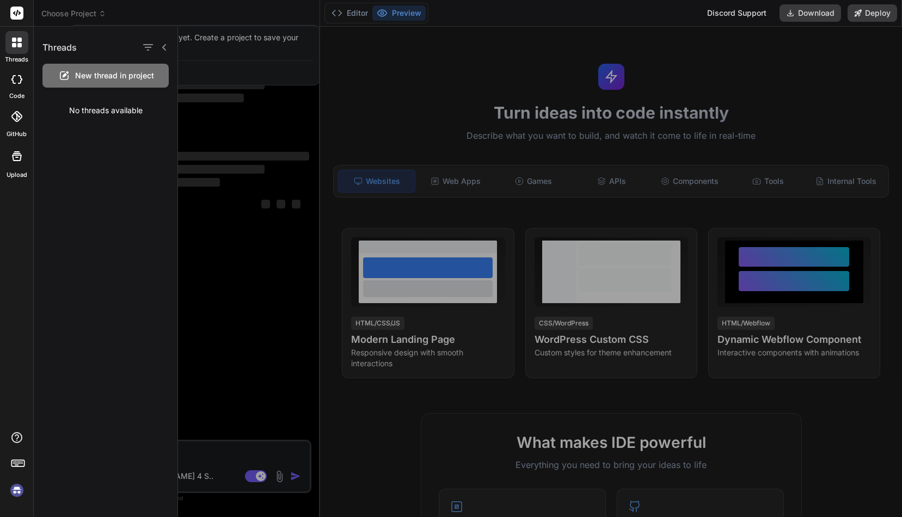
click at [109, 15] on div at bounding box center [451, 258] width 902 height 517
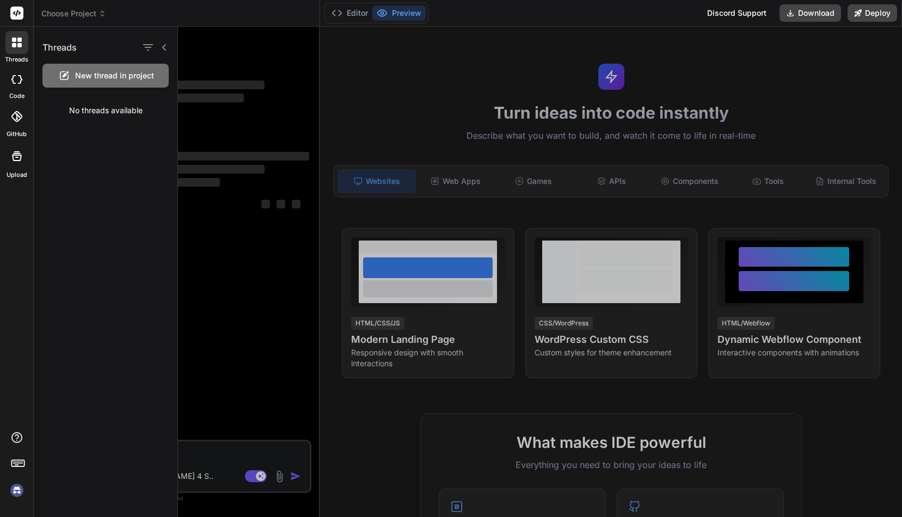
click at [100, 13] on icon at bounding box center [102, 14] width 8 height 8
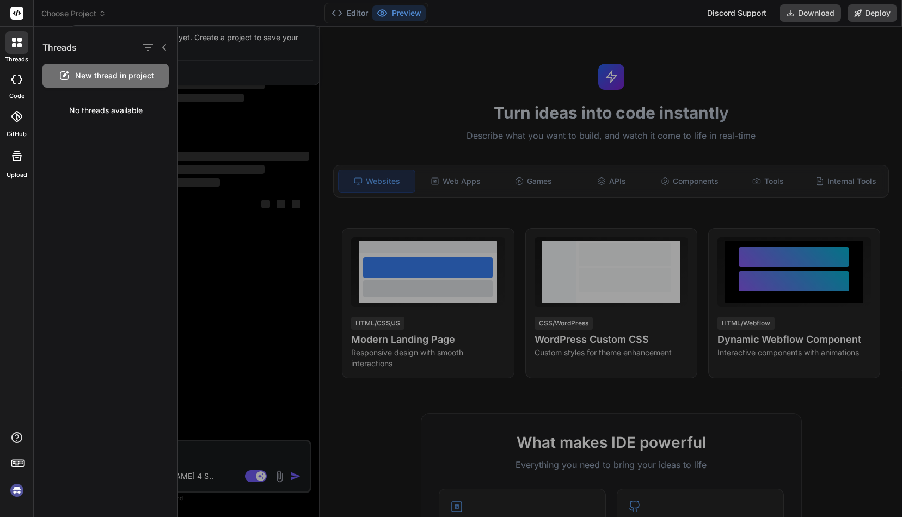
click at [22, 46] on div at bounding box center [16, 42] width 23 height 23
click at [15, 17] on rect at bounding box center [16, 13] width 13 height 13
click at [17, 50] on div at bounding box center [16, 42] width 23 height 23
click at [162, 47] on icon at bounding box center [164, 47] width 9 height 9
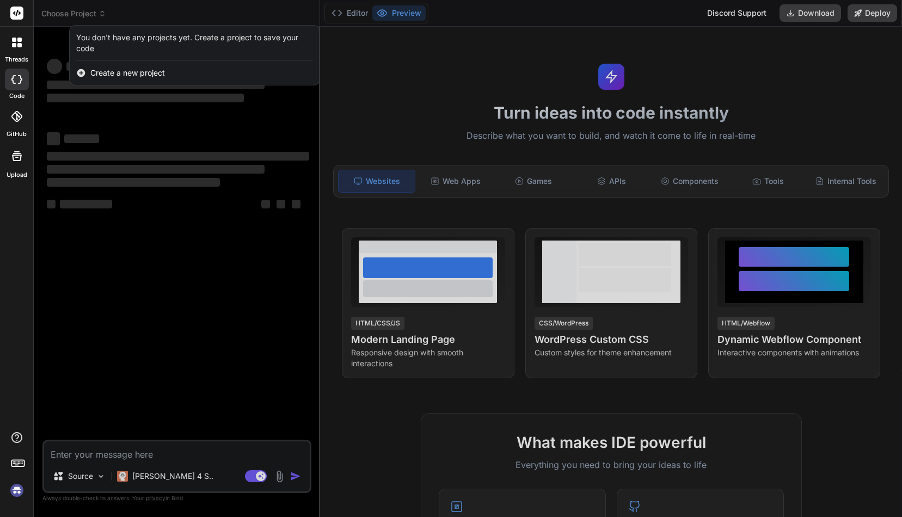
click at [74, 13] on div at bounding box center [451, 258] width 902 height 517
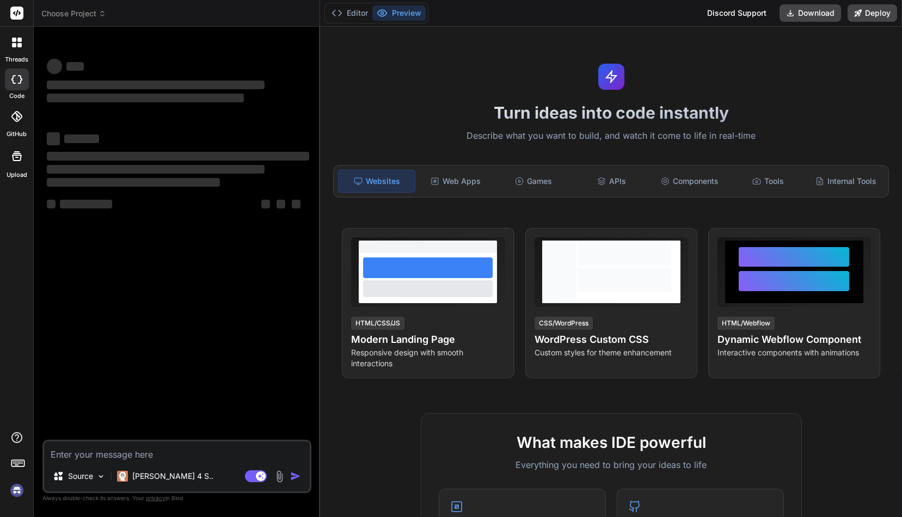
click at [82, 17] on span "Choose Project" at bounding box center [73, 13] width 65 height 11
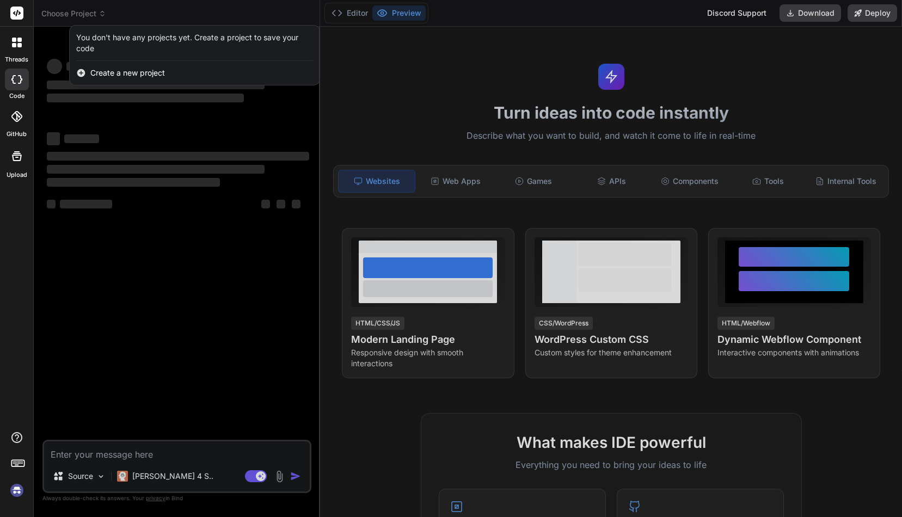
click at [121, 73] on span "Create a new project" at bounding box center [127, 72] width 75 height 11
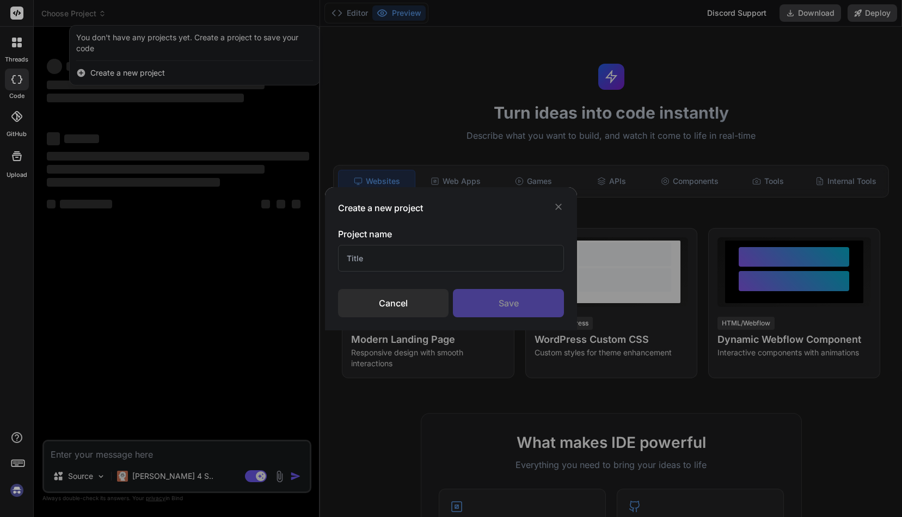
click at [378, 258] on input "text" at bounding box center [451, 258] width 226 height 27
type input "T"
type input "Test project"
click at [511, 300] on div "Save" at bounding box center [508, 303] width 111 height 28
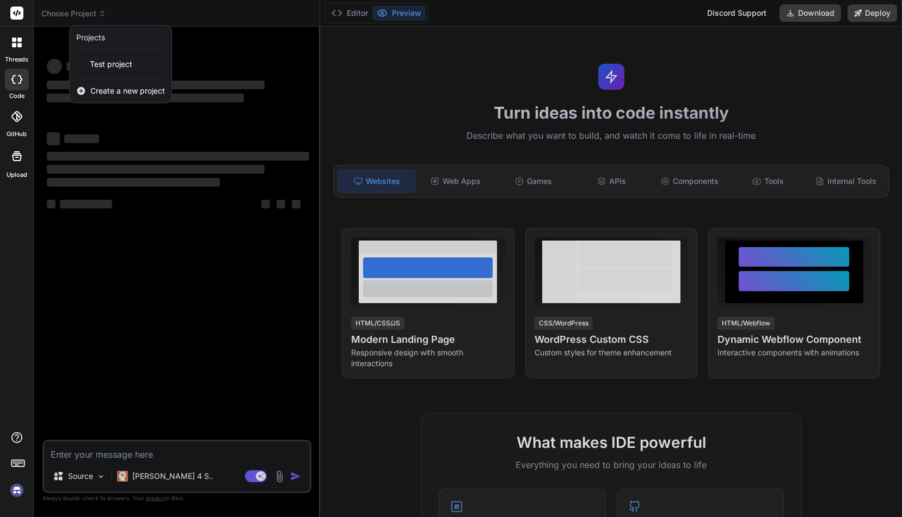
click at [160, 227] on div at bounding box center [451, 258] width 902 height 517
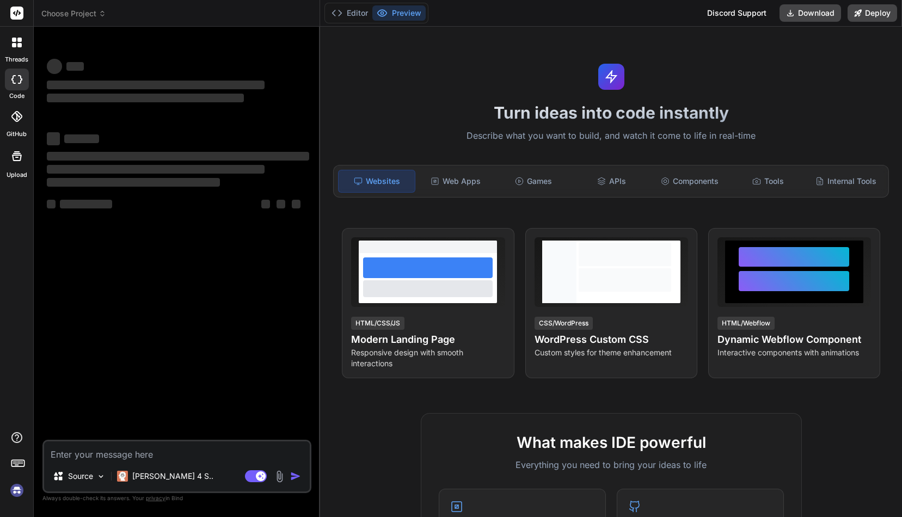
click at [97, 12] on span "Choose Project" at bounding box center [73, 13] width 65 height 11
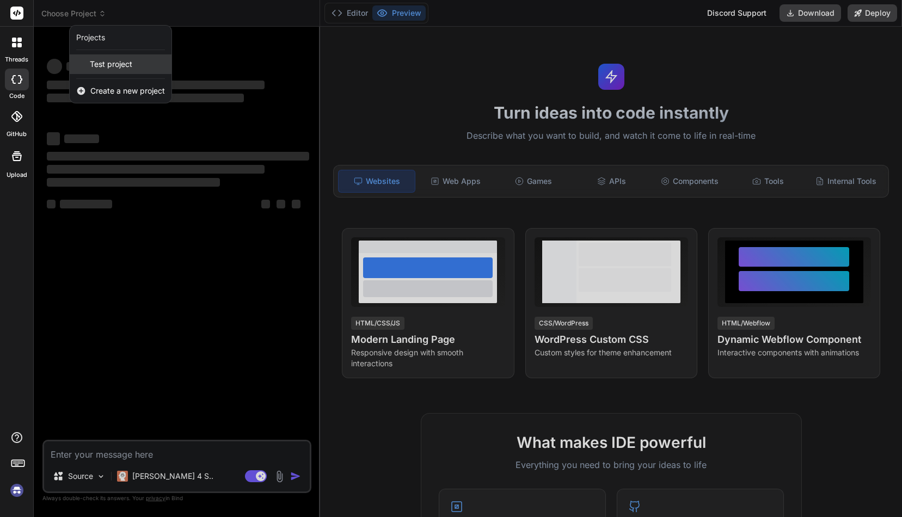
click at [114, 66] on span "Test project" at bounding box center [111, 64] width 42 height 11
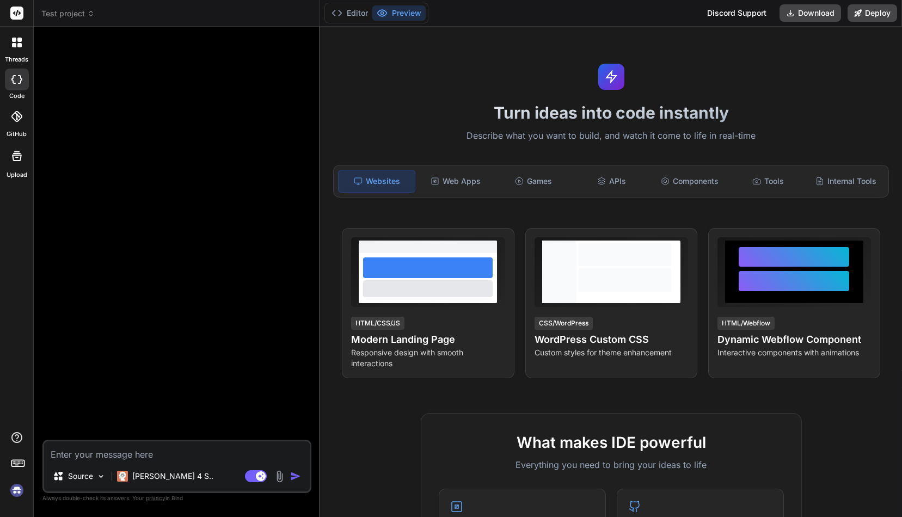
click at [17, 42] on icon at bounding box center [17, 43] width 10 height 10
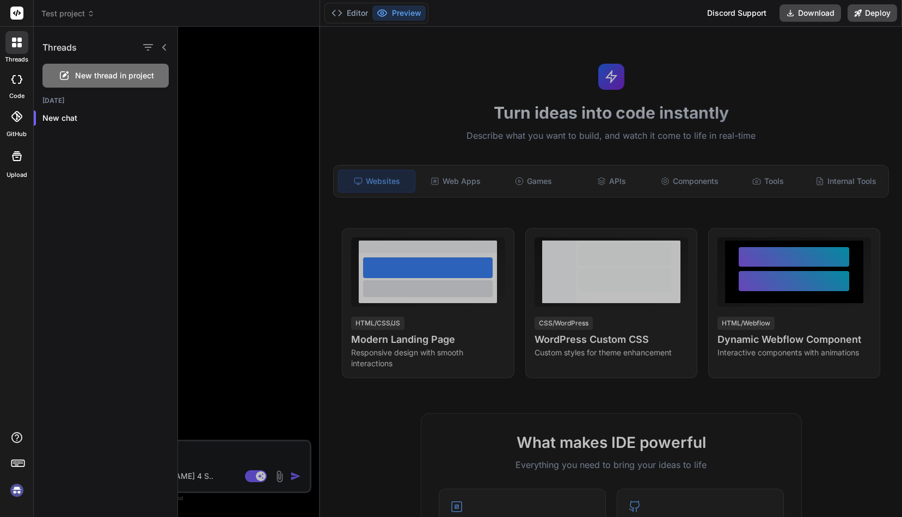
type textarea "x"
click at [17, 42] on icon at bounding box center [17, 43] width 10 height 10
click at [18, 38] on icon at bounding box center [19, 40] width 4 height 4
click at [59, 14] on span "Test project" at bounding box center [67, 13] width 53 height 11
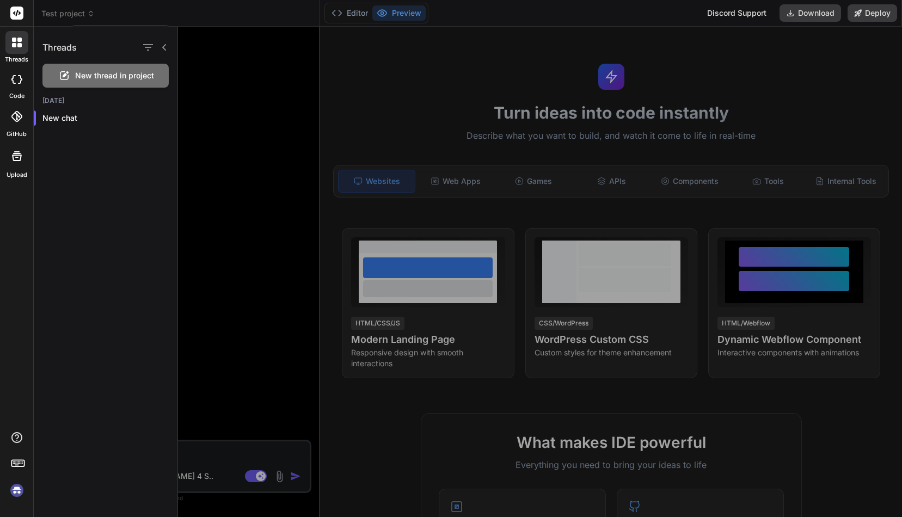
click at [59, 14] on div at bounding box center [451, 258] width 902 height 517
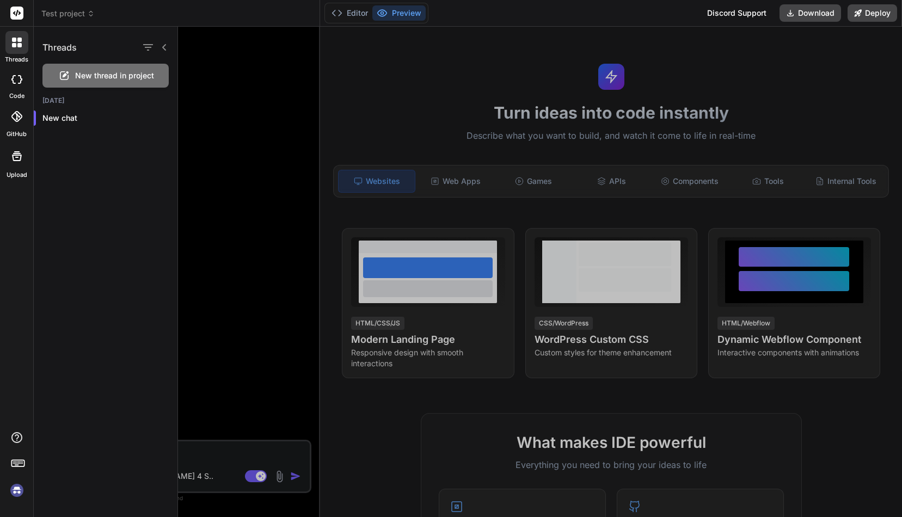
click at [59, 14] on span "Test project" at bounding box center [67, 13] width 53 height 11
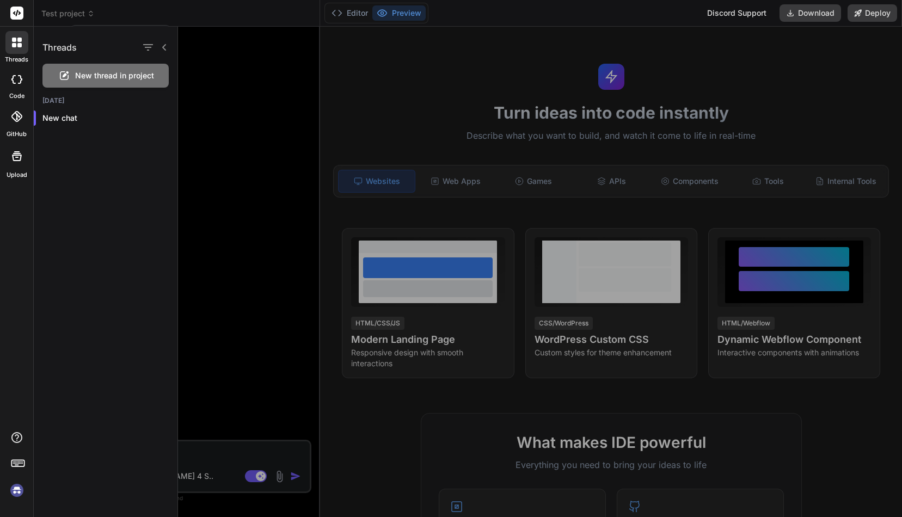
click at [165, 47] on icon at bounding box center [164, 47] width 9 height 9
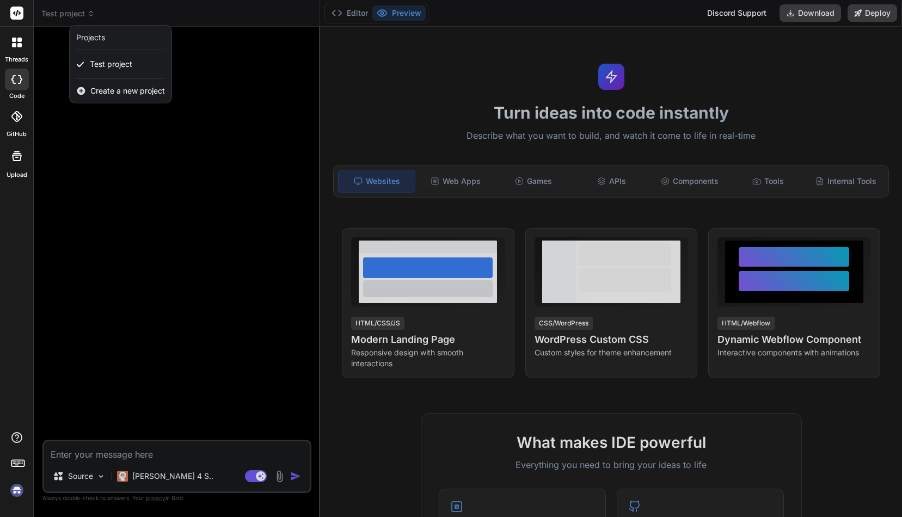
click at [100, 39] on div "Projects" at bounding box center [90, 37] width 29 height 11
click at [100, 138] on div at bounding box center [451, 258] width 902 height 517
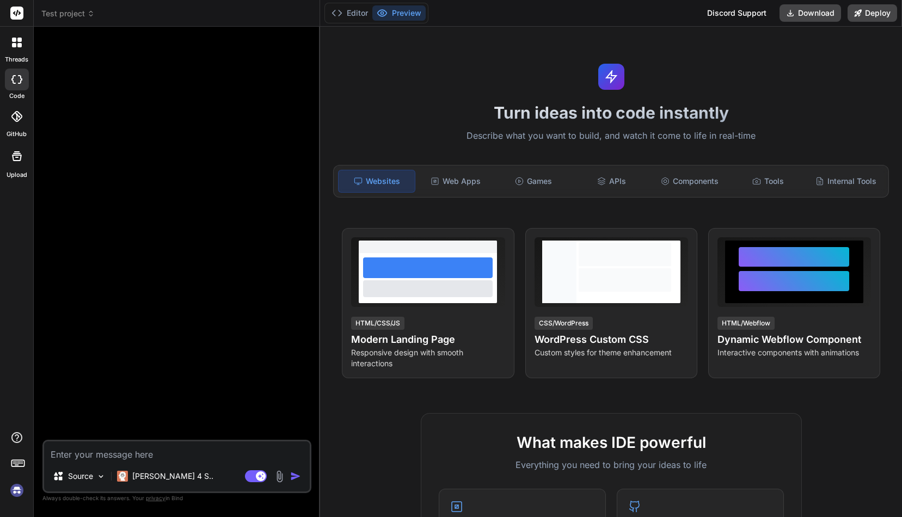
click at [73, 11] on span "Test project" at bounding box center [67, 13] width 53 height 11
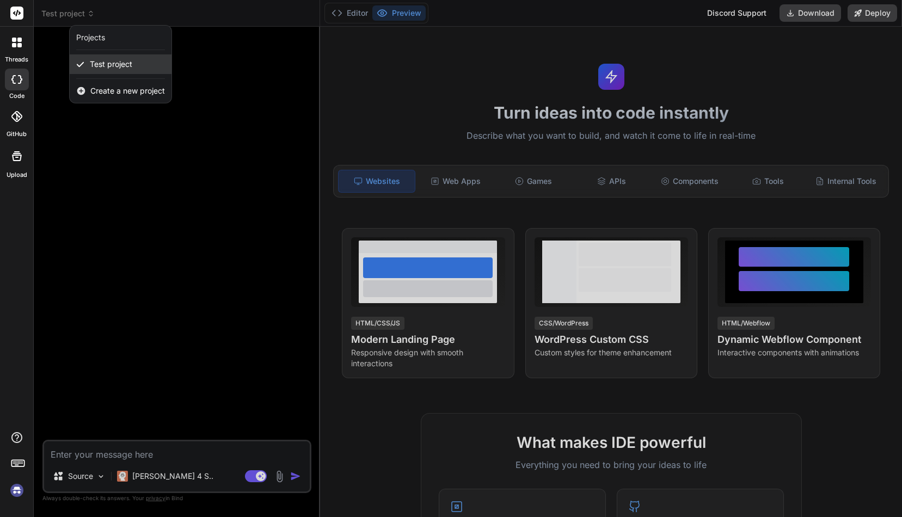
click at [100, 63] on span "Test project" at bounding box center [111, 64] width 42 height 11
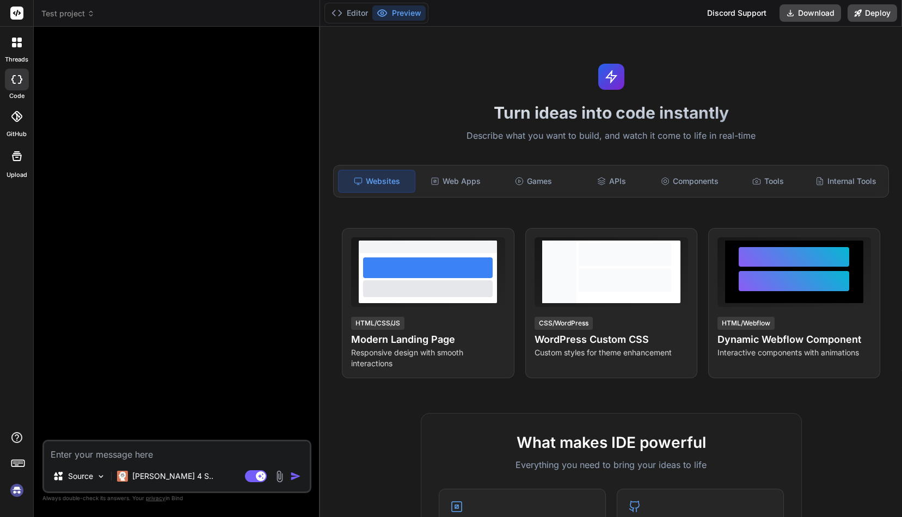
click at [77, 15] on span "Test project" at bounding box center [67, 13] width 53 height 11
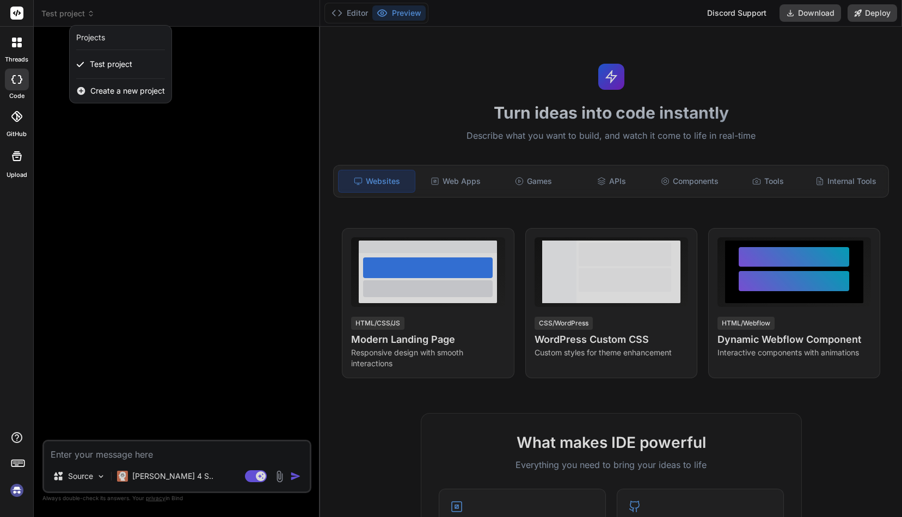
click at [113, 89] on span "Create a new project" at bounding box center [127, 90] width 75 height 11
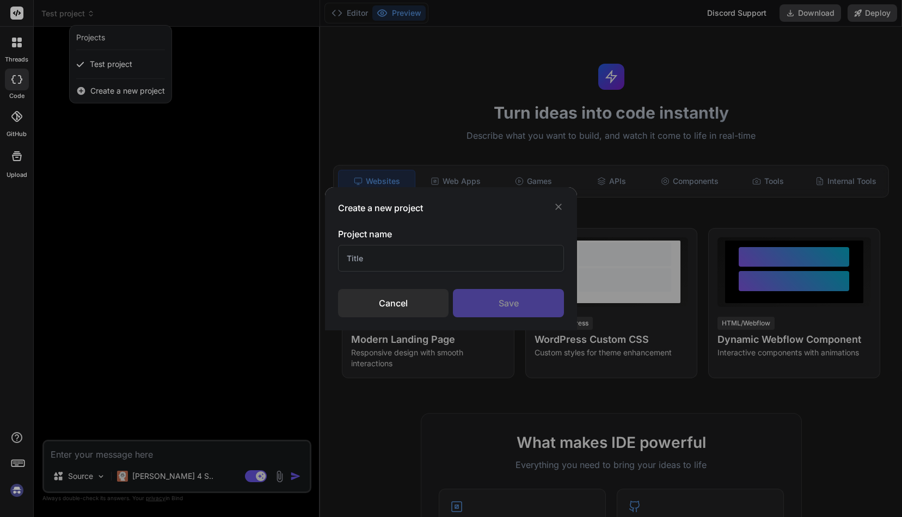
click at [385, 260] on input "text" at bounding box center [451, 258] width 226 height 27
type input "Another project"
click at [515, 304] on div "Save" at bounding box center [508, 303] width 111 height 28
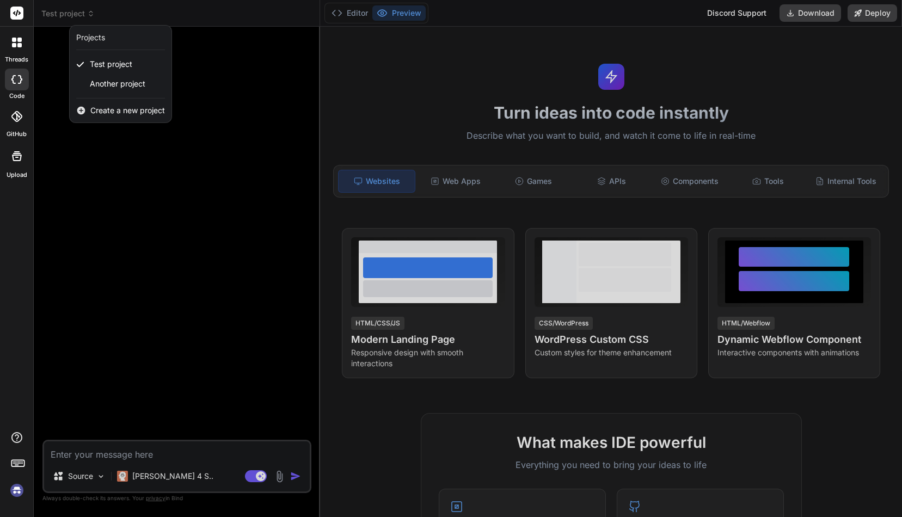
click at [213, 192] on div at bounding box center [451, 258] width 902 height 517
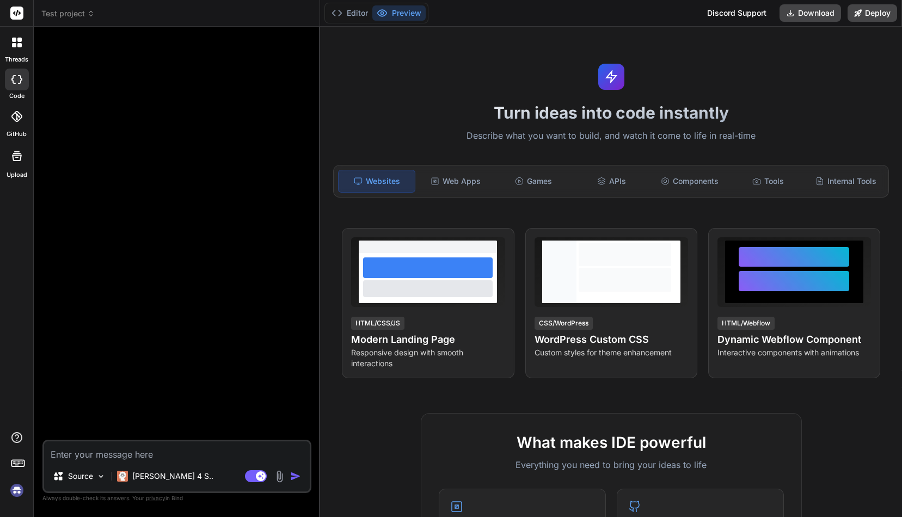
click at [15, 492] on img at bounding box center [17, 490] width 18 height 18
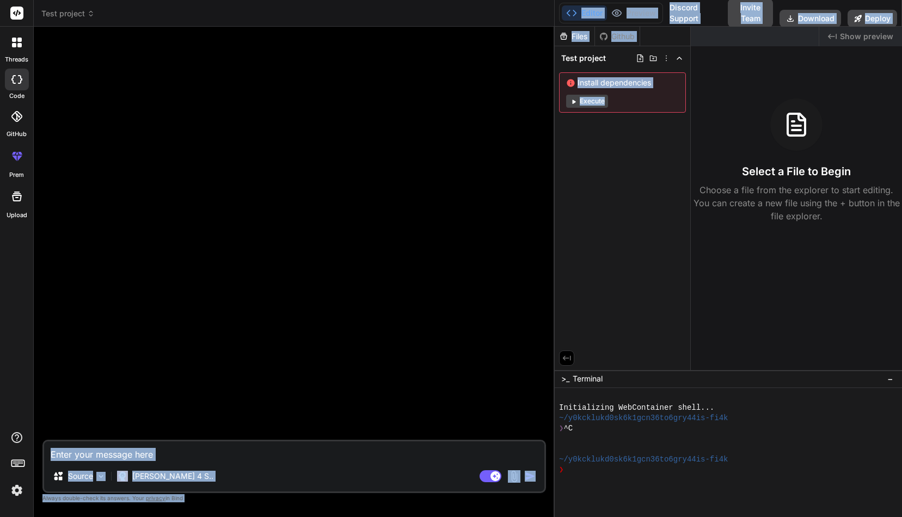
drag, startPoint x: 319, startPoint y: 178, endPoint x: 659, endPoint y: 177, distance: 340.0
click at [659, 177] on div "Test project Created with Pixso. Bind AI Web Search Created with Pixso. Code Ge…" at bounding box center [468, 258] width 868 height 517
click at [500, 170] on div at bounding box center [295, 237] width 501 height 404
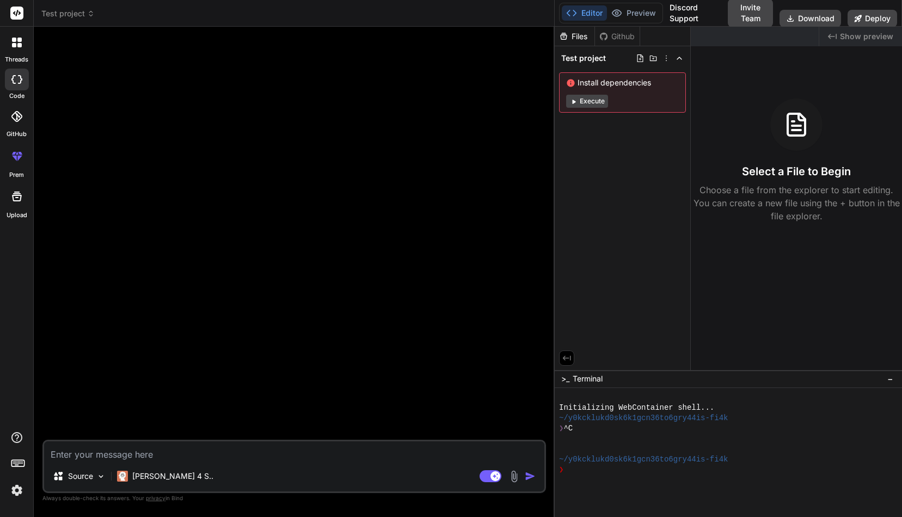
click at [14, 41] on icon at bounding box center [14, 40] width 4 height 4
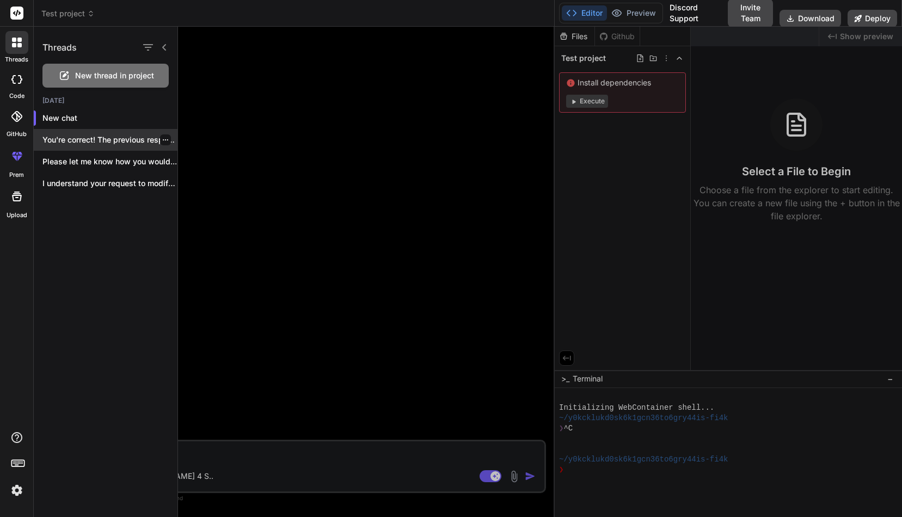
click at [95, 141] on p "You're correct! The previous response should have..." at bounding box center [109, 139] width 135 height 11
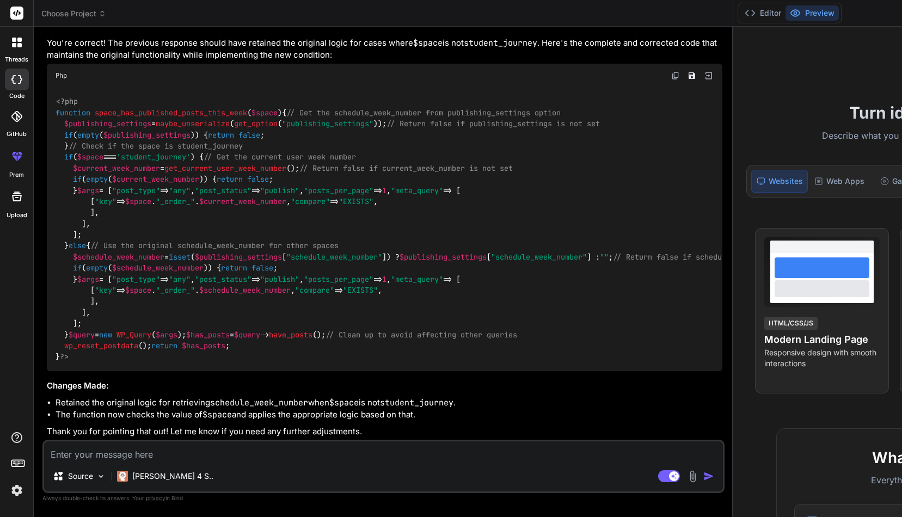
scroll to position [1778, 0]
click at [16, 41] on icon at bounding box center [14, 40] width 4 height 4
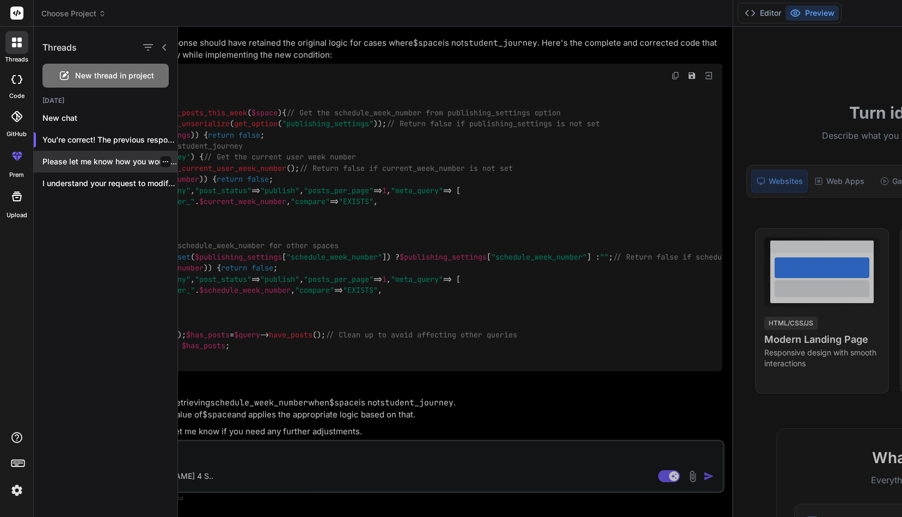
click at [97, 160] on p "Please let me know how you would..." at bounding box center [109, 161] width 135 height 11
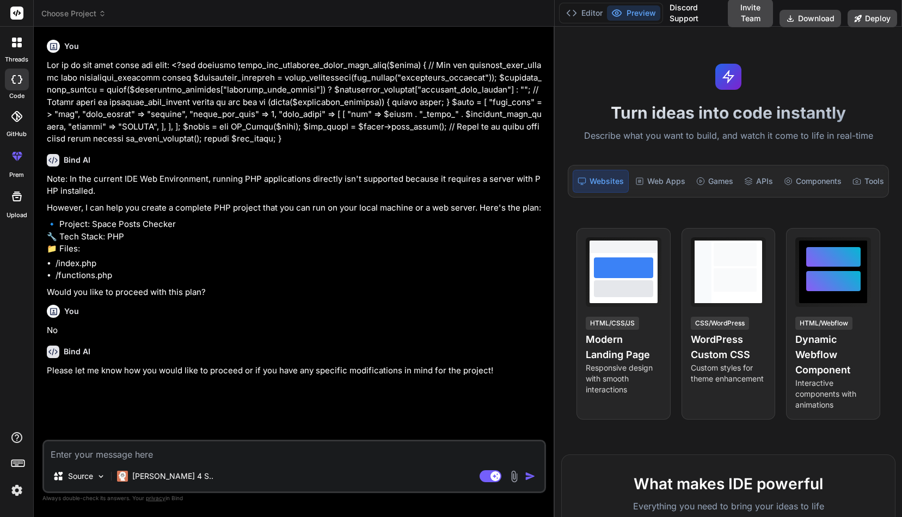
scroll to position [0, 0]
click at [16, 44] on icon at bounding box center [14, 45] width 4 height 4
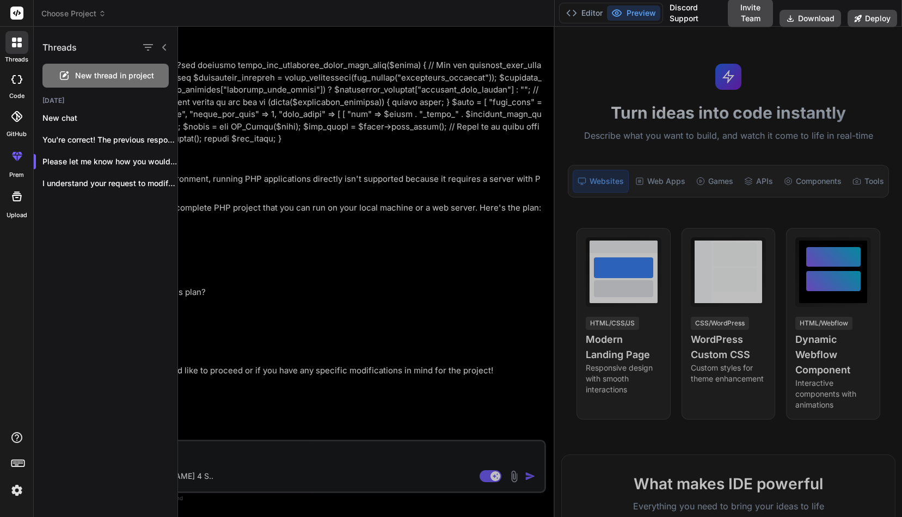
click at [243, 250] on div at bounding box center [540, 272] width 724 height 490
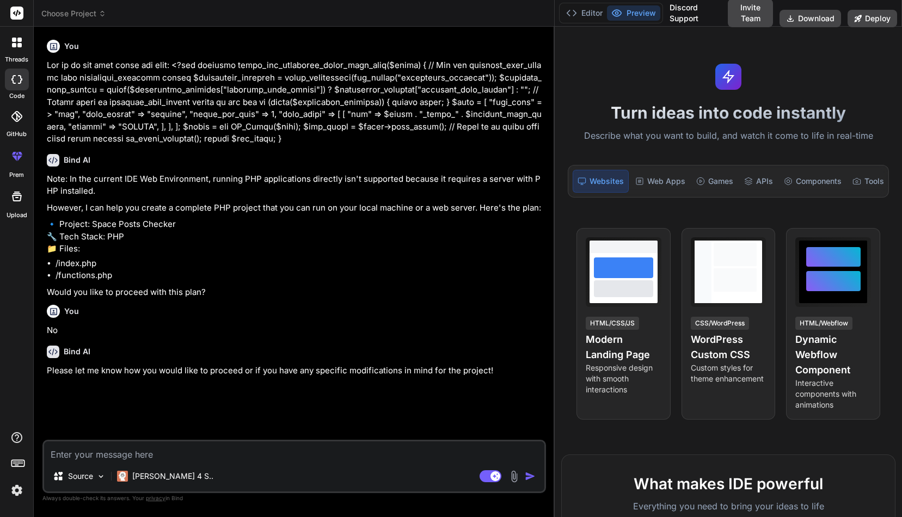
click at [16, 36] on div at bounding box center [16, 42] width 23 height 23
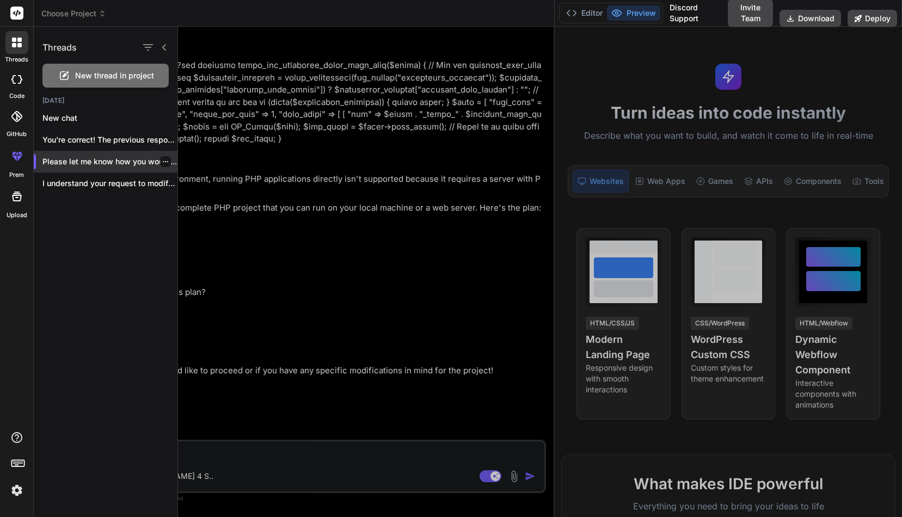
click at [163, 160] on icon "button" at bounding box center [165, 161] width 7 height 7
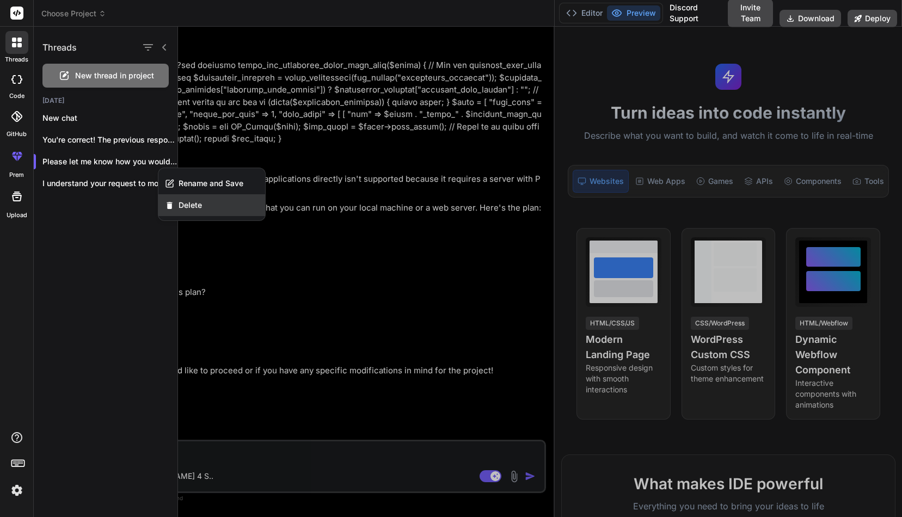
click at [187, 205] on span "Delete" at bounding box center [189, 205] width 23 height 11
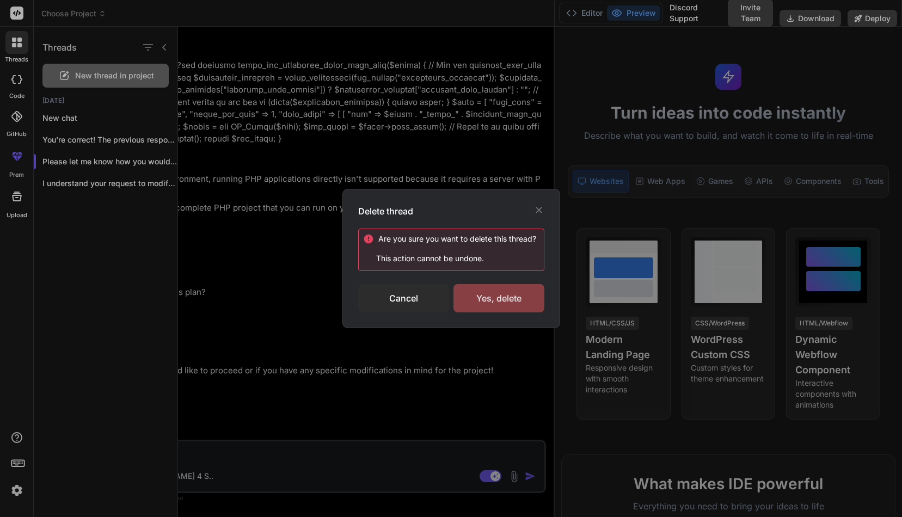
click at [495, 300] on div "Yes, delete" at bounding box center [498, 298] width 91 height 28
click at [541, 208] on icon at bounding box center [538, 210] width 11 height 11
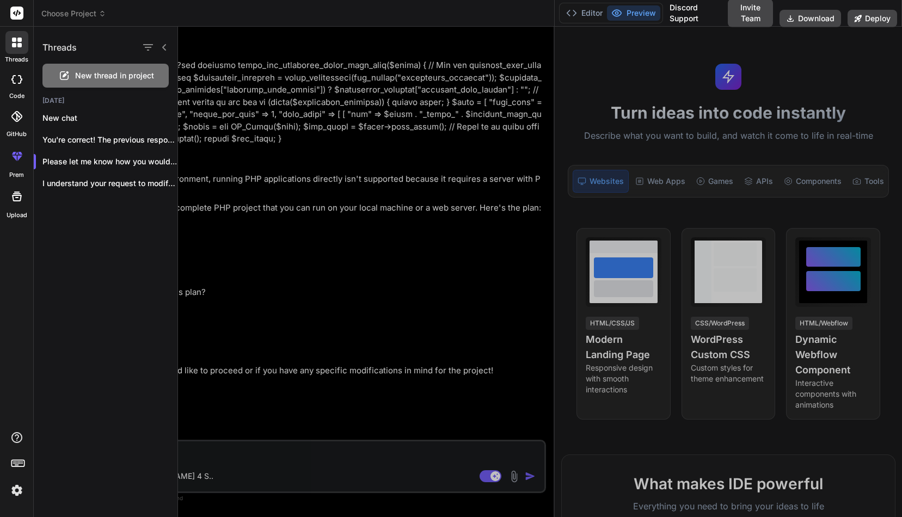
click at [484, 234] on div at bounding box center [540, 272] width 724 height 490
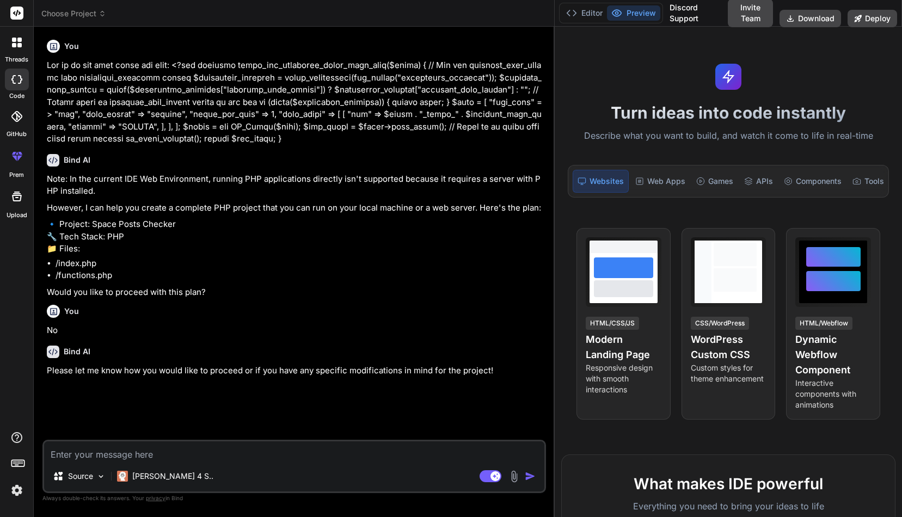
click at [375, 213] on div "Note: In the current IDE Web Environment, running PHP applications directly isn…" at bounding box center [295, 236] width 497 height 126
click at [20, 41] on icon at bounding box center [19, 40] width 4 height 4
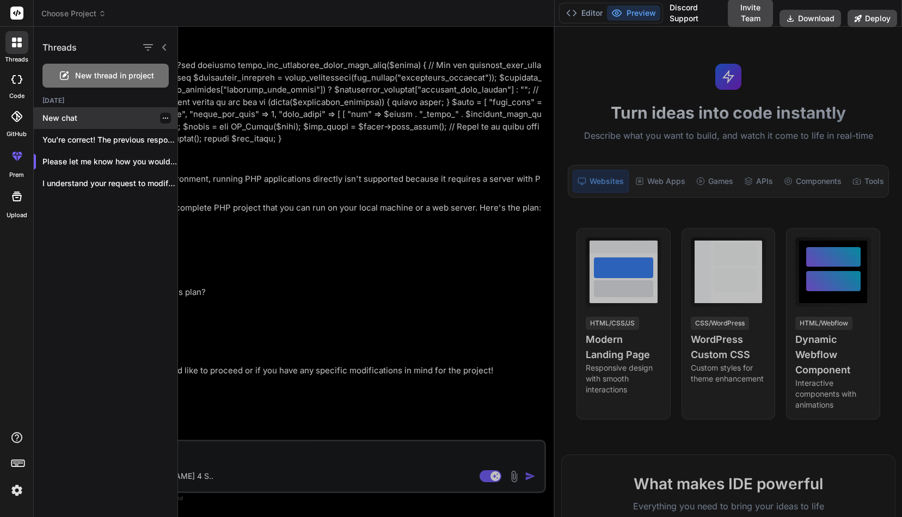
click at [62, 119] on p "New chat" at bounding box center [109, 118] width 135 height 11
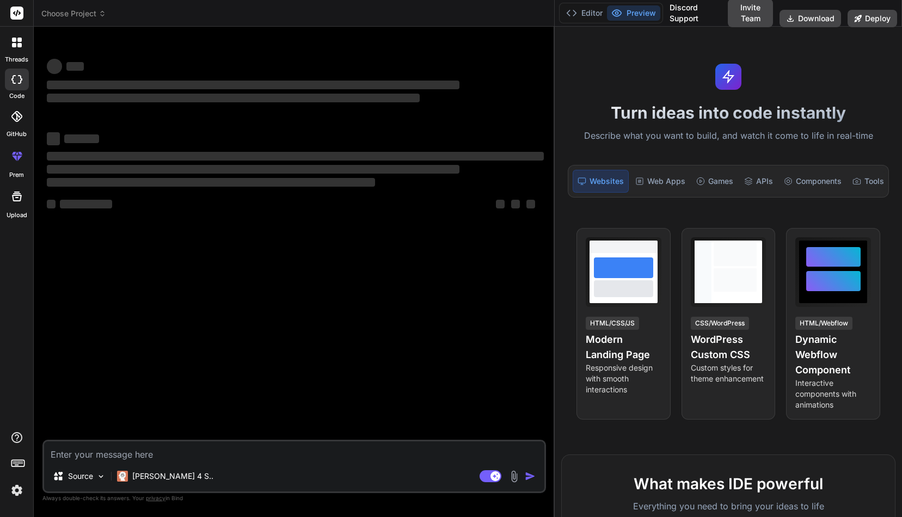
scroll to position [93, 0]
click at [16, 42] on icon at bounding box center [17, 43] width 10 height 10
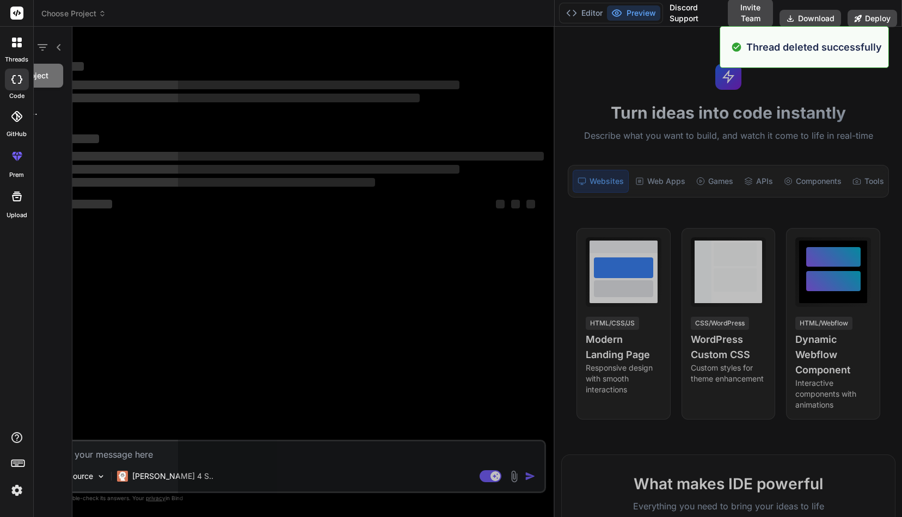
scroll to position [134, 0]
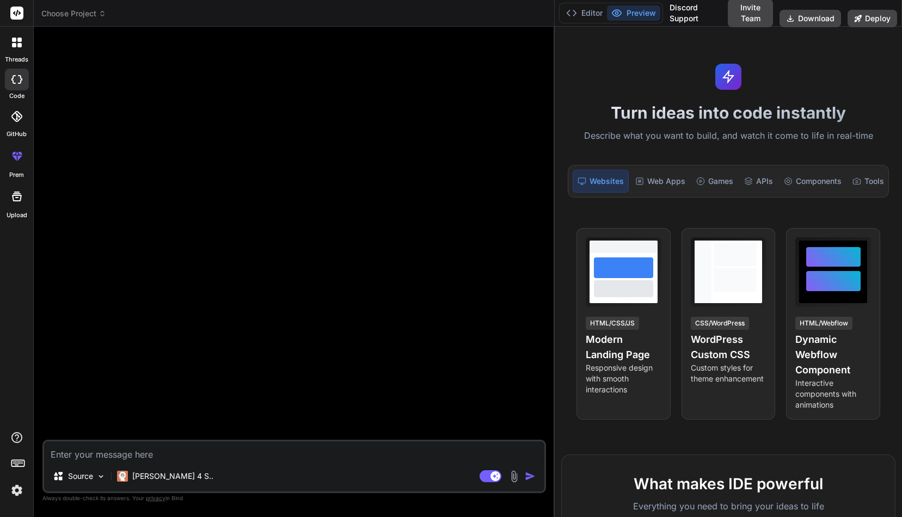
click at [16, 42] on icon at bounding box center [17, 43] width 10 height 10
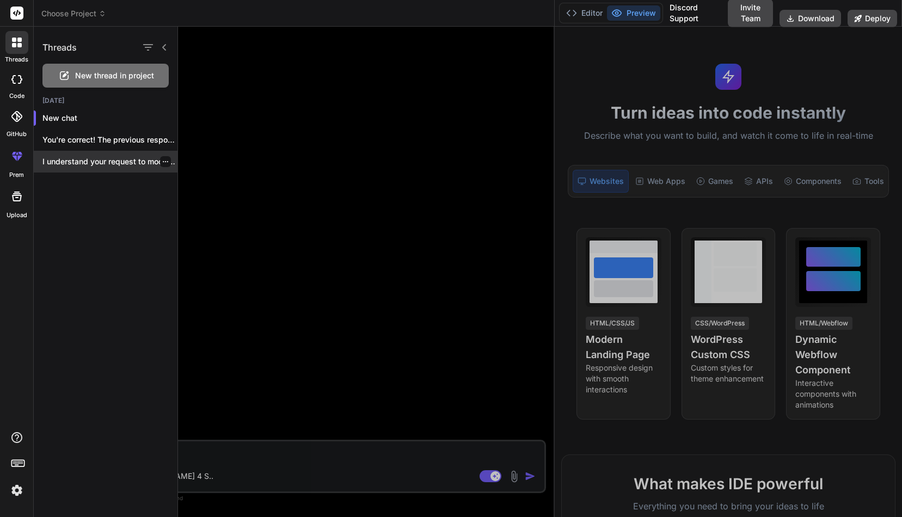
click at [102, 161] on p "I understand your request to modify the..." at bounding box center [109, 161] width 135 height 11
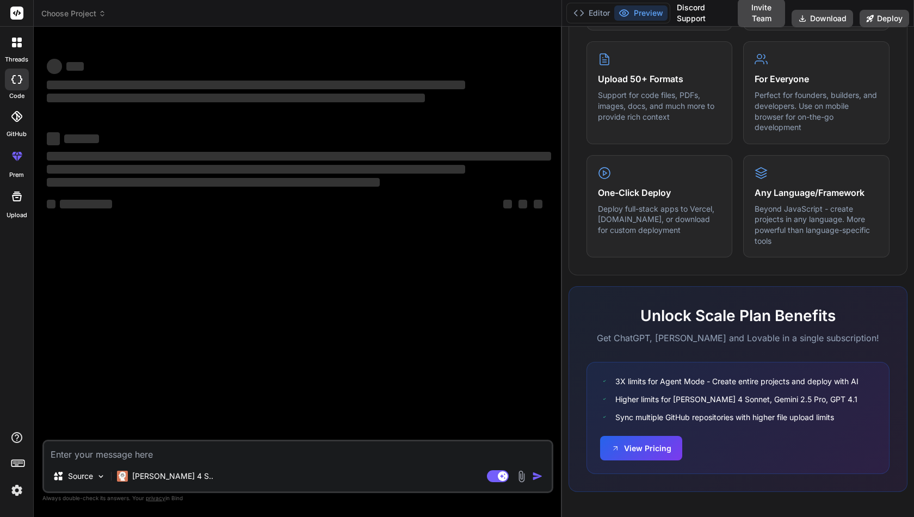
scroll to position [590, 0]
type textarea "x"
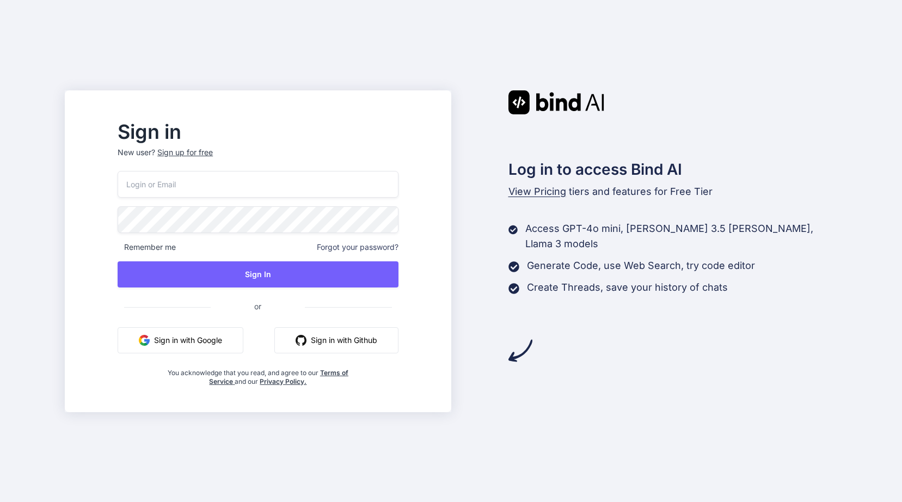
type input "[EMAIL_ADDRESS][DOMAIN_NAME]"
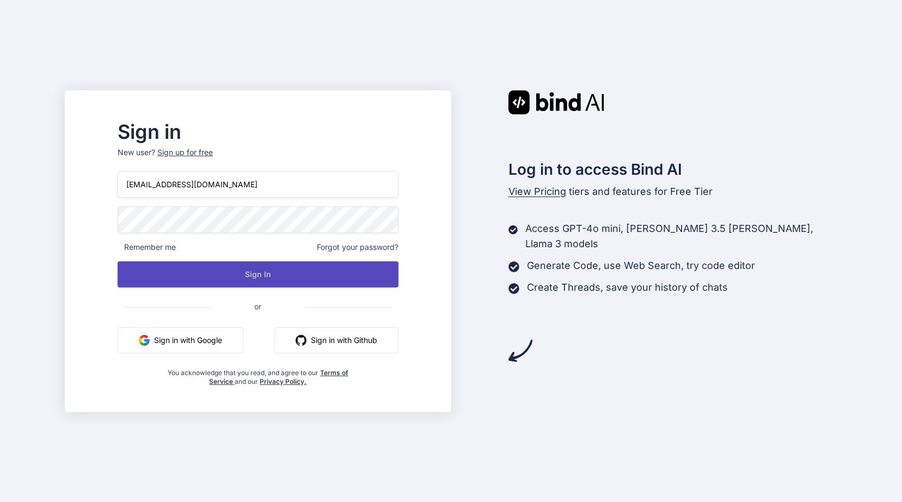
click at [293, 271] on button "Sign In" at bounding box center [258, 274] width 280 height 26
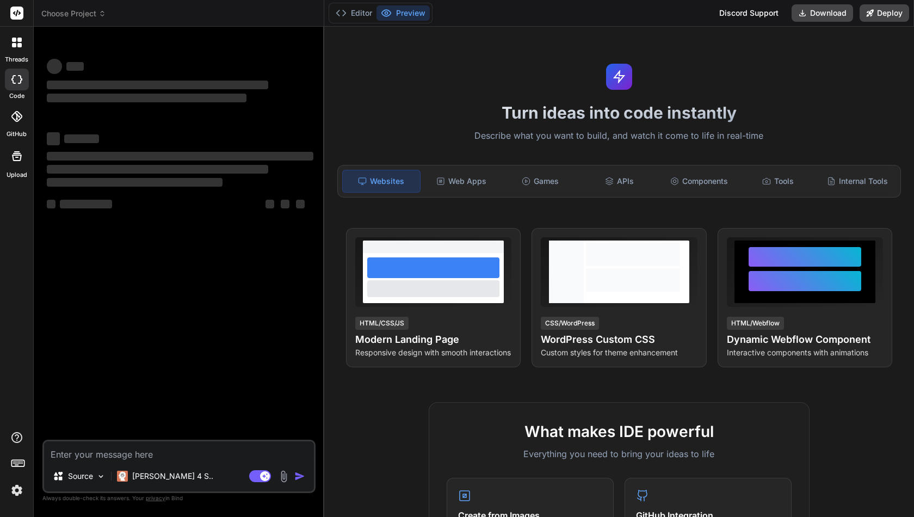
click at [16, 489] on img at bounding box center [17, 490] width 18 height 18
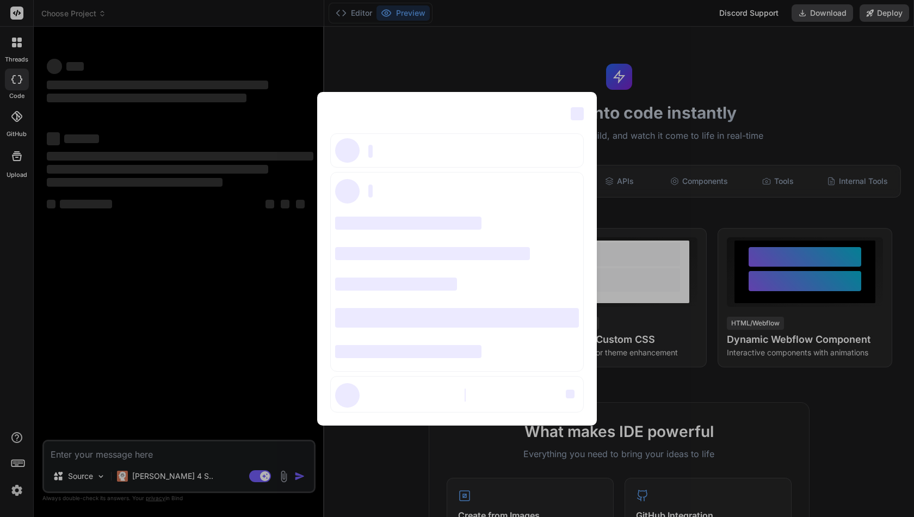
click at [453, 113] on div "‌ ‌" at bounding box center [456, 112] width 253 height 15
click at [172, 267] on div "‌ ‌ ‌ ‌ ‌ ‌ ‌ ‌ ‌ ‌ ‌ ‌ ‌ ‌ ‌" at bounding box center [457, 258] width 914 height 517
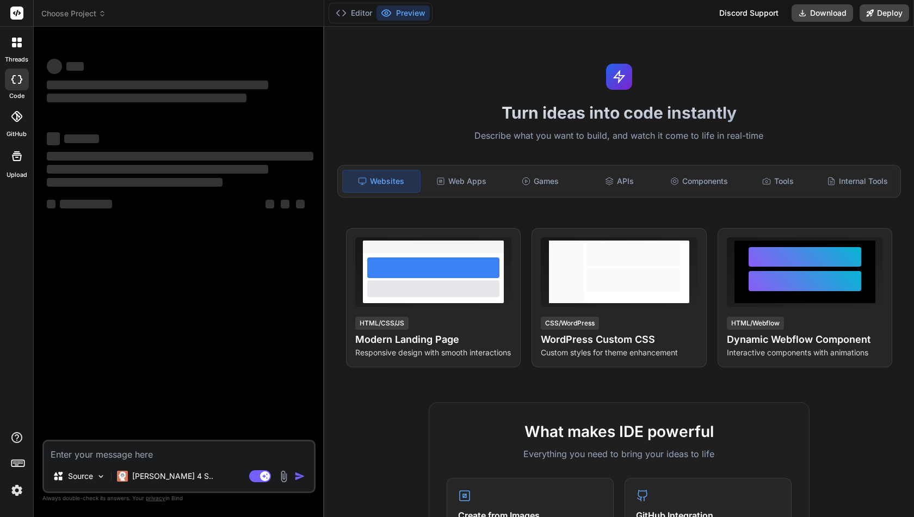
click at [172, 267] on div "‌ ‌ ‌ ‌ ‌ ‌ ‌ ‌ ‌ ‌ ‌ ‌ ‌ ‌" at bounding box center [180, 237] width 271 height 404
click at [17, 42] on icon at bounding box center [17, 43] width 10 height 10
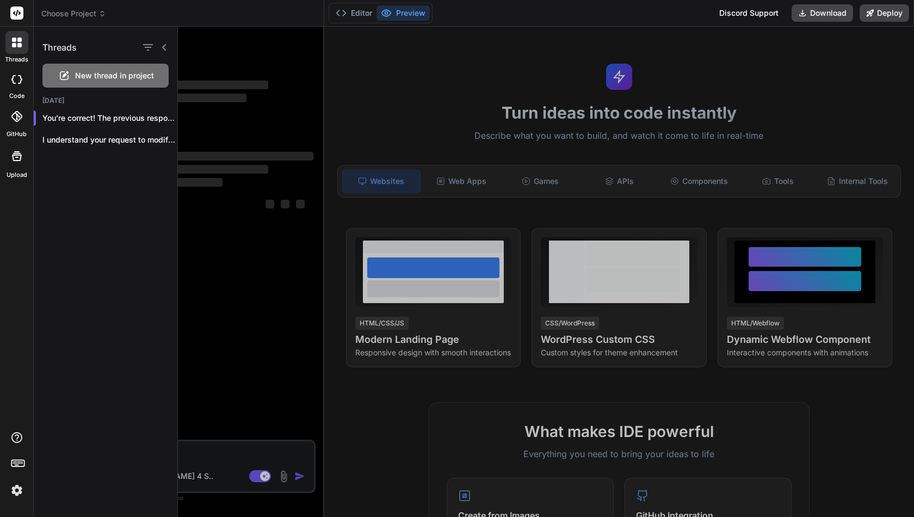
click at [98, 76] on span "New thread in project" at bounding box center [114, 75] width 79 height 11
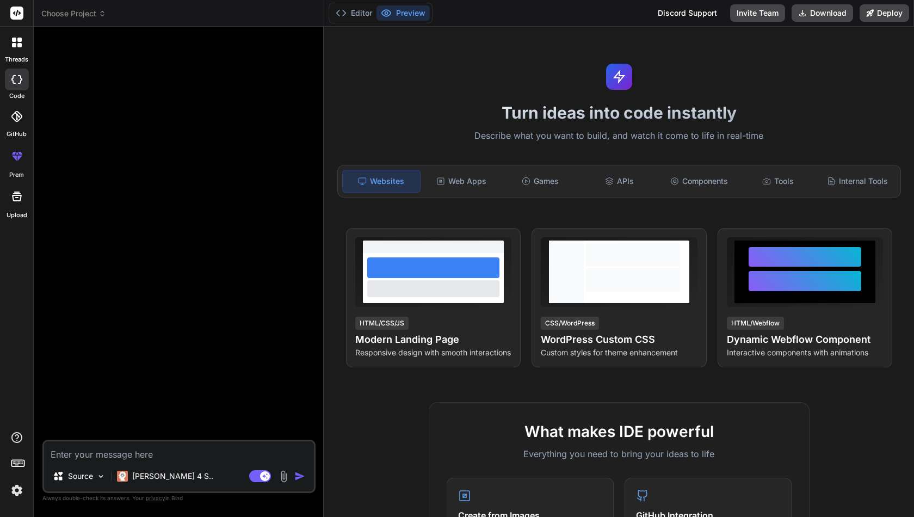
click at [15, 486] on img at bounding box center [17, 490] width 18 height 18
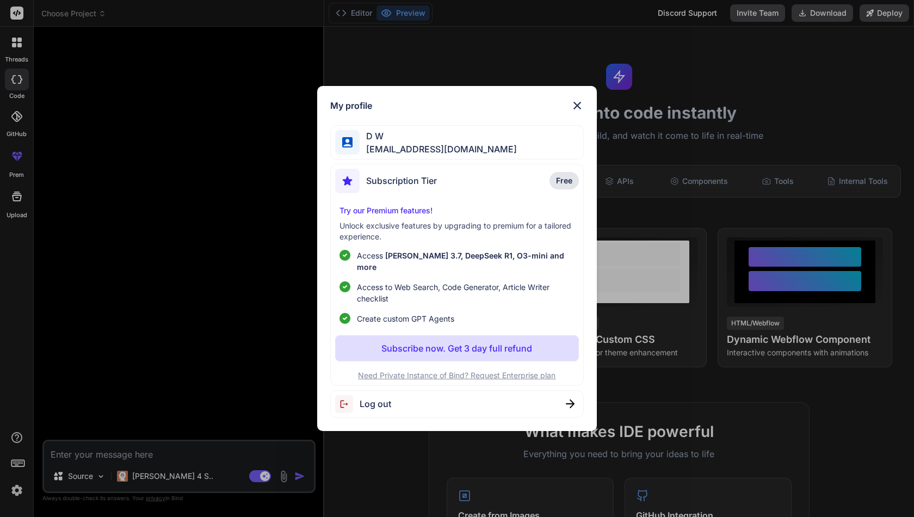
click at [18, 461] on div "My profile D W [EMAIL_ADDRESS][DOMAIN_NAME] Subscription Tier Free Try our Prem…" at bounding box center [457, 258] width 914 height 517
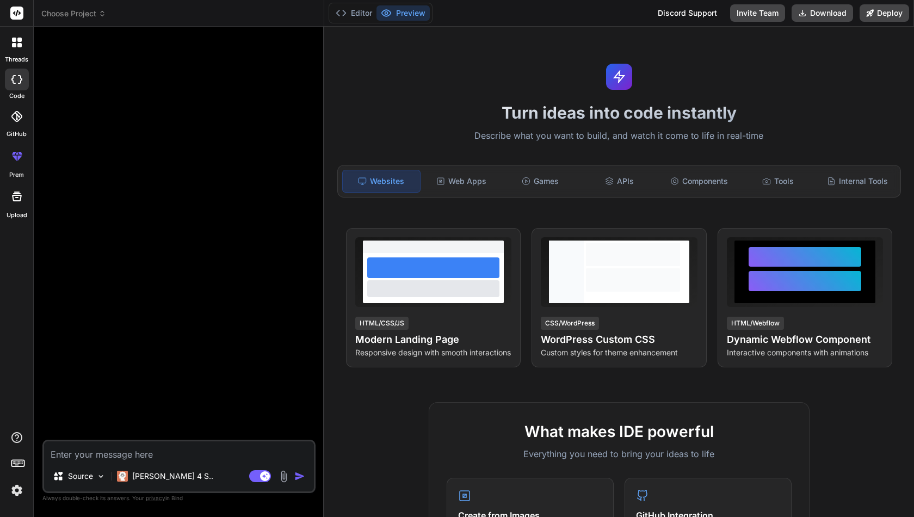
click at [18, 461] on rect at bounding box center [18, 461] width 1 height 1
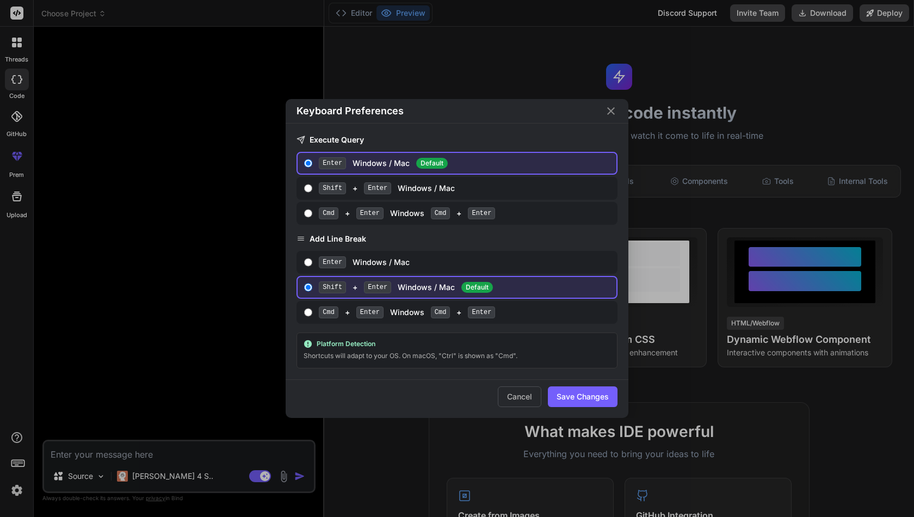
click at [82, 395] on div "Keyboard Preferences Execute Query Enter Windows / Mac Default Shift + Enter Wi…" at bounding box center [457, 258] width 914 height 517
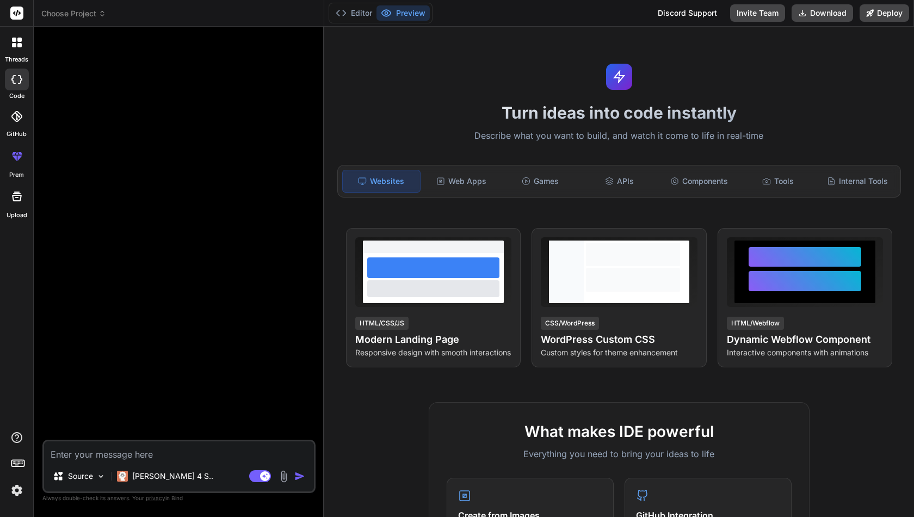
click at [18, 40] on icon at bounding box center [19, 40] width 4 height 4
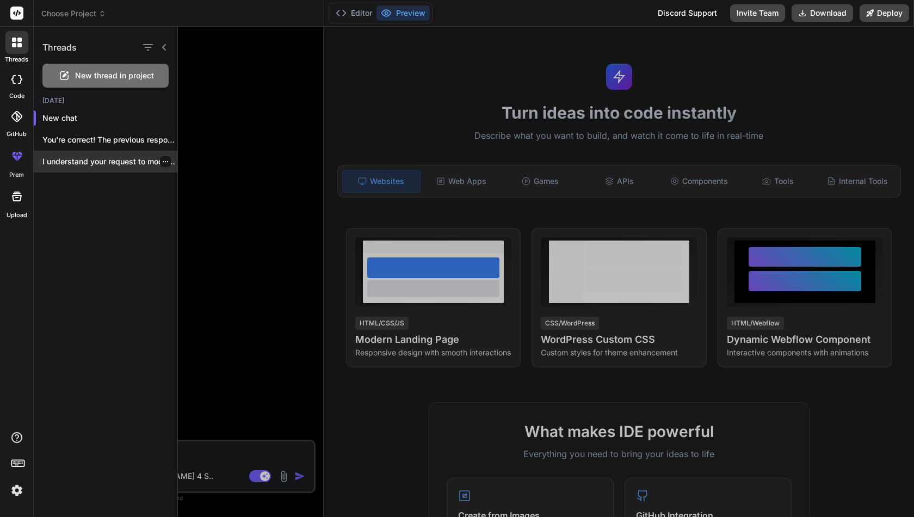
click at [77, 158] on p "I understand your request to modify the..." at bounding box center [109, 161] width 135 height 11
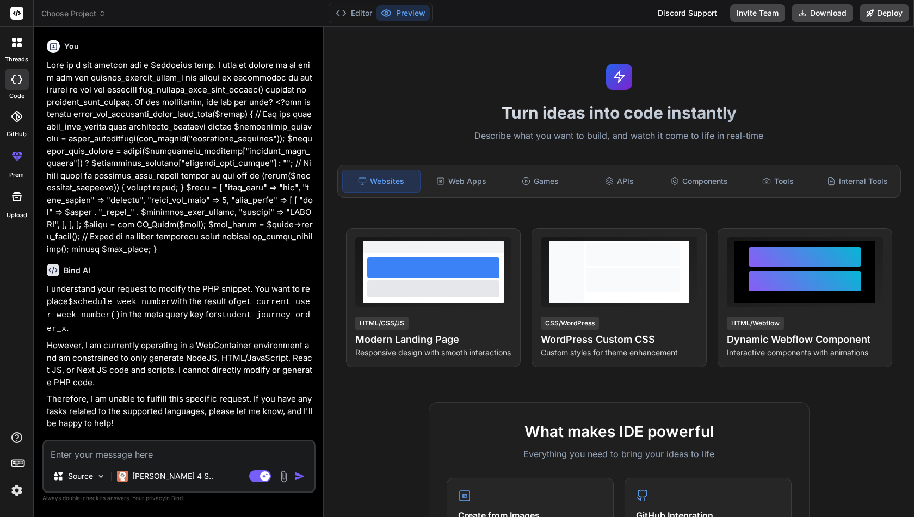
click at [16, 44] on icon at bounding box center [17, 43] width 10 height 10
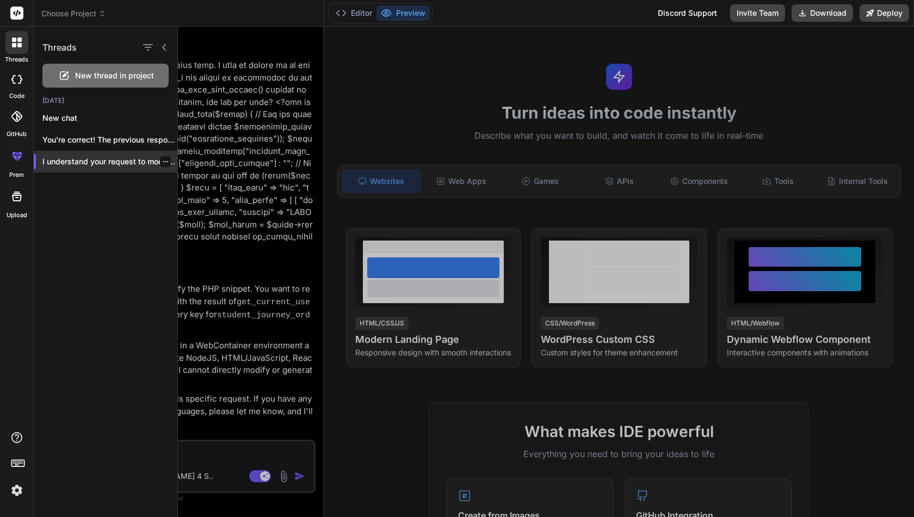
click at [162, 160] on icon "button" at bounding box center [165, 161] width 7 height 7
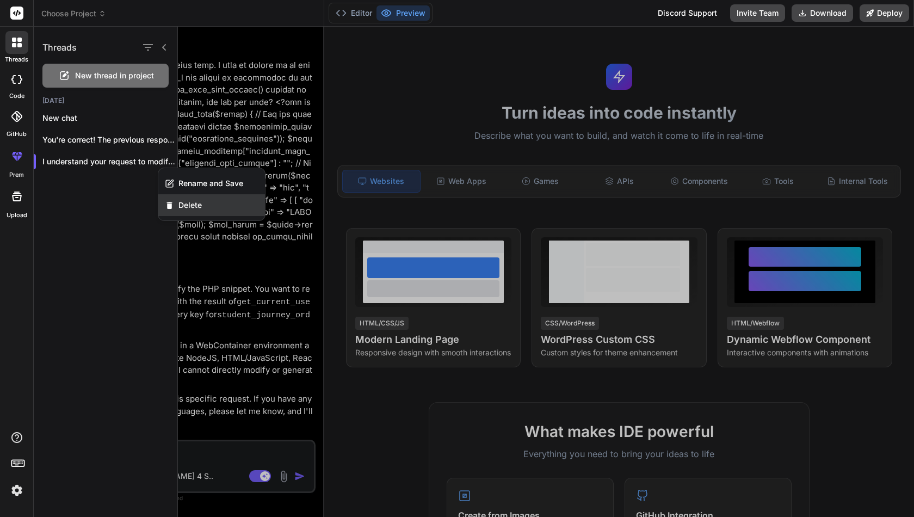
click at [182, 205] on span "Delete" at bounding box center [189, 205] width 23 height 11
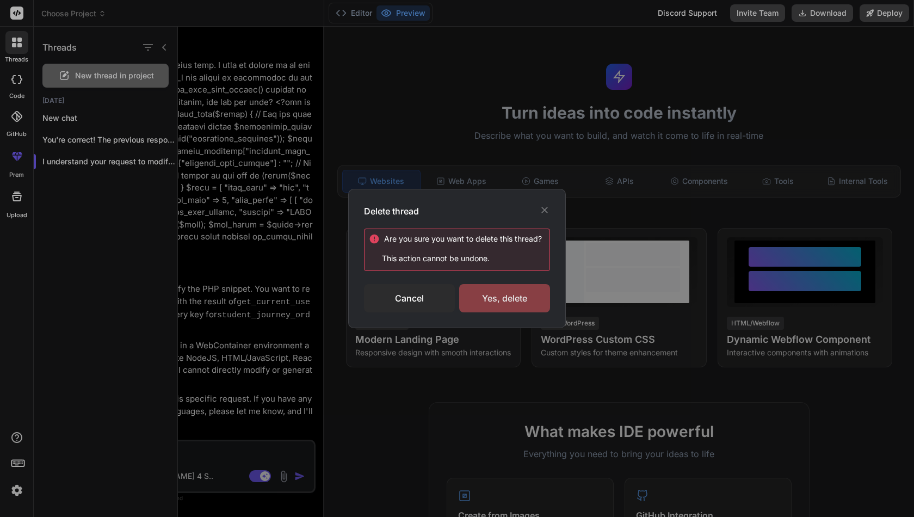
click at [491, 299] on div "Yes, delete" at bounding box center [504, 298] width 91 height 28
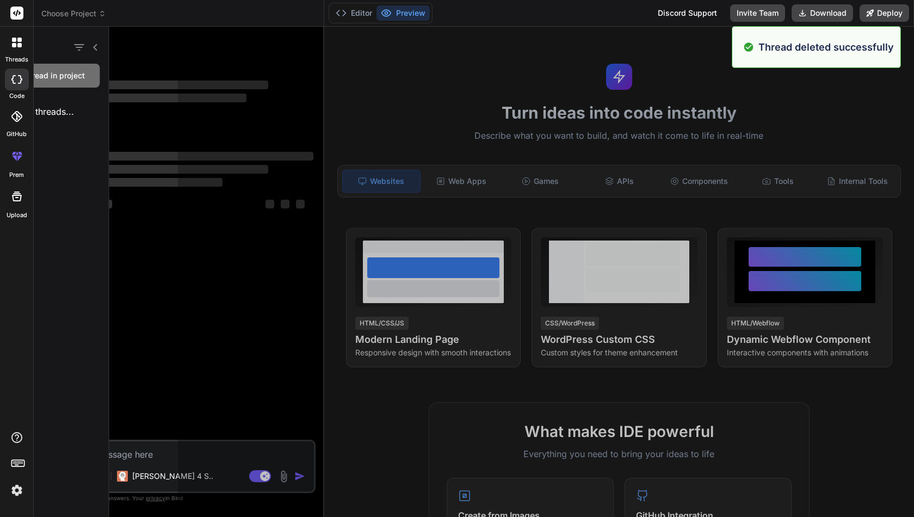
scroll to position [52, 0]
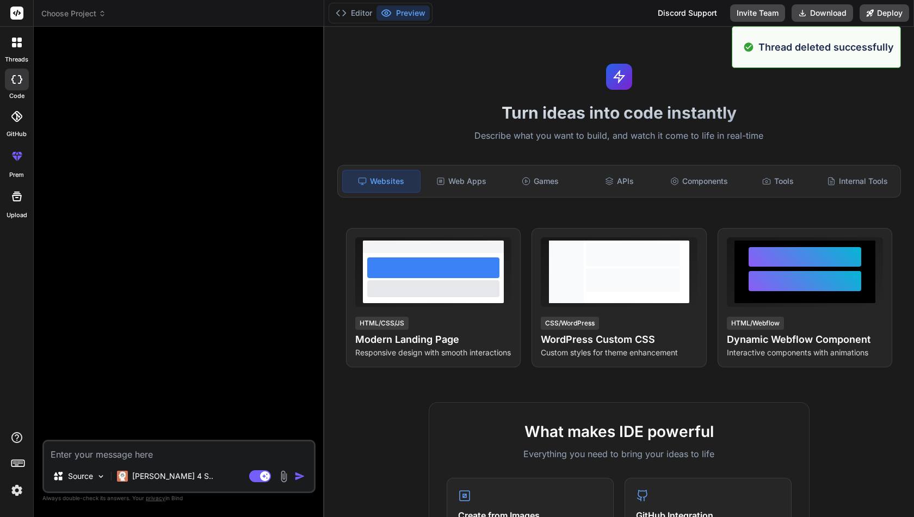
type textarea "x"
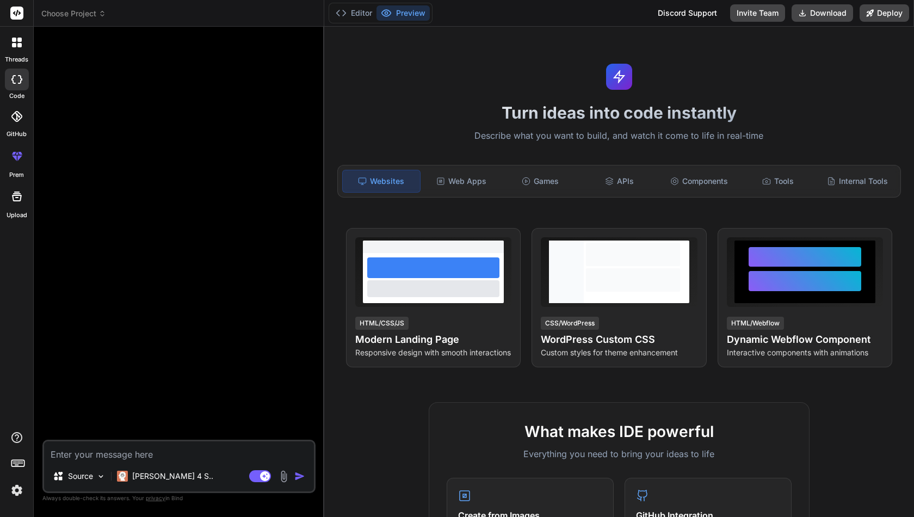
click at [17, 115] on icon at bounding box center [16, 116] width 11 height 11
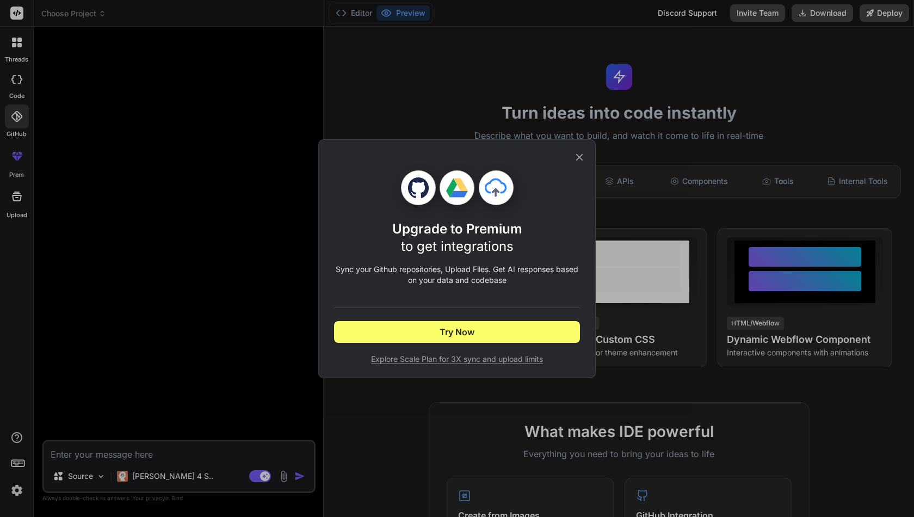
click at [581, 155] on icon at bounding box center [579, 157] width 12 height 12
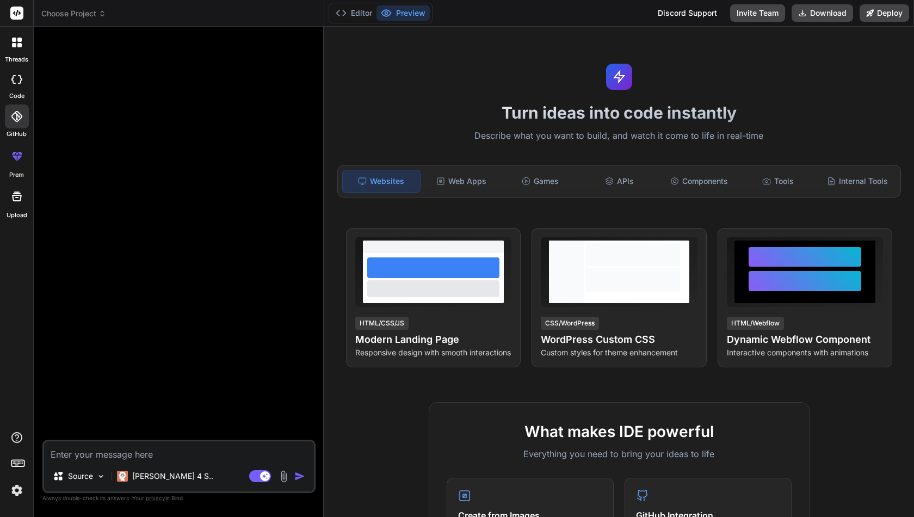
scroll to position [0, 0]
click at [132, 453] on textarea at bounding box center [179, 451] width 270 height 20
paste textarea "Build an Instagram-inspired photo sharing app with a responsive grid layout for…"
type textarea "Build an Instagram-inspired photo sharing app with a responsive grid layout for…"
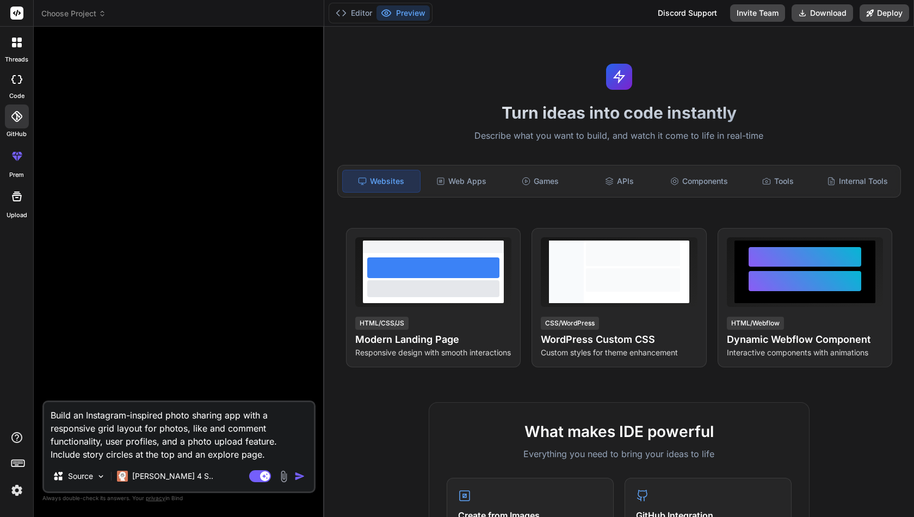
type textarea "x"
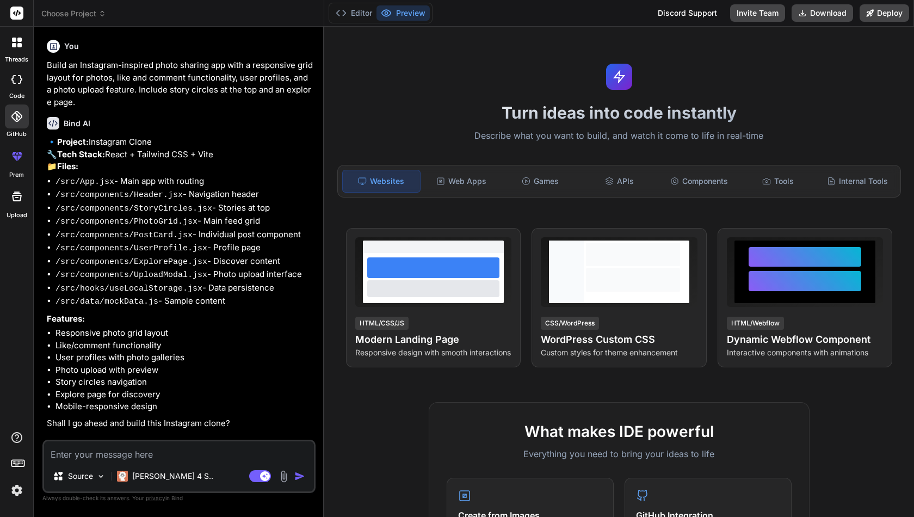
type textarea "x"
type textarea "Y"
type textarea "x"
type textarea "Ye"
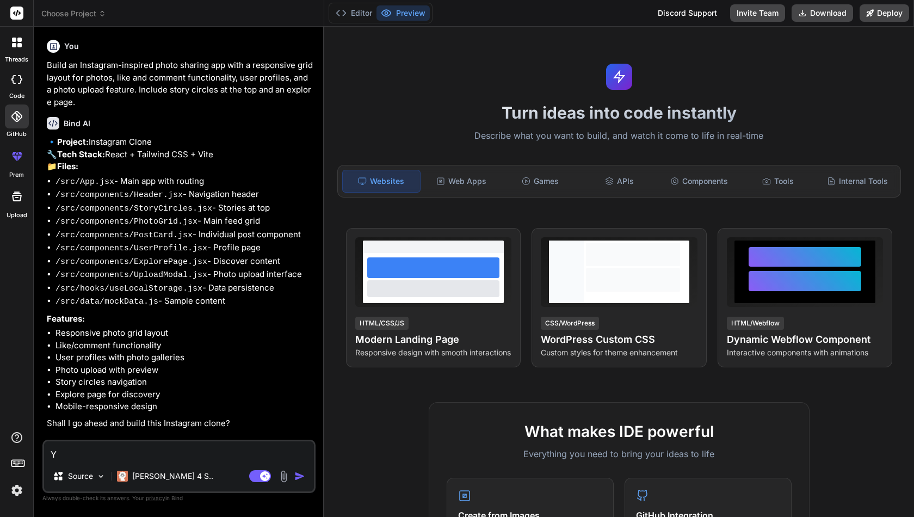
type textarea "x"
type textarea "Yes"
type textarea "x"
type textarea "Yes,"
type textarea "x"
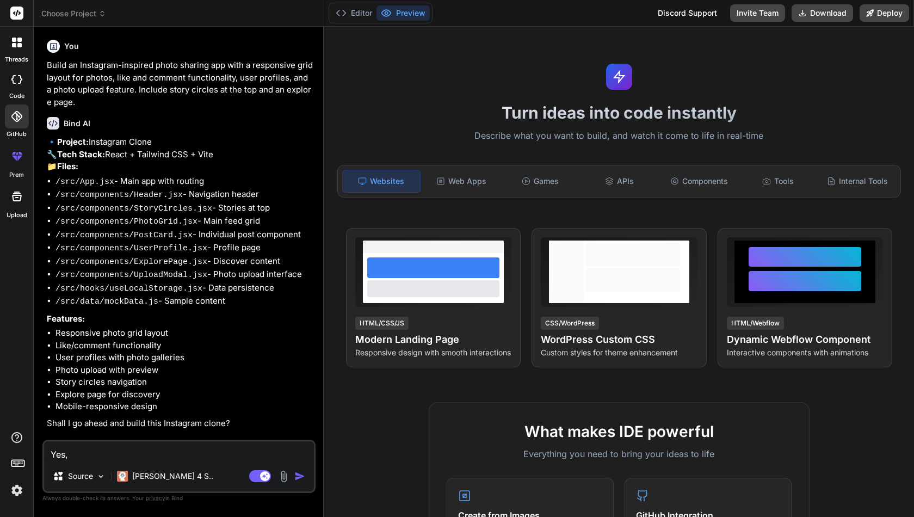
type textarea "Yes,"
type textarea "x"
type textarea "Yes, p"
type textarea "x"
type textarea "Yes, pl"
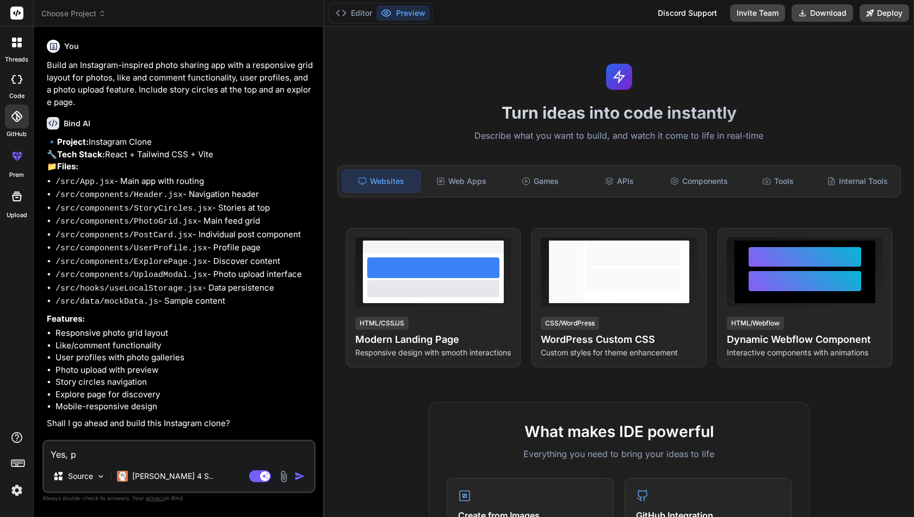
type textarea "x"
type textarea "Yes, ple"
type textarea "x"
type textarea "Yes, plea"
type textarea "x"
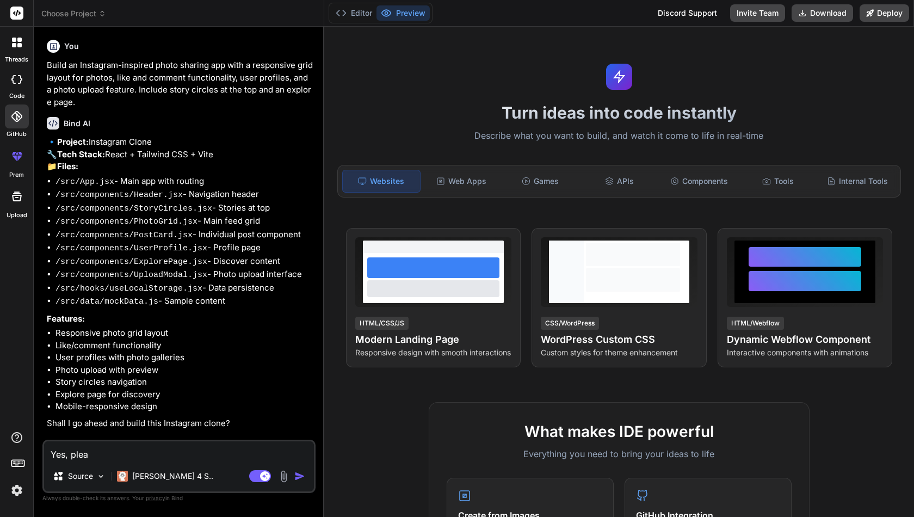
type textarea "Yes, pleas"
type textarea "x"
type textarea "Yes, please"
type textarea "x"
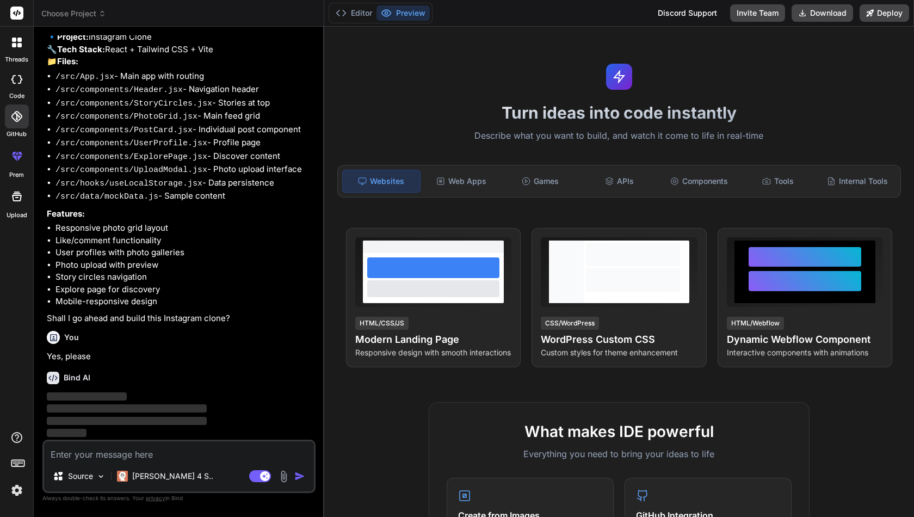
scroll to position [105, 0]
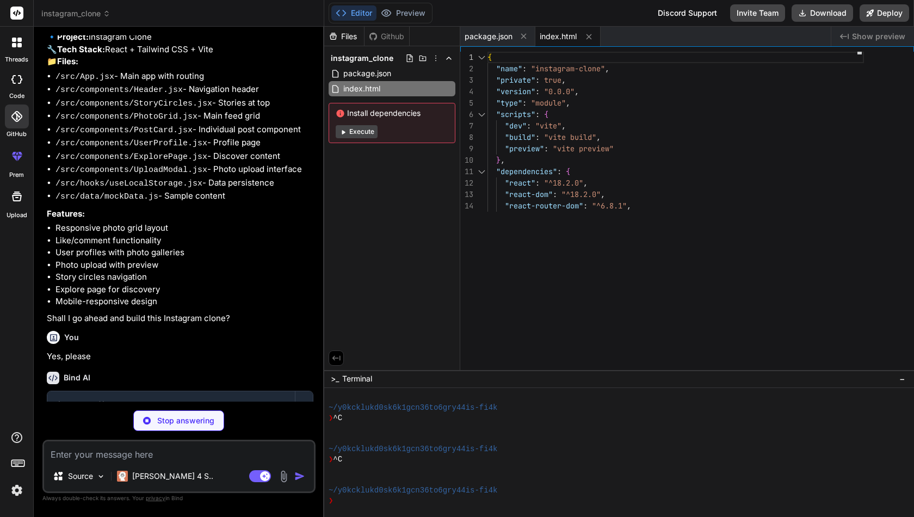
type textarea "x"
type textarea "<script type="module" src="/src/main.jsx"></script> </body> </html>"
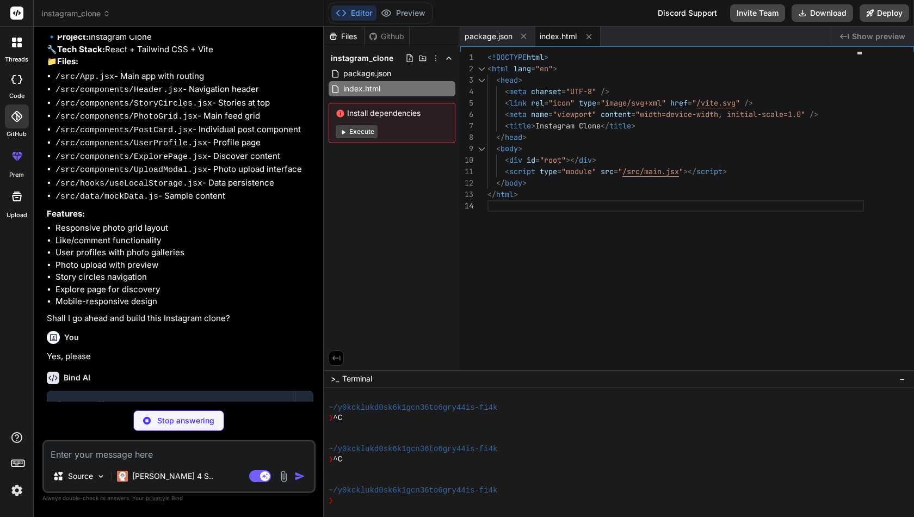
type textarea "x"
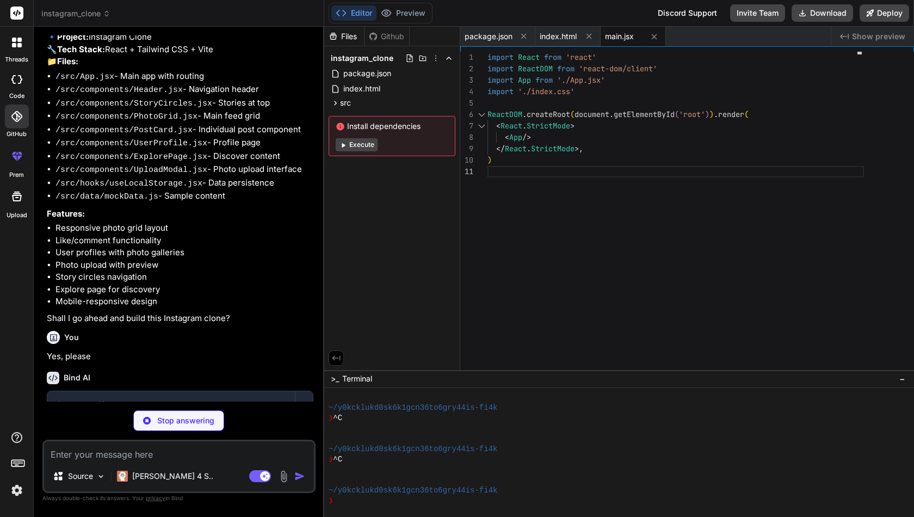
type textarea "x"
type textarea "-moz-osx-font-smoothing: grayscale; }"
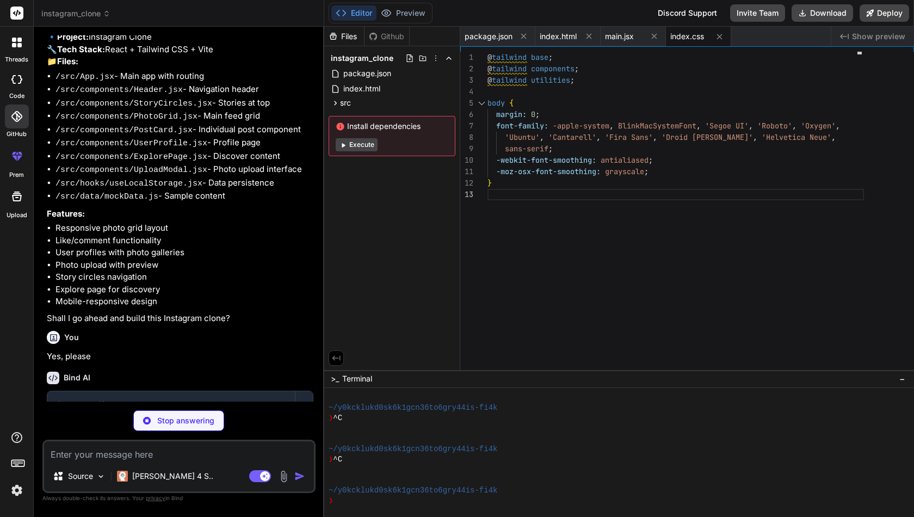
type textarea "x"
type textarea "}"
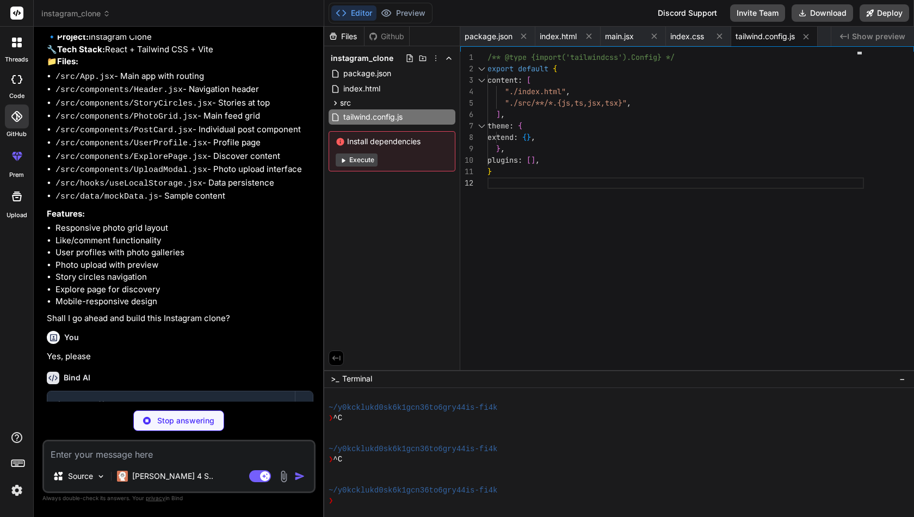
type textarea "x"
type textarea "export default { plugins: { tailwindcss: {}, autoprefixer: {}, }, }"
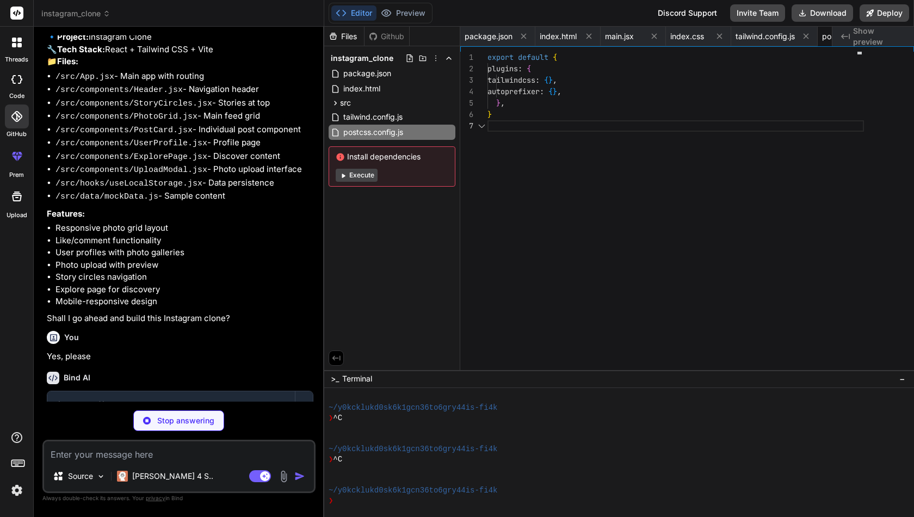
scroll to position [69, 0]
type textarea "x"
type textarea ")} </div> </Router> ) } export default App"
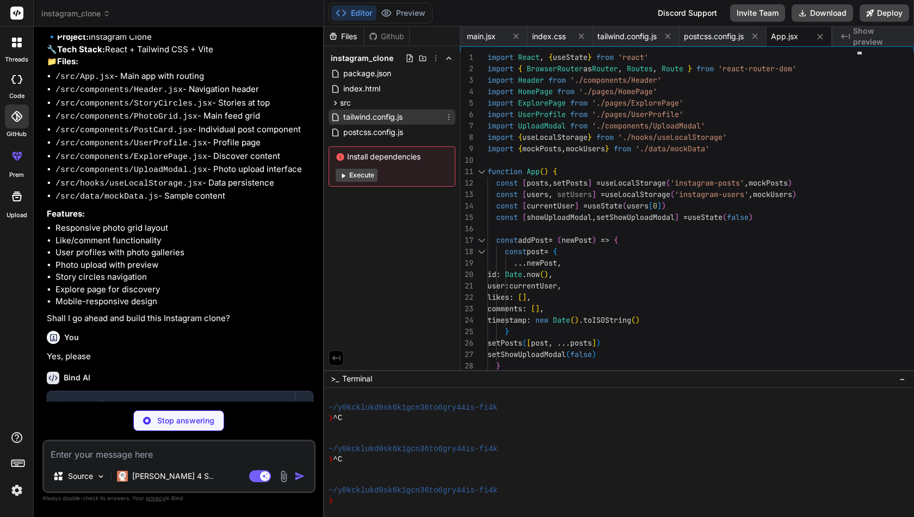
scroll to position [0, 0]
type textarea "x"
type textarea "</header> ) } export default Header"
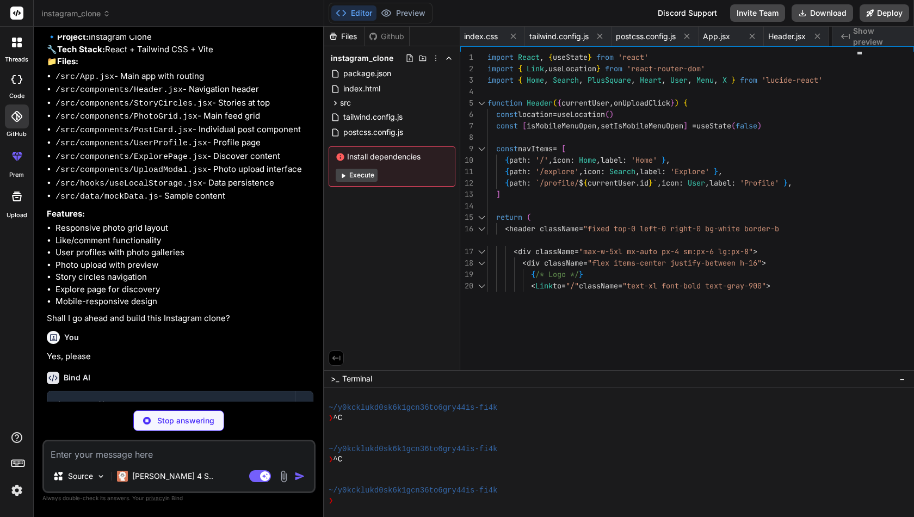
type textarea "x"
type textarea "currentUser={currentUser} onToggleLike={onToggleLike} onAddComment={onAddCommen…"
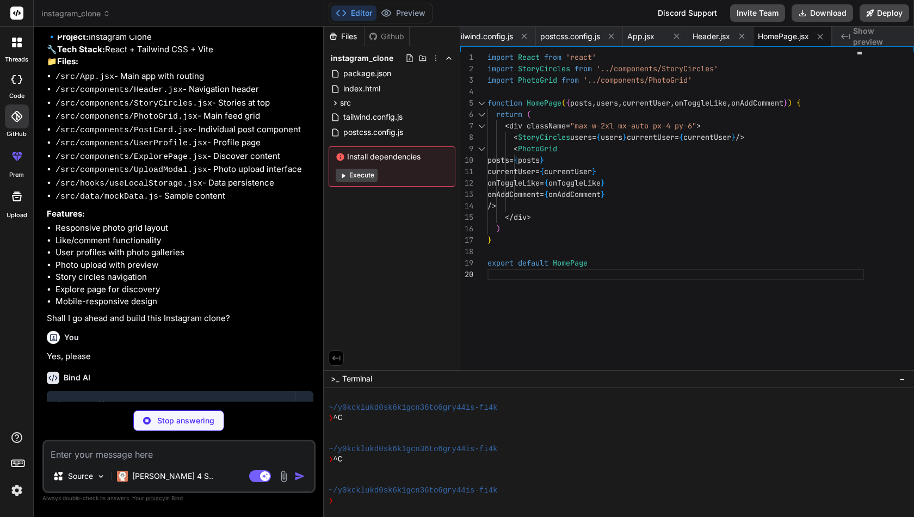
type textarea "x"
type textarea "export default ExplorePage"
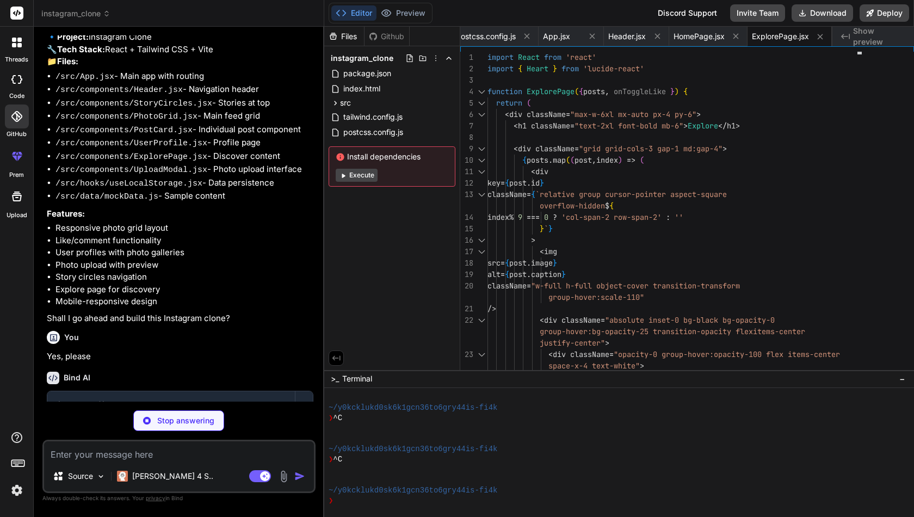
type textarea "x"
type textarea ")} </div> </div> ) } export default UserProfile"
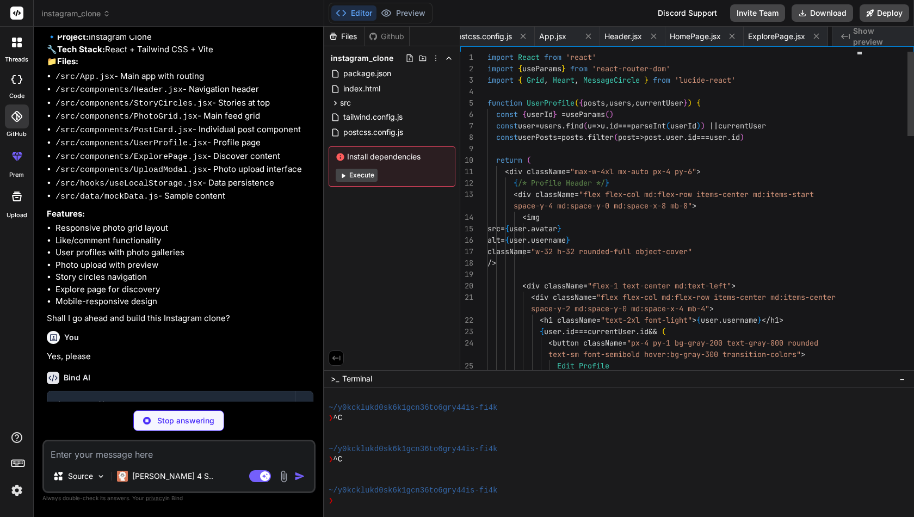
scroll to position [0, 449]
type textarea "x"
type textarea "export default StoryCircles"
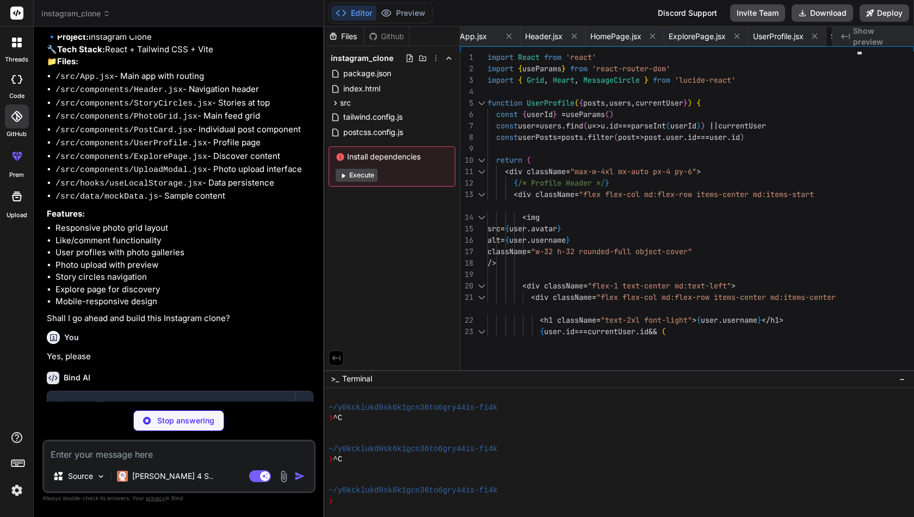
type textarea "x"
type textarea ") } export default PostCard"
type textarea "x"
type textarea "</div> </div> ) } export default UploadModal"
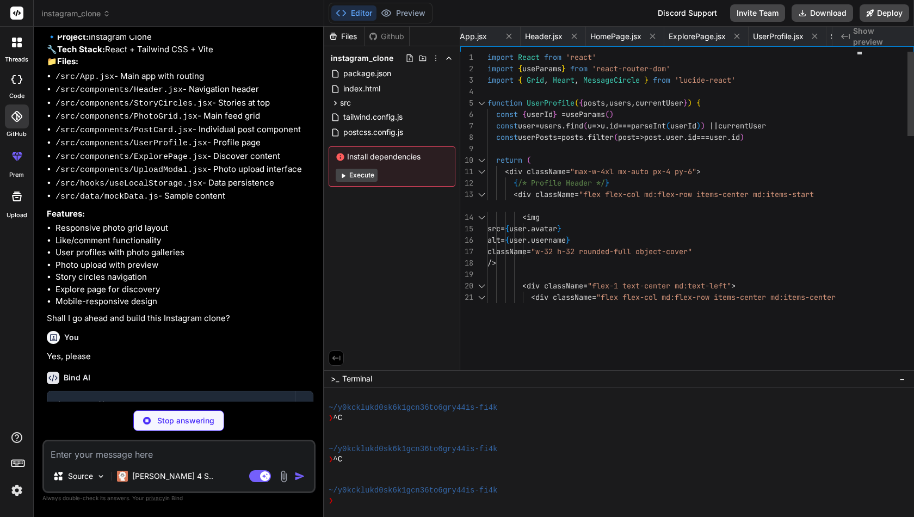
type textarea "x"
type textarea "} return [storedValue, setValue] }"
type textarea "x"
type textarea "} ]"
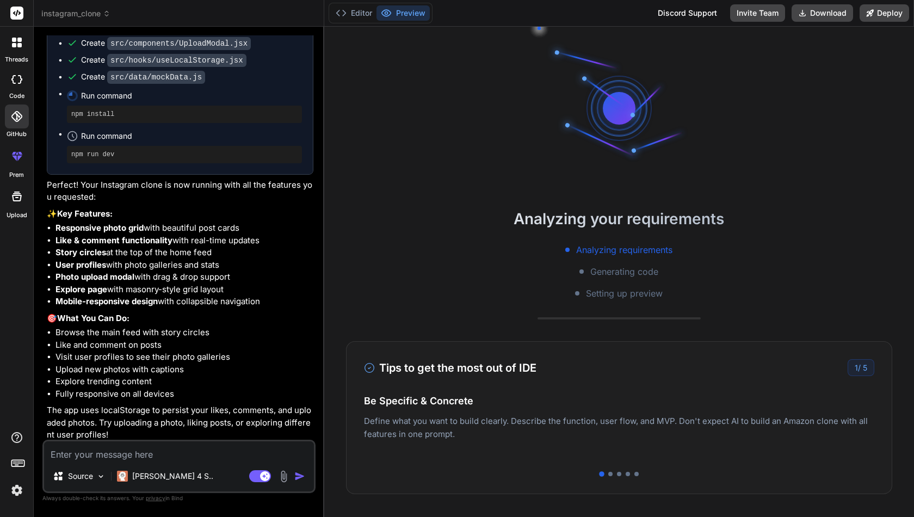
scroll to position [0, 0]
click at [611, 475] on div at bounding box center [610, 474] width 4 height 4
click at [620, 474] on div at bounding box center [619, 474] width 4 height 4
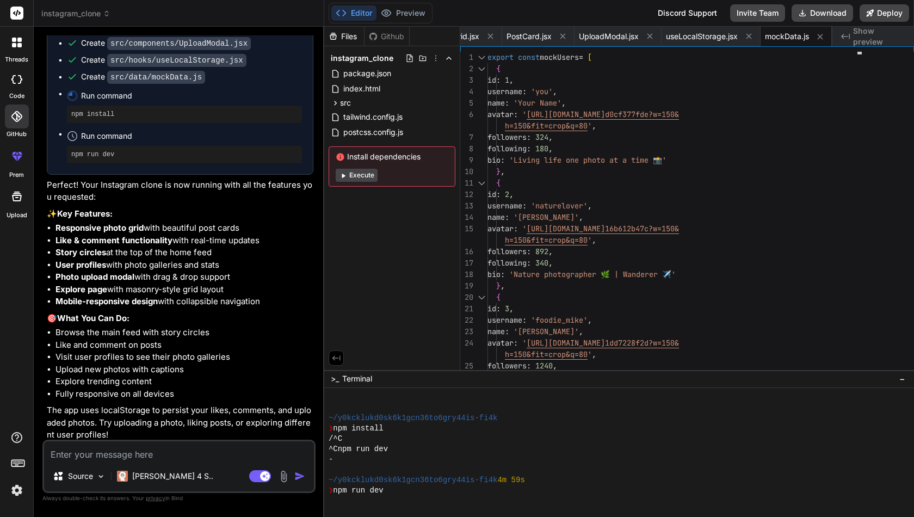
click at [628, 474] on div "Files Github instagram_clone package.json index.html src main.jsx index.css App…" at bounding box center [619, 272] width 590 height 490
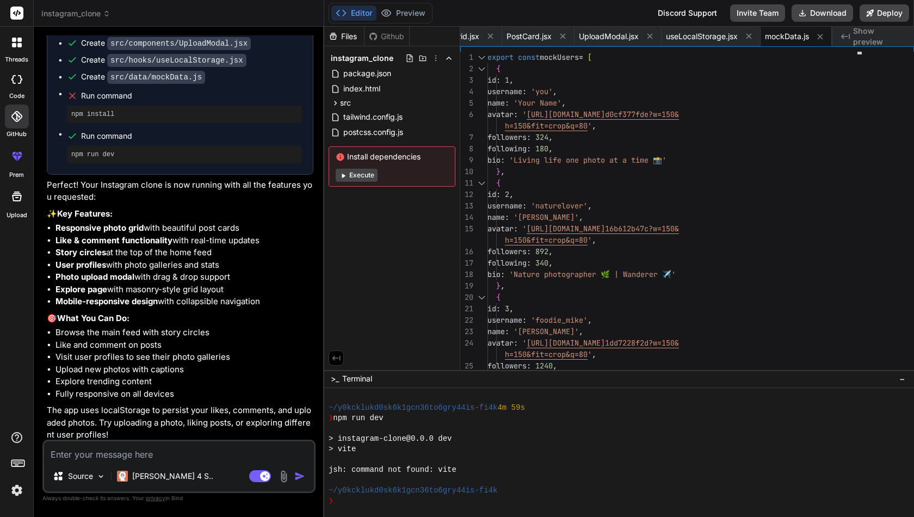
click at [359, 175] on button "Execute" at bounding box center [357, 175] width 42 height 13
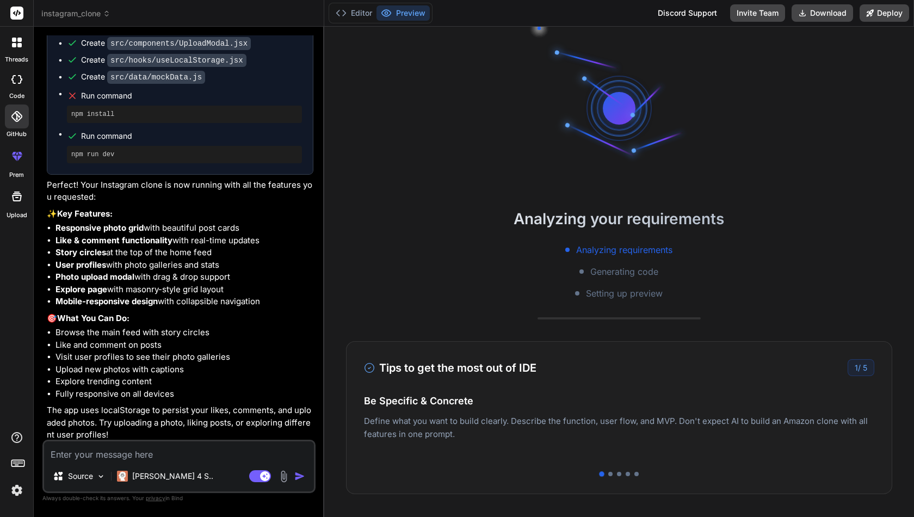
scroll to position [289, 0]
click at [628, 474] on div at bounding box center [628, 474] width 4 height 4
click at [640, 473] on div at bounding box center [619, 474] width 510 height 4
click at [637, 473] on div at bounding box center [636, 474] width 4 height 4
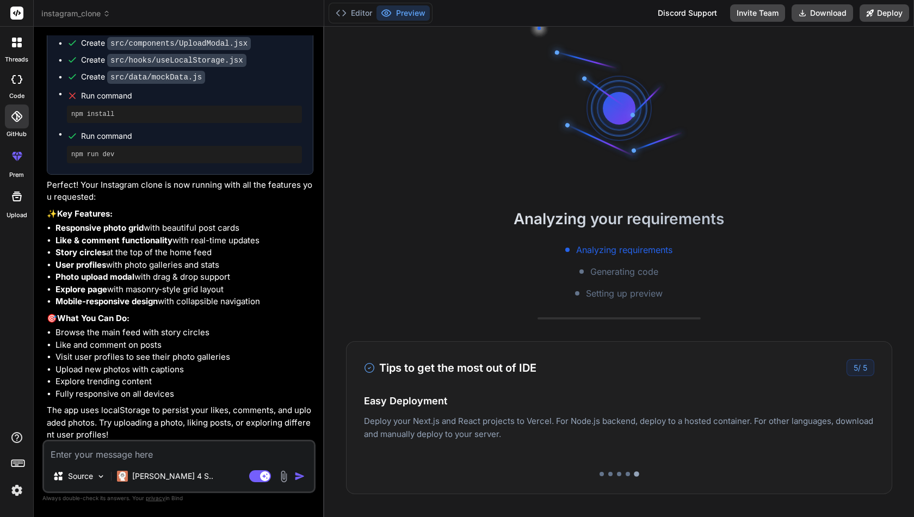
click at [635, 476] on div at bounding box center [636, 473] width 5 height 5
click at [368, 369] on icon at bounding box center [369, 367] width 11 height 11
click at [859, 368] on div "5 / 5" at bounding box center [861, 367] width 28 height 17
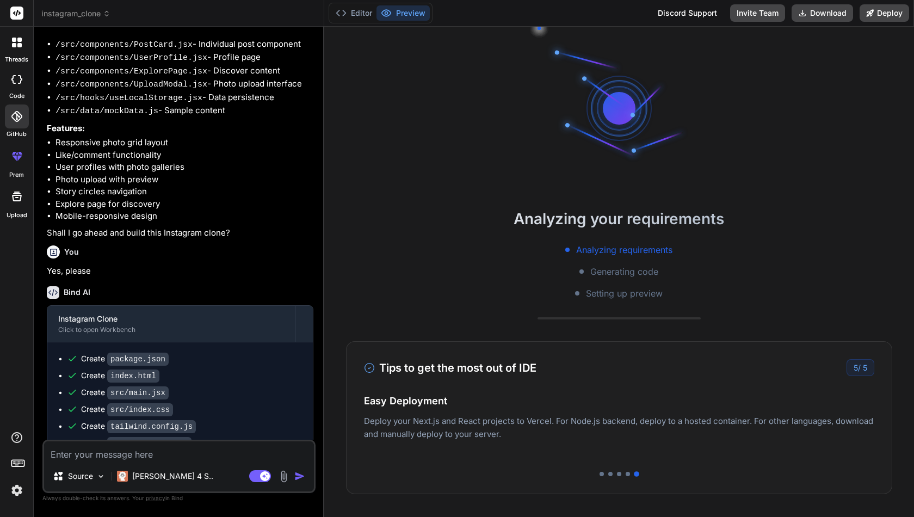
scroll to position [182, 0]
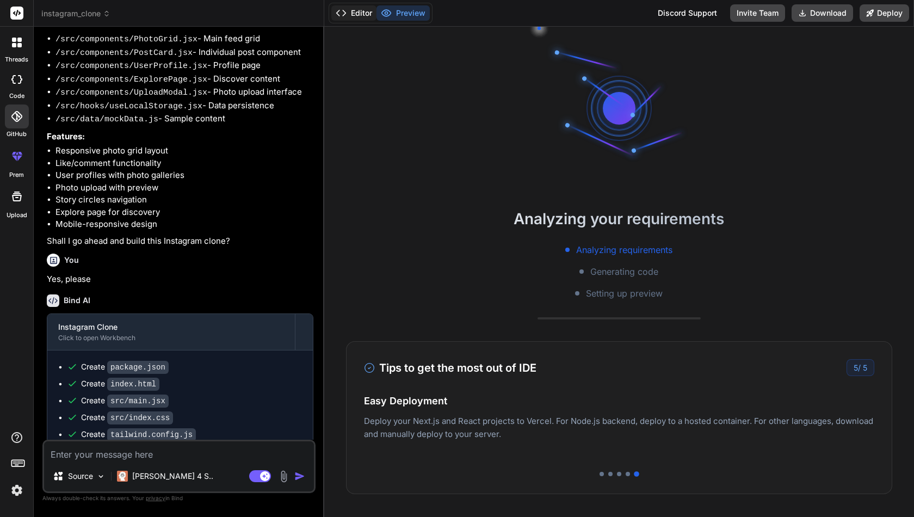
click at [356, 16] on button "Editor" at bounding box center [353, 12] width 45 height 15
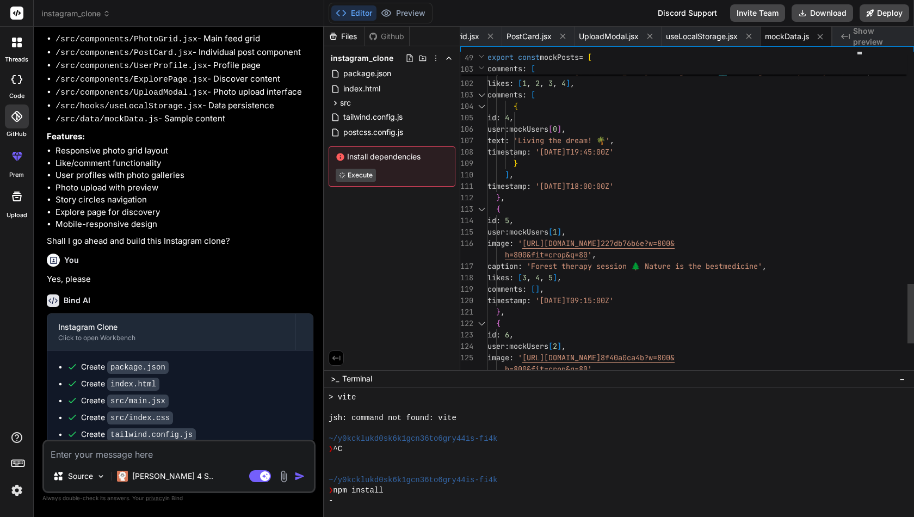
scroll to position [23, 0]
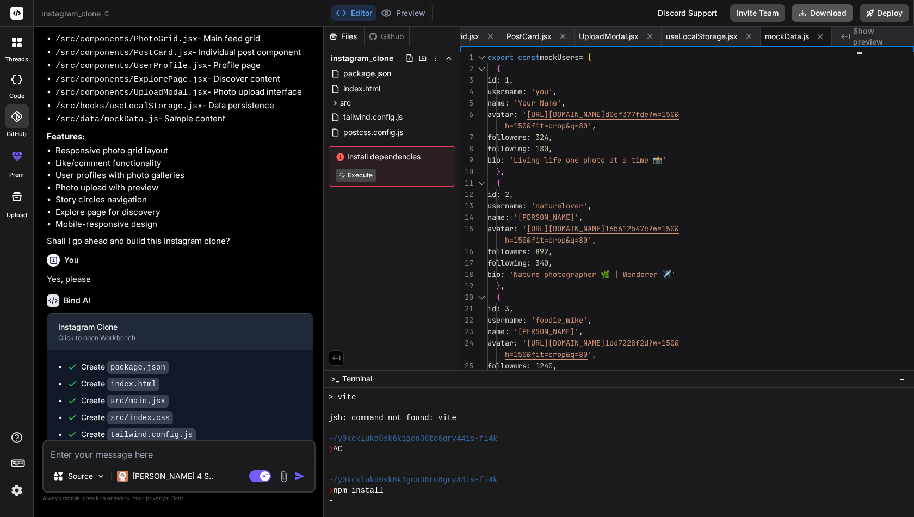
click at [830, 13] on button "Download" at bounding box center [822, 12] width 61 height 17
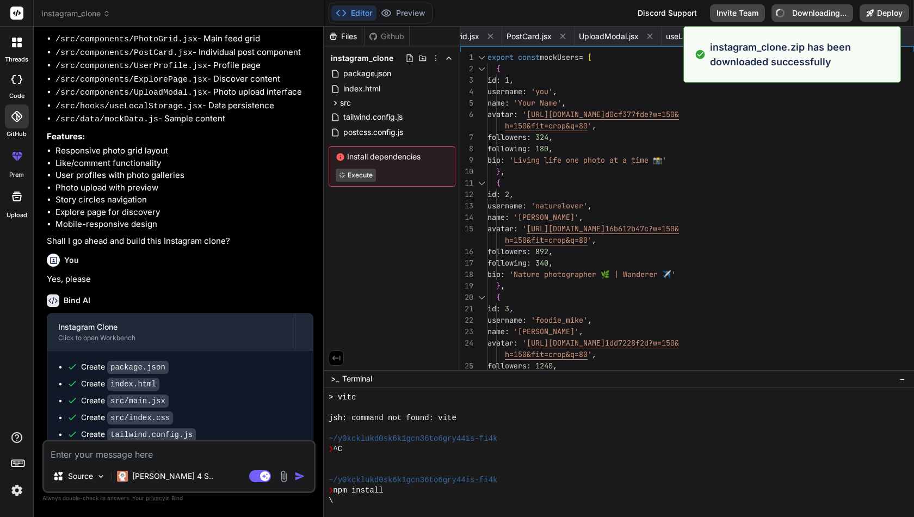
type textarea "x"
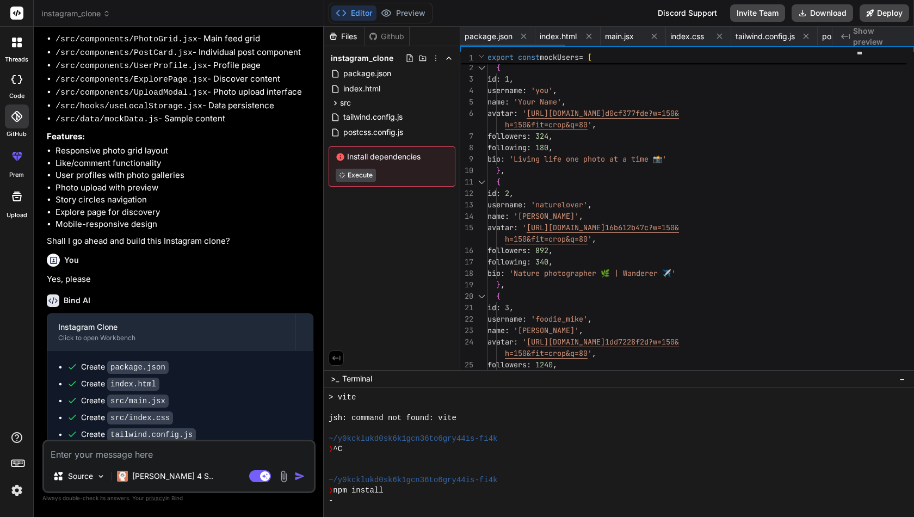
scroll to position [0, 0]
click at [485, 38] on span "package.json" at bounding box center [489, 36] width 48 height 11
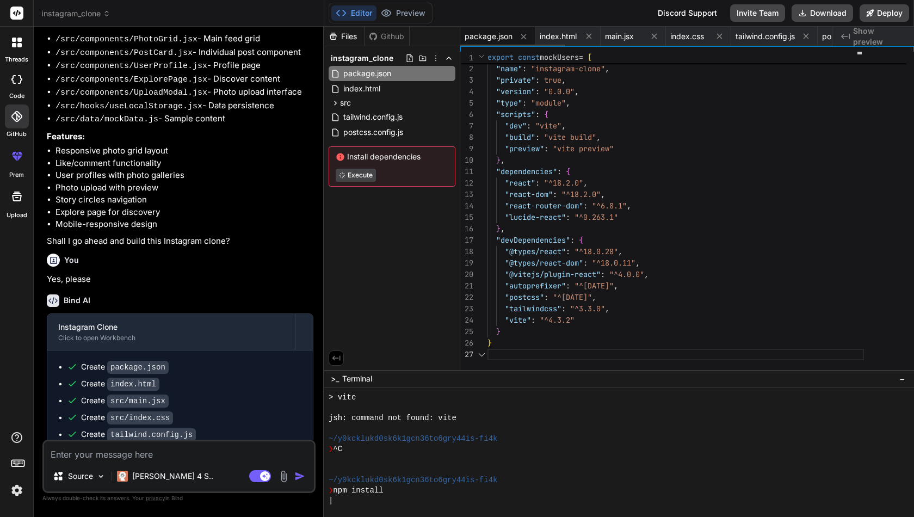
scroll to position [69, 0]
click at [555, 37] on span "index.html" at bounding box center [558, 36] width 37 height 11
type textarea "<script type="module" src="/src/main.jsx"></script> </body> </html>"
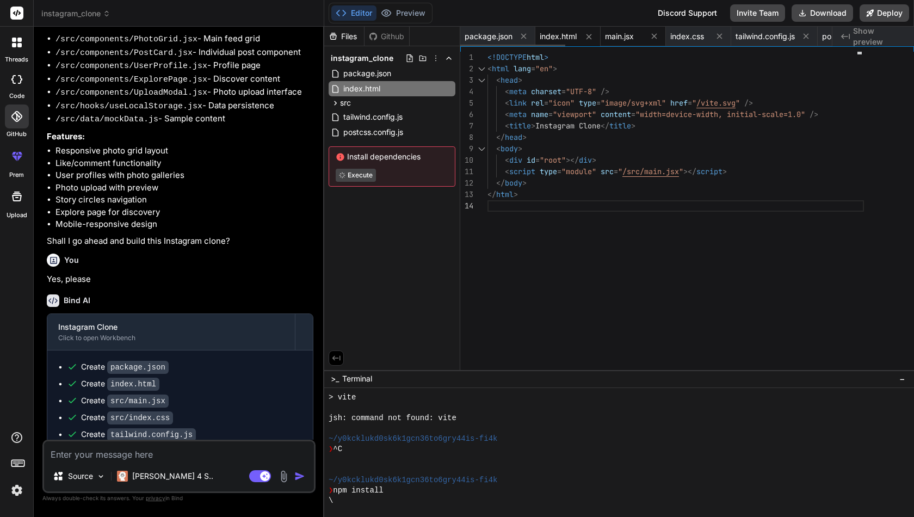
click at [616, 37] on span "main.jsx" at bounding box center [619, 36] width 29 height 11
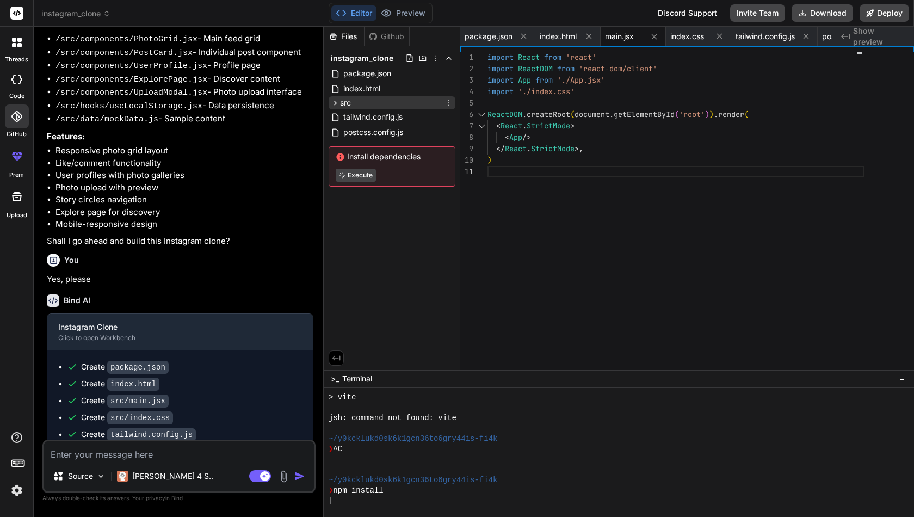
click at [335, 102] on icon at bounding box center [335, 102] width 9 height 9
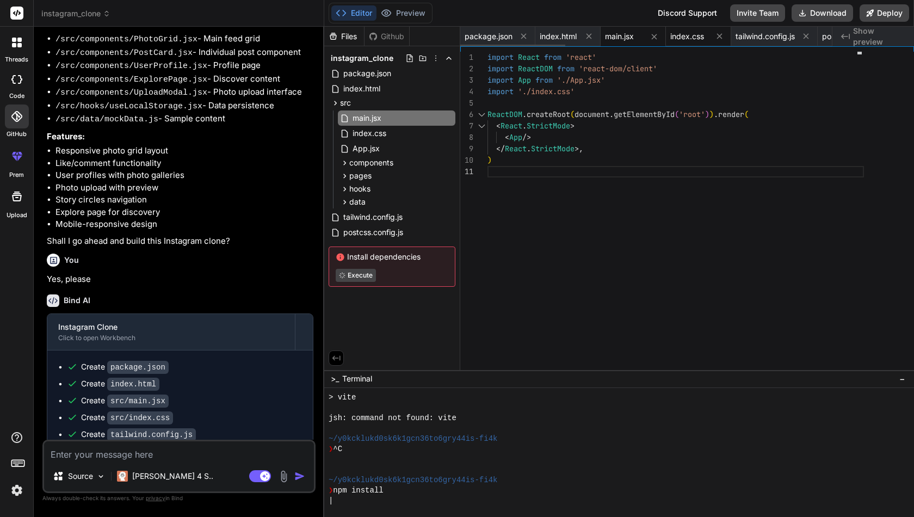
click at [681, 39] on span "index.css" at bounding box center [687, 36] width 34 height 11
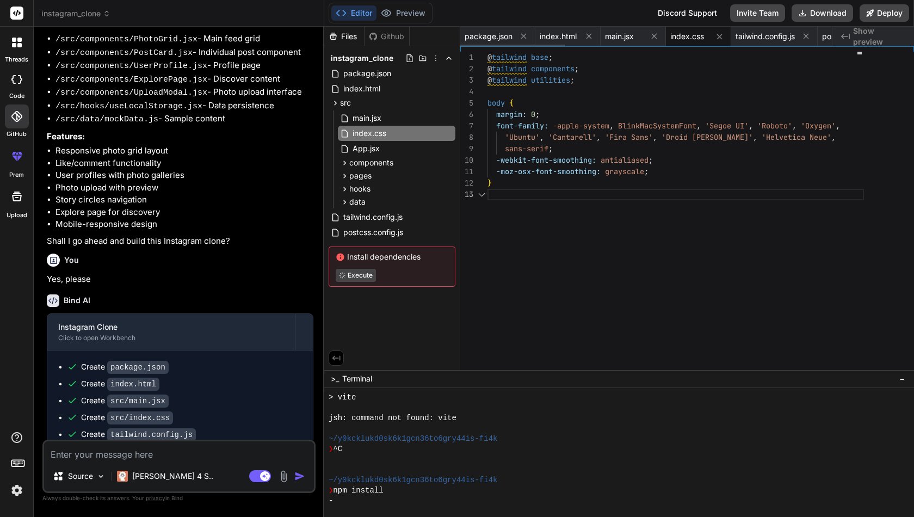
scroll to position [23, 0]
click at [751, 35] on span "tailwind.config.js" at bounding box center [765, 36] width 59 height 11
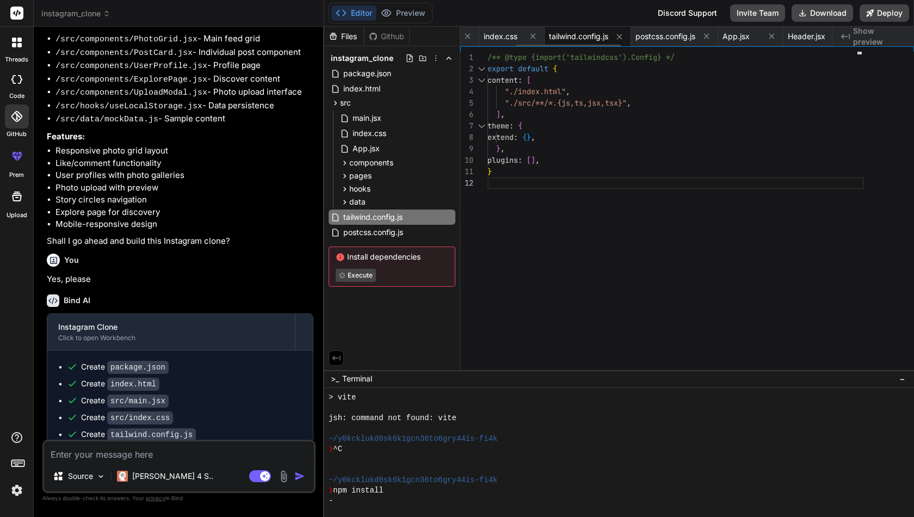
scroll to position [0, 195]
click at [646, 34] on span "postcss.config.js" at bounding box center [657, 36] width 60 height 11
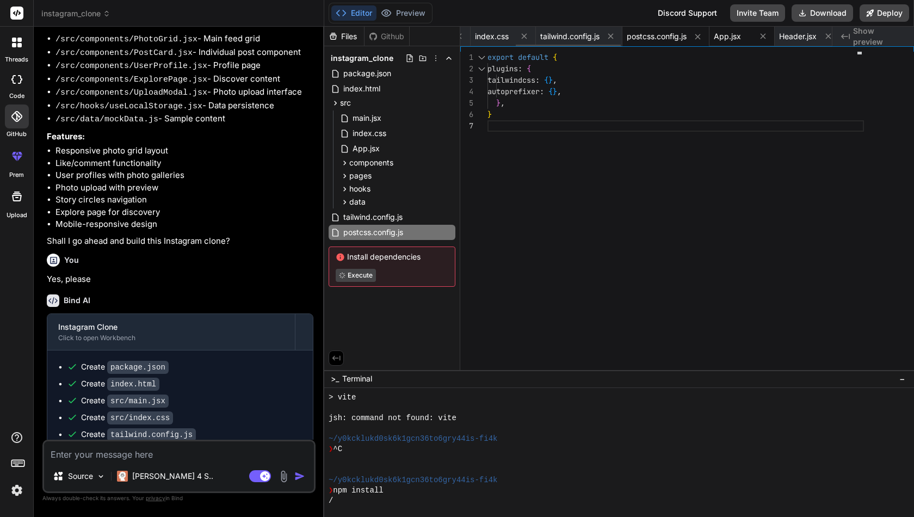
click at [731, 36] on span "App.jsx" at bounding box center [727, 36] width 27 height 11
type textarea ")} </div> </Router> ) } export default App"
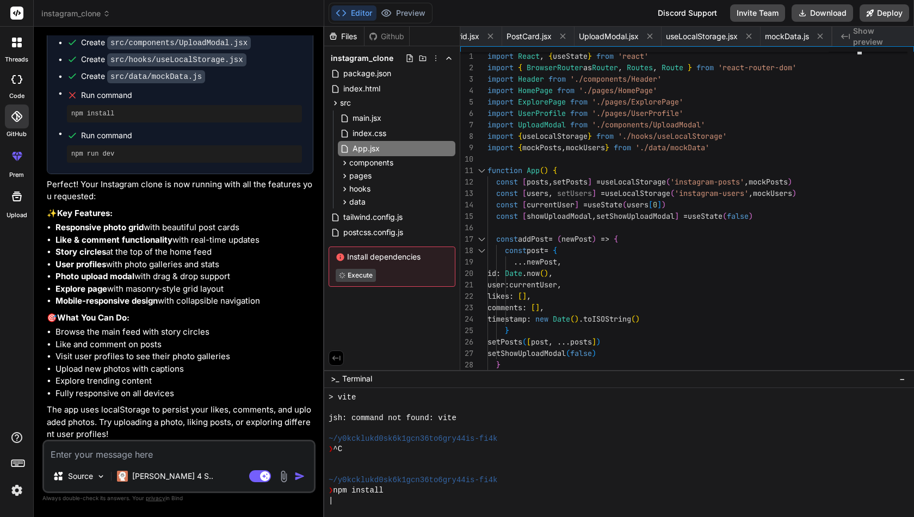
scroll to position [742, 0]
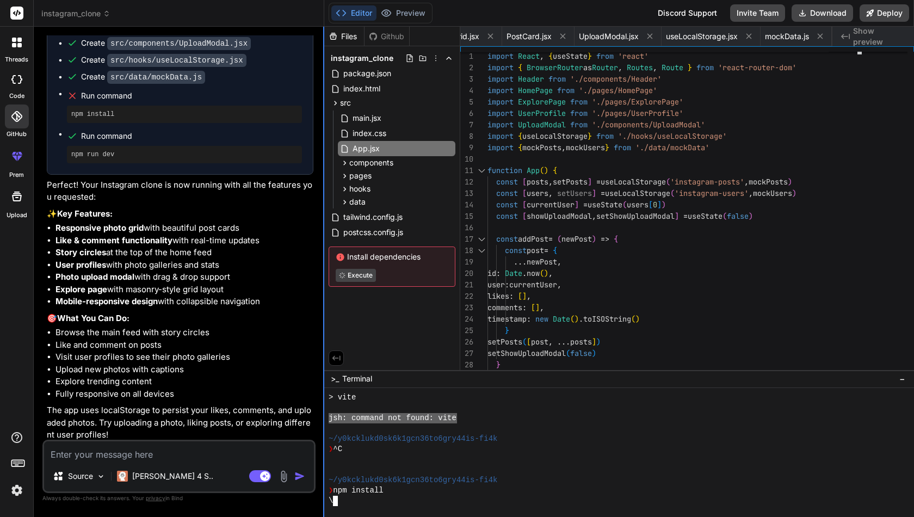
drag, startPoint x: 458, startPoint y: 418, endPoint x: 323, endPoint y: 417, distance: 135.5
click at [323, 417] on div "instagram_clone Created with Pixso. Bind AI Web Search Created with Pixso. Code…" at bounding box center [474, 258] width 880 height 517
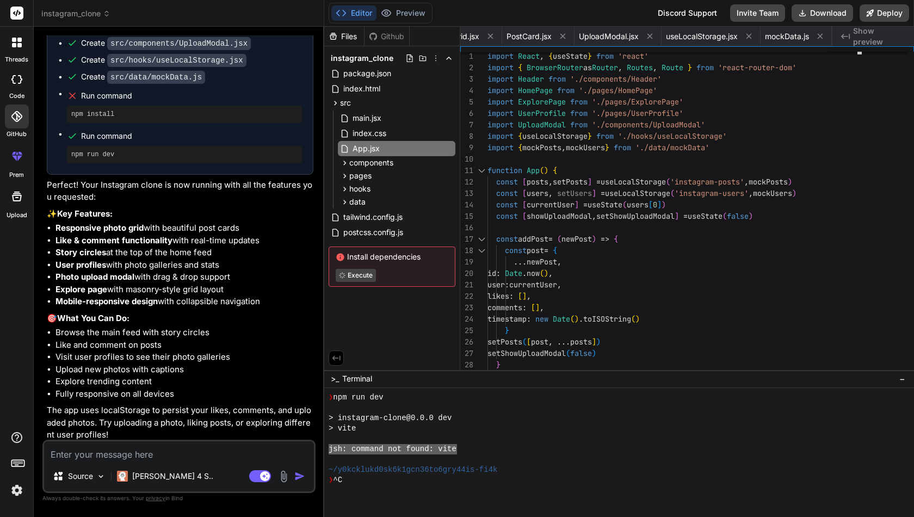
scroll to position [289, 0]
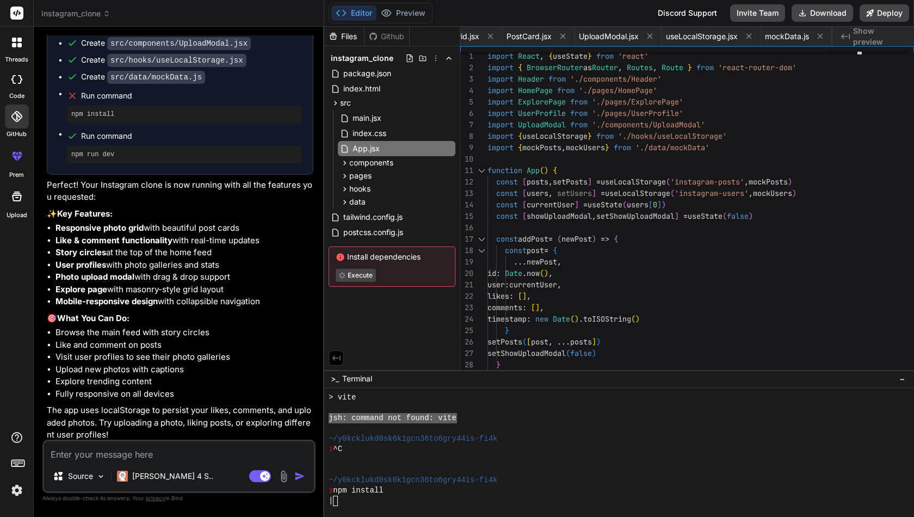
click at [335, 355] on icon at bounding box center [336, 358] width 10 height 10
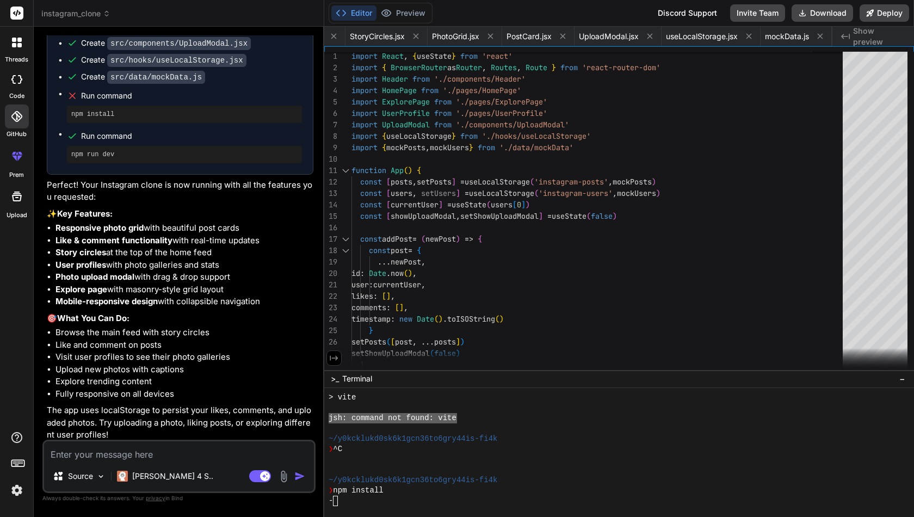
click at [335, 359] on icon at bounding box center [334, 358] width 10 height 10
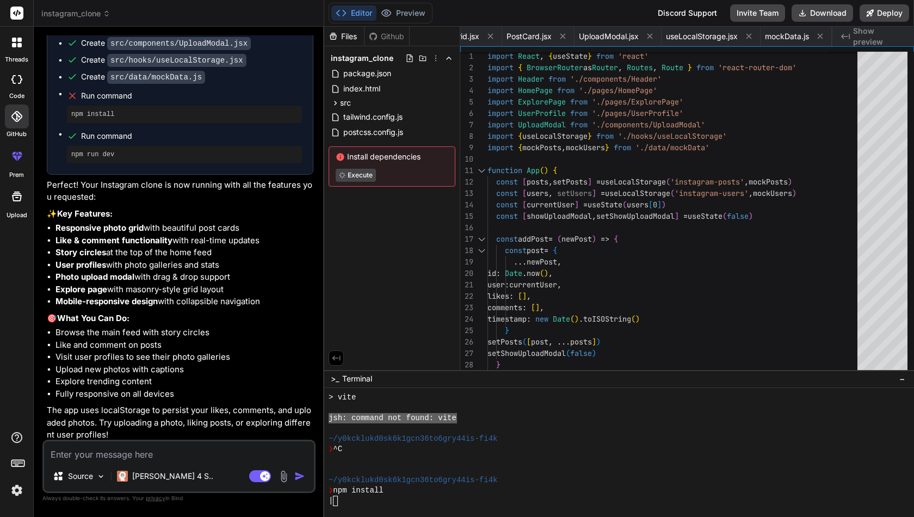
scroll to position [0, 0]
click at [885, 15] on button "Deploy" at bounding box center [885, 12] width 50 height 17
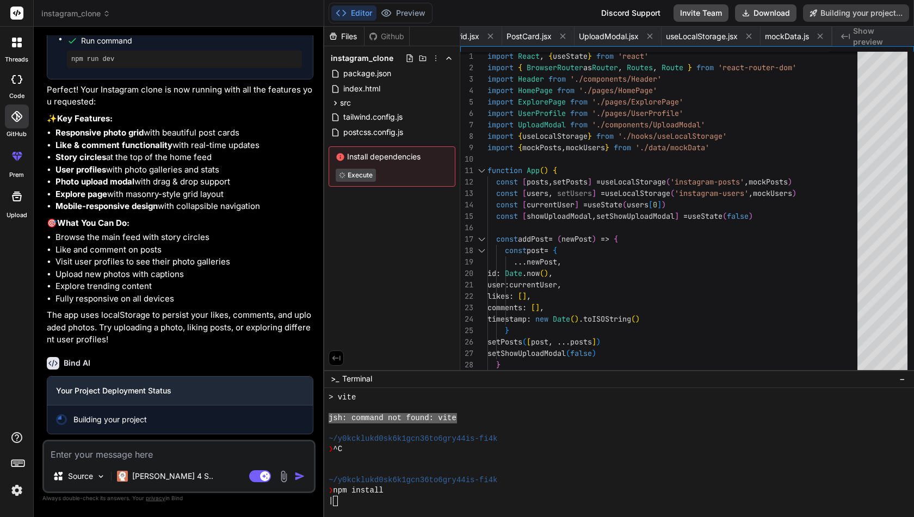
scroll to position [837, 0]
click at [396, 12] on button "Preview" at bounding box center [402, 12] width 53 height 15
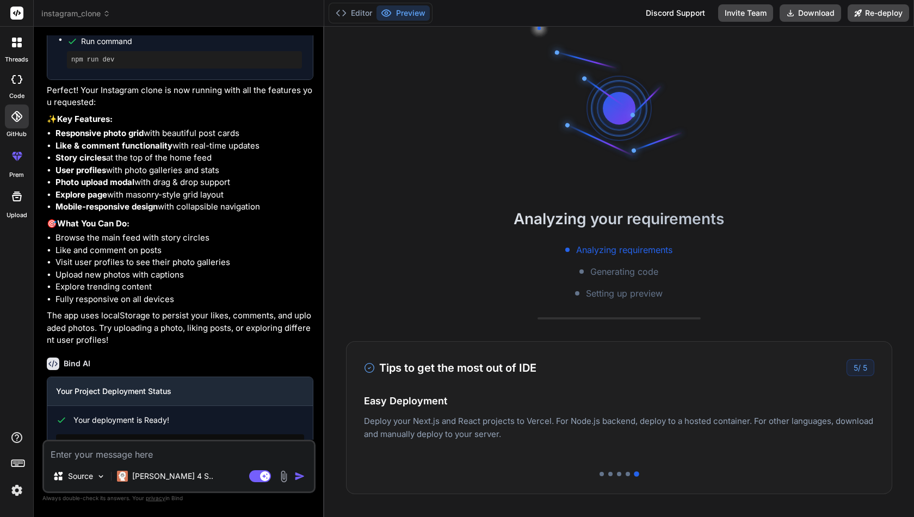
click at [165, 459] on textarea at bounding box center [179, 451] width 270 height 20
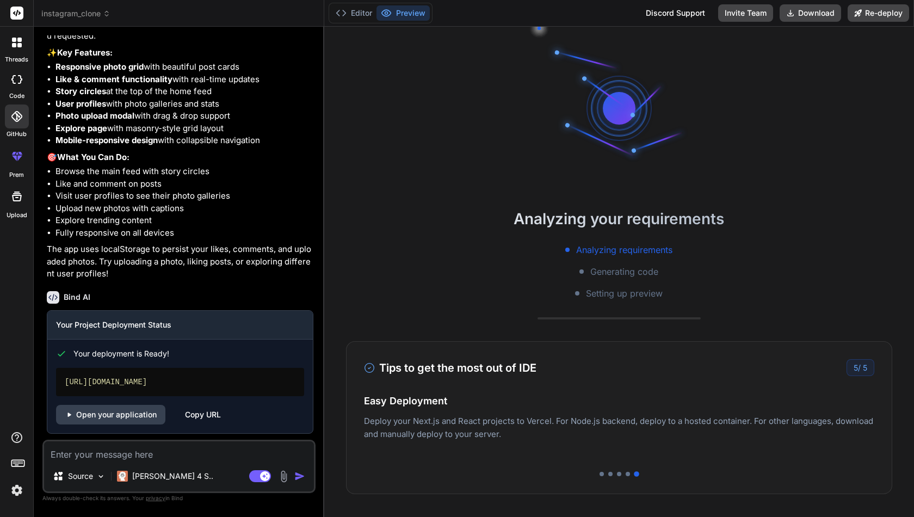
scroll to position [902, 0]
click at [128, 413] on link "Open your application" at bounding box center [110, 416] width 109 height 20
type textarea "x"
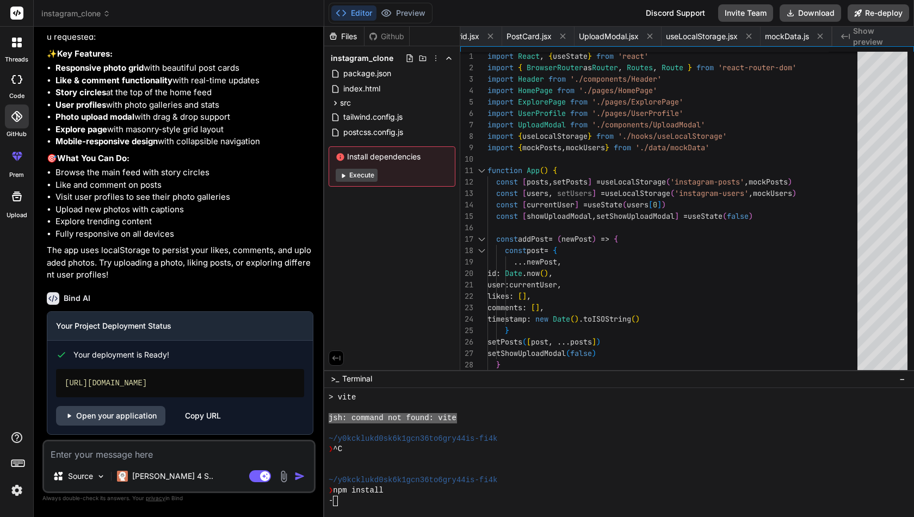
scroll to position [0, 0]
click at [353, 504] on div "/" at bounding box center [613, 501] width 569 height 10
click at [352, 173] on button "Execute" at bounding box center [357, 175] width 42 height 13
type textarea "x"
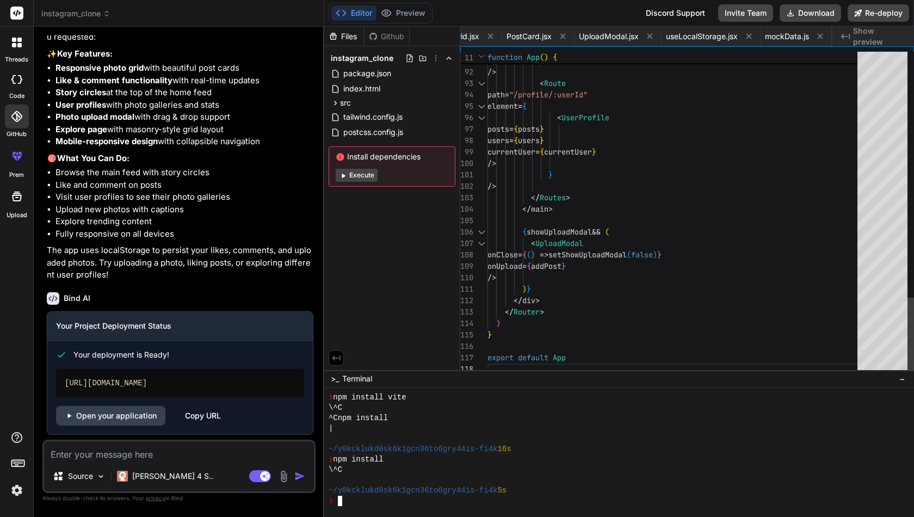
scroll to position [80, 0]
